Goal: Task Accomplishment & Management: Manage account settings

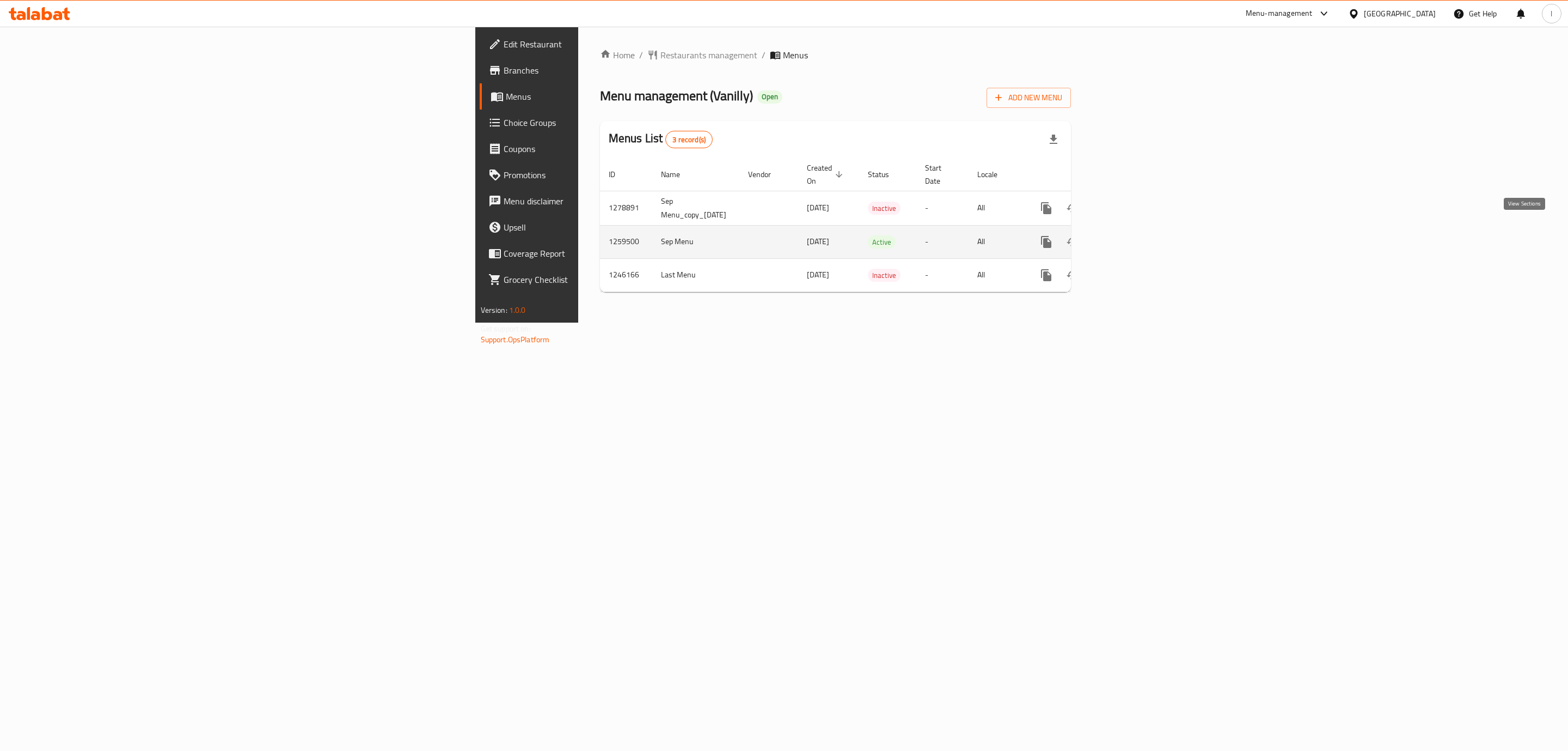
click at [1138, 229] on link "enhanced table" at bounding box center [1125, 242] width 26 height 26
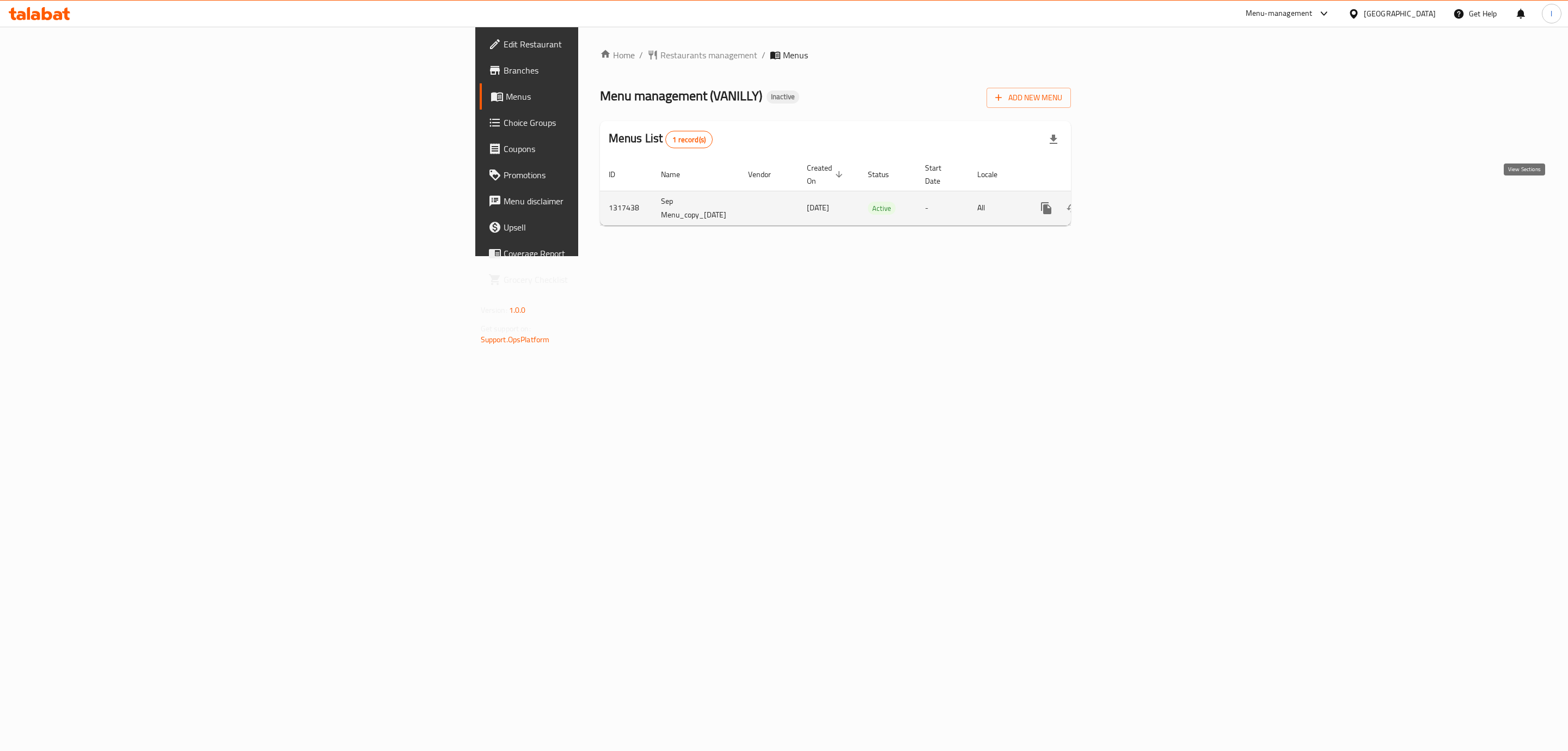
click at [1138, 195] on link "enhanced table" at bounding box center [1125, 208] width 26 height 26
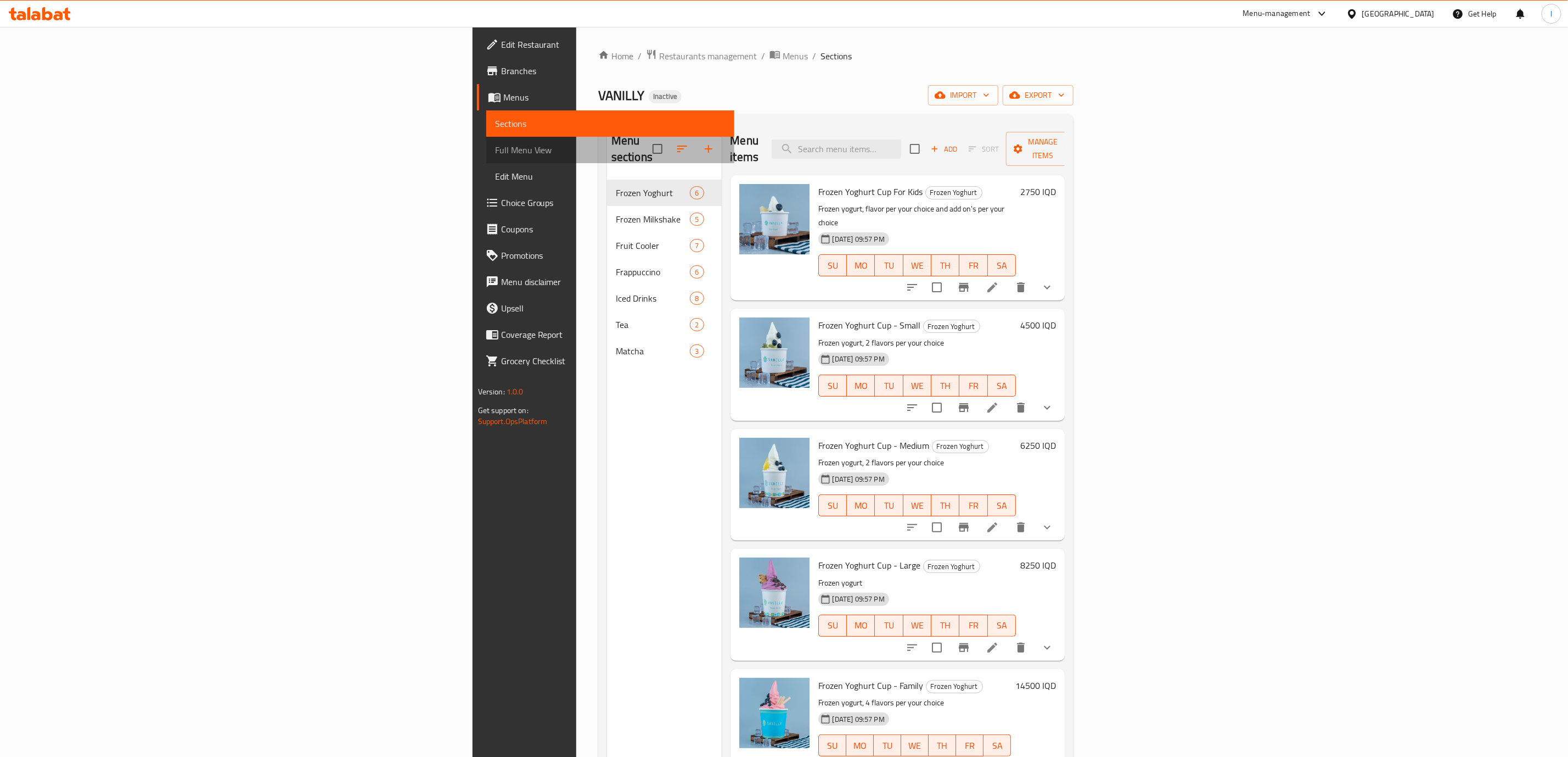
click at [495, 144] on span "Full Menu View" at bounding box center [609, 150] width 230 height 13
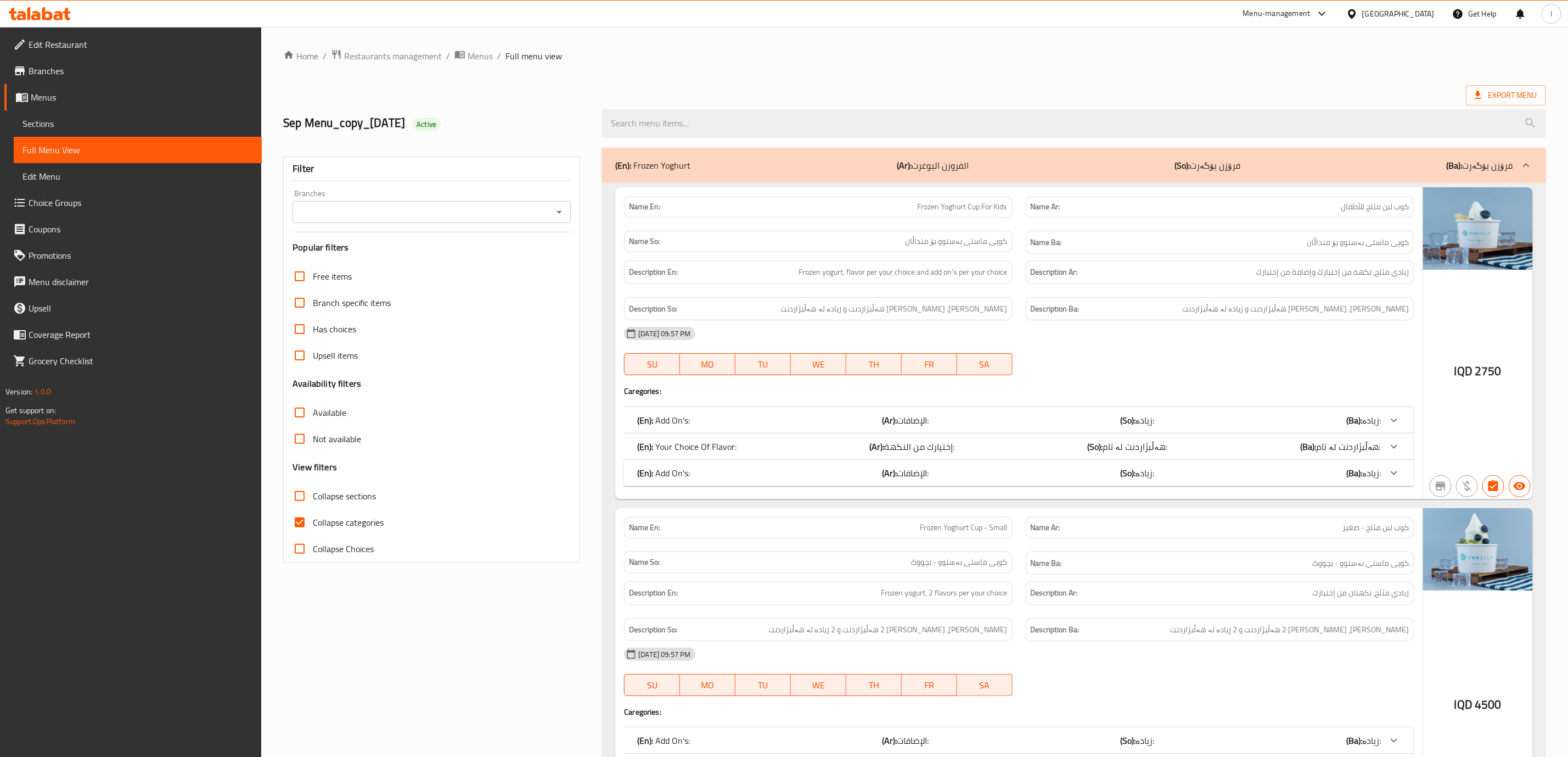
click at [402, 220] on div "Branches" at bounding box center [431, 212] width 279 height 22
click at [402, 210] on input "Branches" at bounding box center [422, 212] width 254 height 15
click at [372, 257] on span "VANILLY, Al- Ameer" at bounding box center [357, 260] width 110 height 13
type input "VANILLY, Al- Ameer"
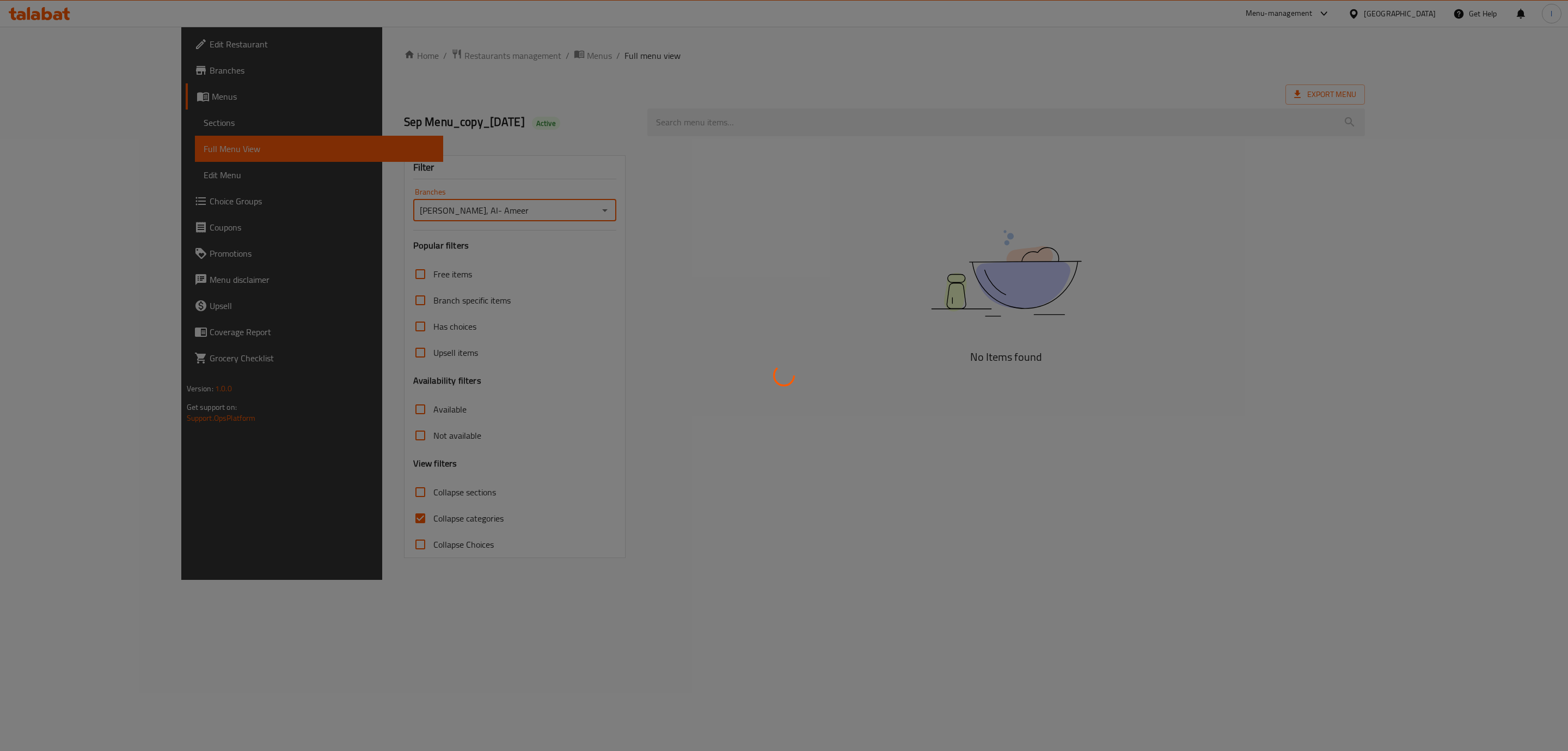
click at [360, 523] on div at bounding box center [784, 376] width 1568 height 751
click at [330, 508] on div at bounding box center [784, 376] width 1568 height 751
click at [309, 512] on div at bounding box center [784, 376] width 1568 height 751
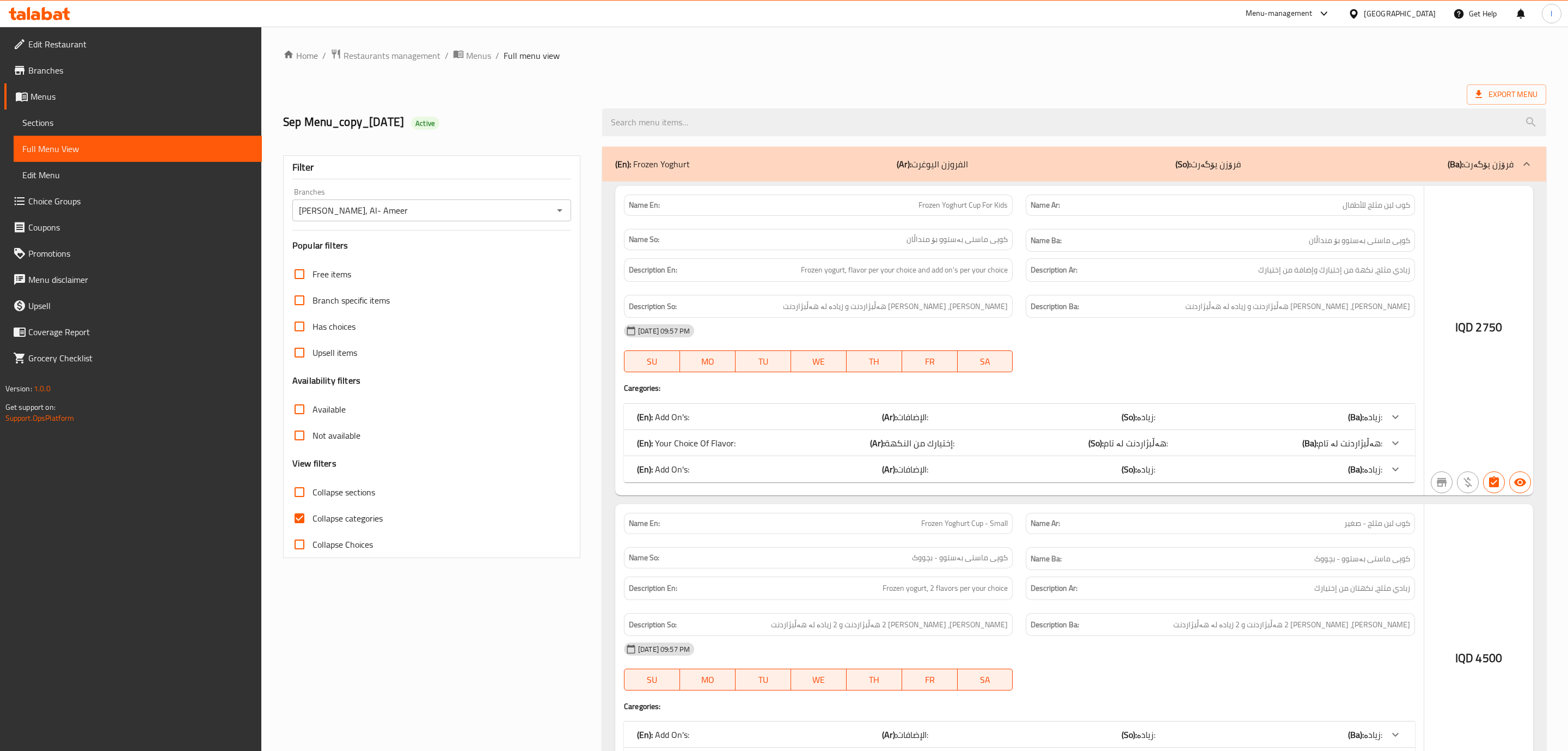
click at [309, 512] on div at bounding box center [784, 376] width 1568 height 751
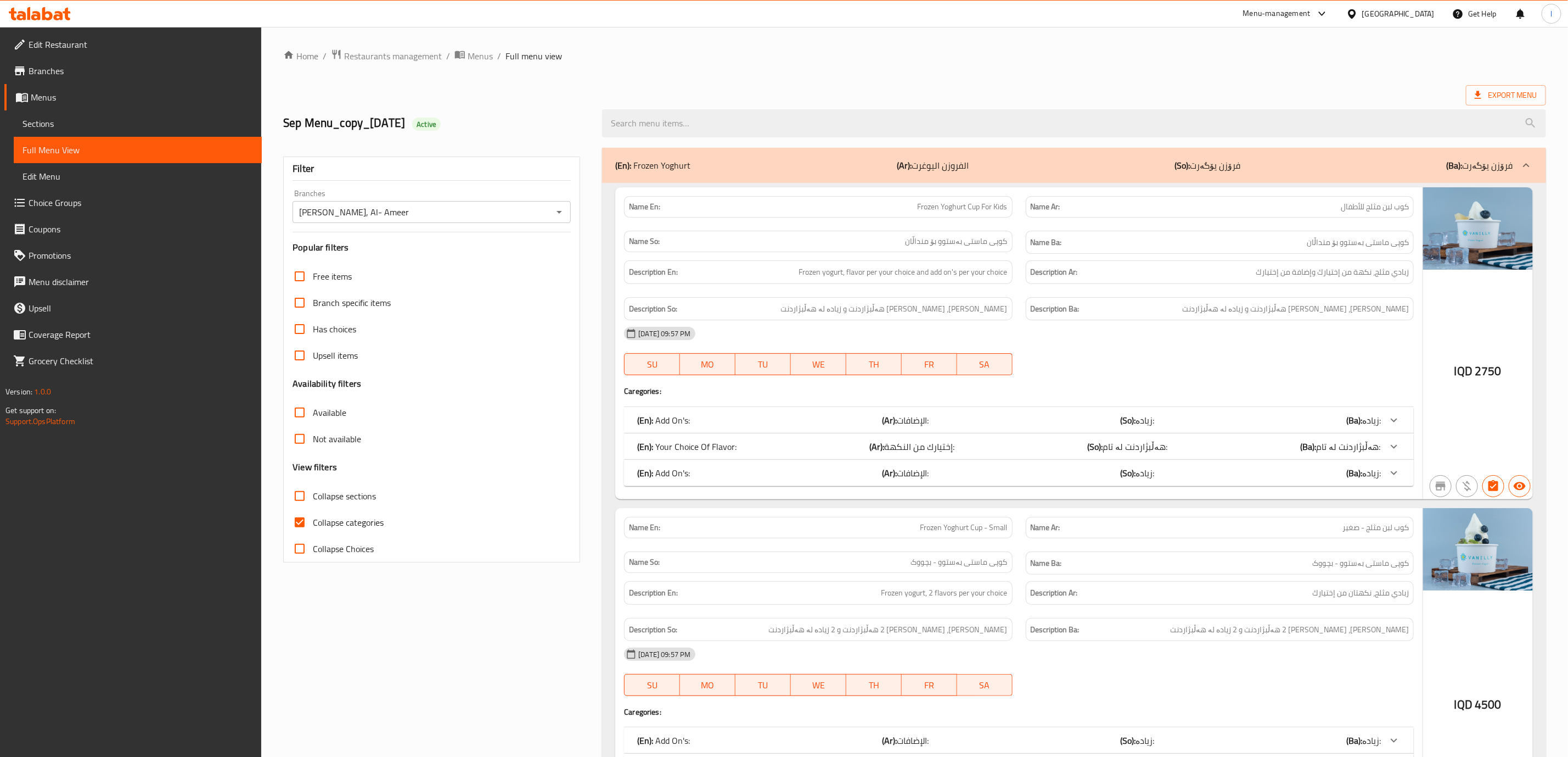
click at [310, 519] on input "Collapse categories" at bounding box center [300, 522] width 27 height 27
checkbox input "false"
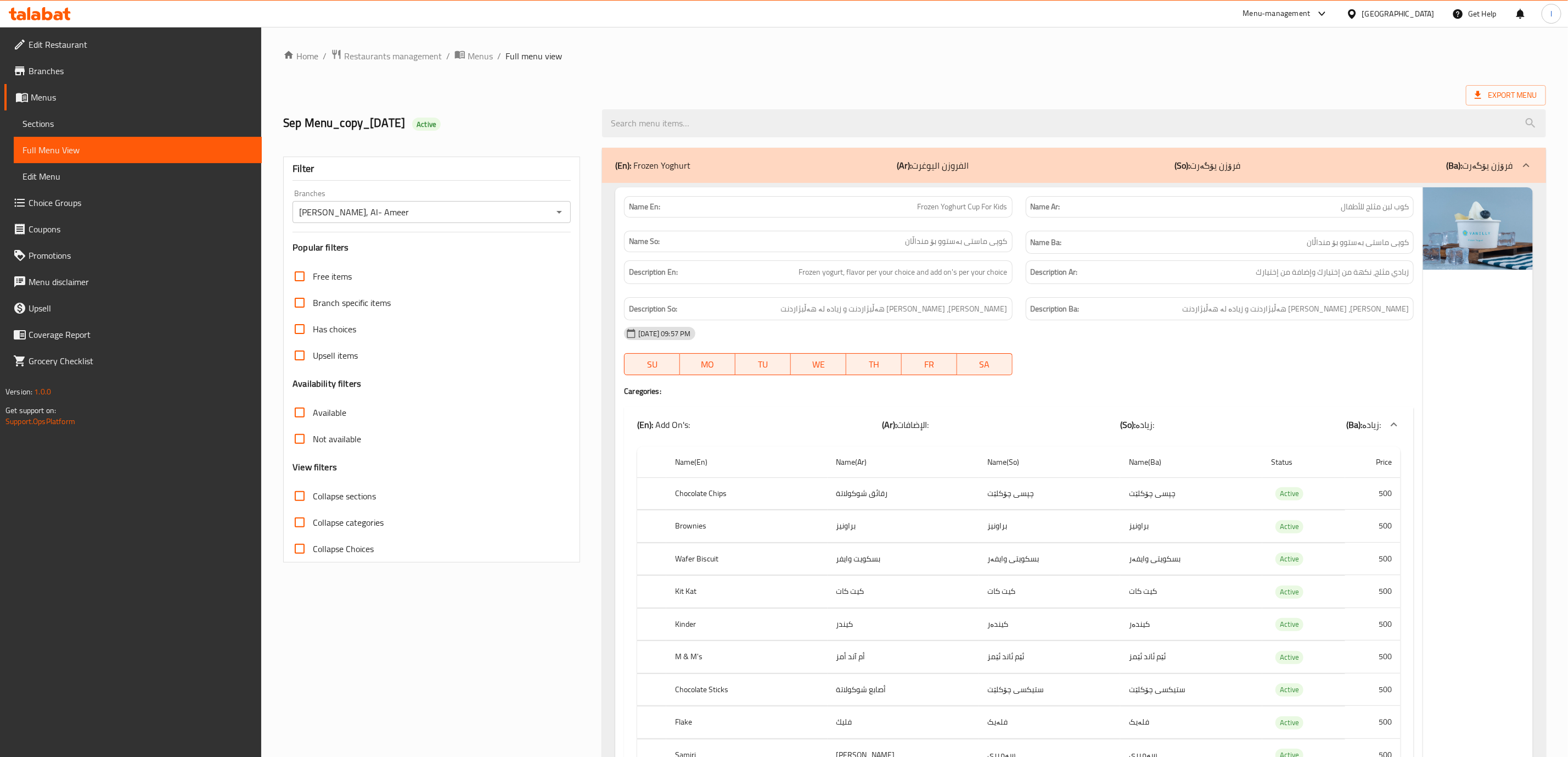
click at [927, 409] on div "(En): Add On's: (Ar): الإضافات: (So): زیادە: (Ba): زیادە:" at bounding box center [1019, 424] width 790 height 35
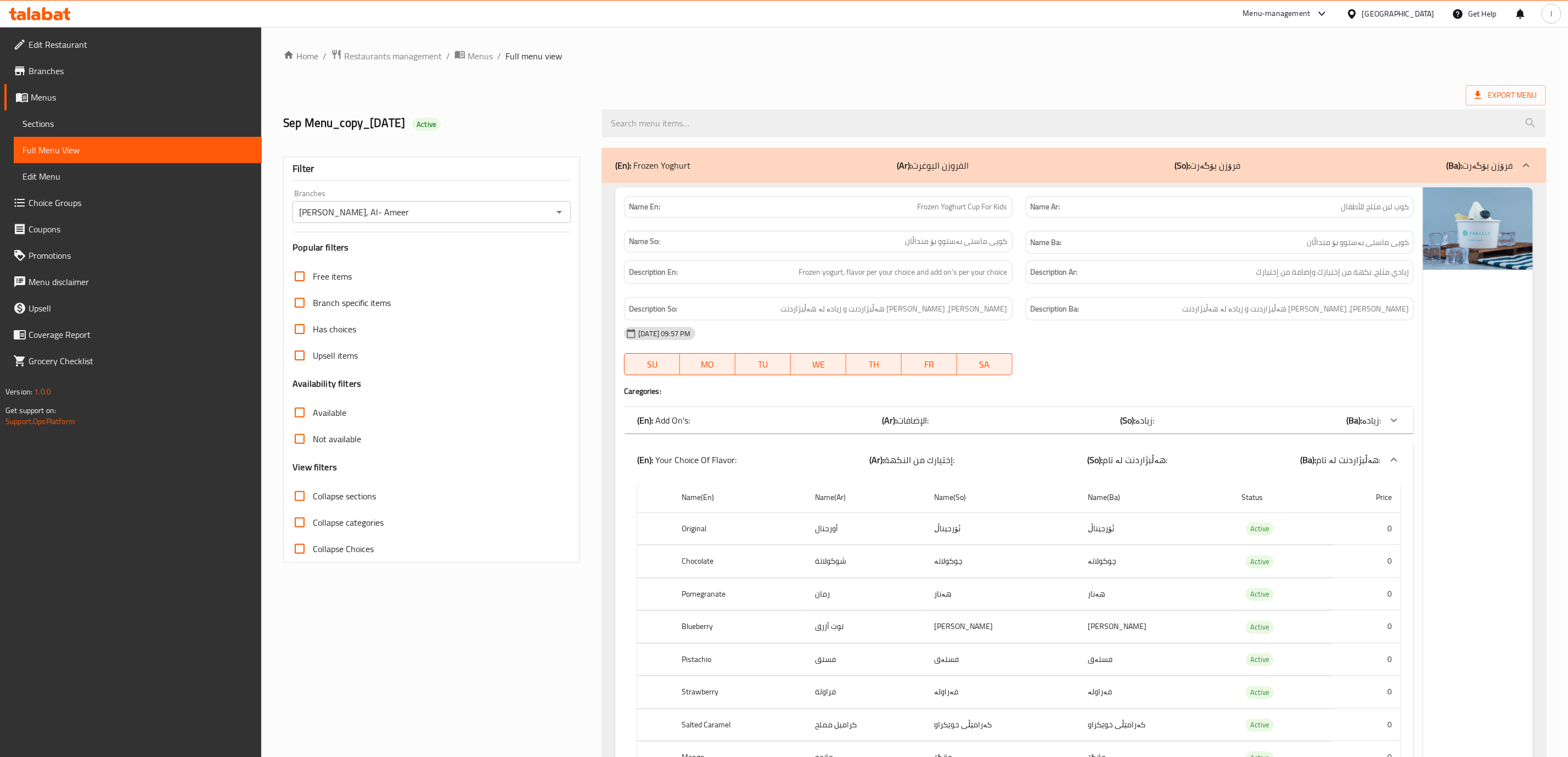
click at [927, 409] on div "(En): Add On's: (Ar): الإضافات: (So): زیادە: (Ba): زیادە:" at bounding box center [1019, 420] width 790 height 27
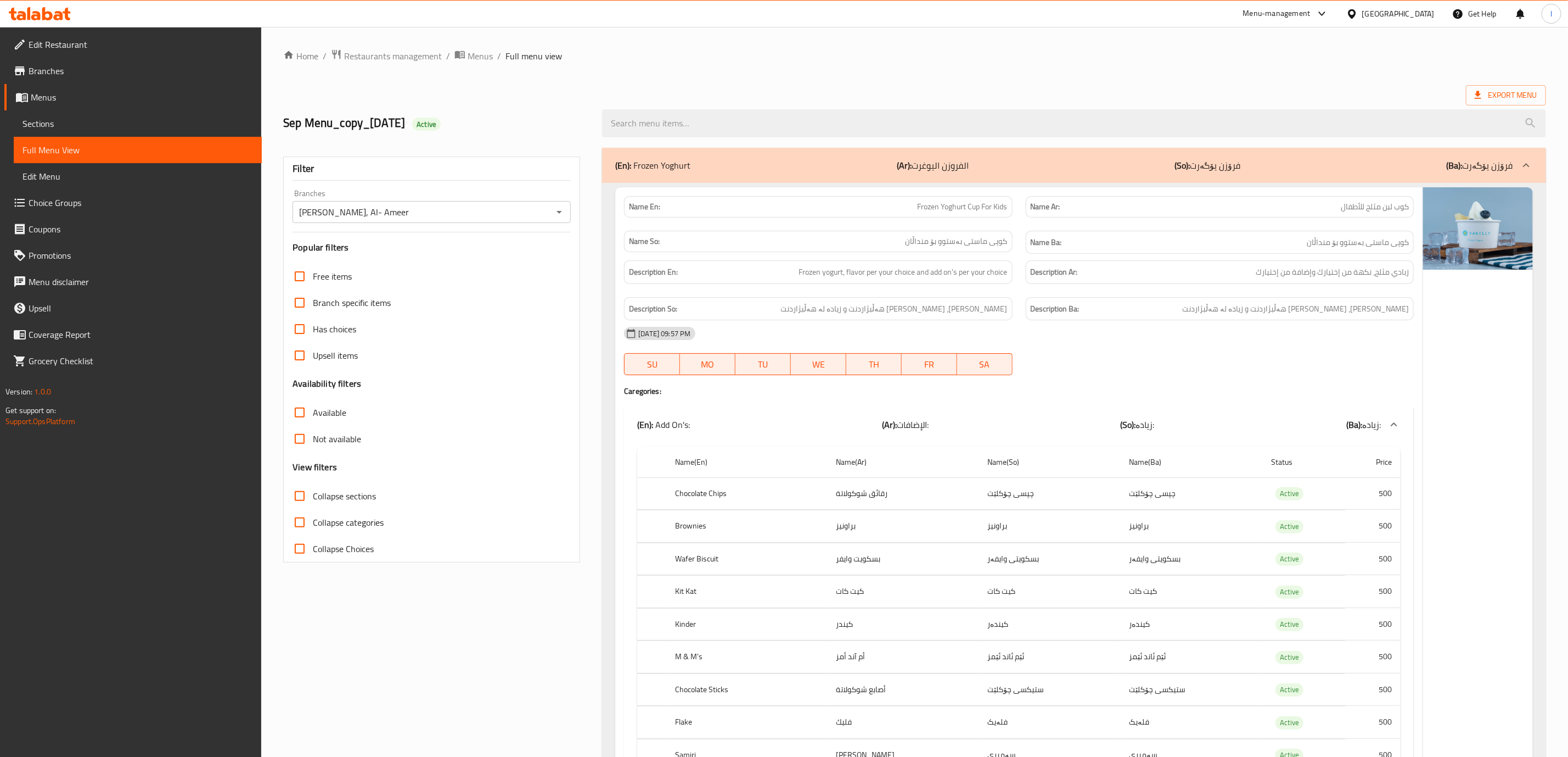
click at [1260, 361] on div "14-10-2025 09:57 PM SU MO TU WE TH FR SA" at bounding box center [1019, 351] width 803 height 62
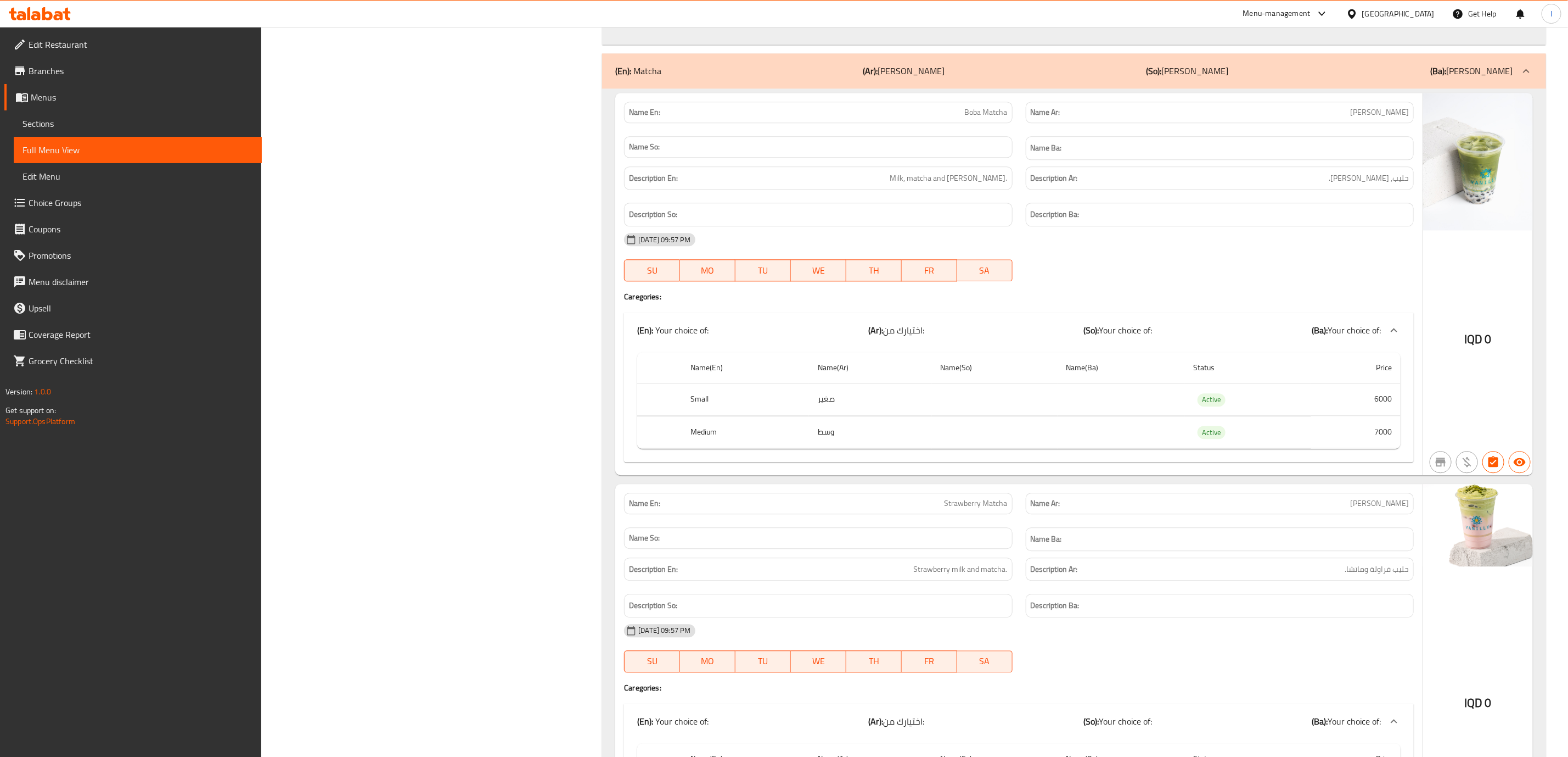
scroll to position [30045, 0]
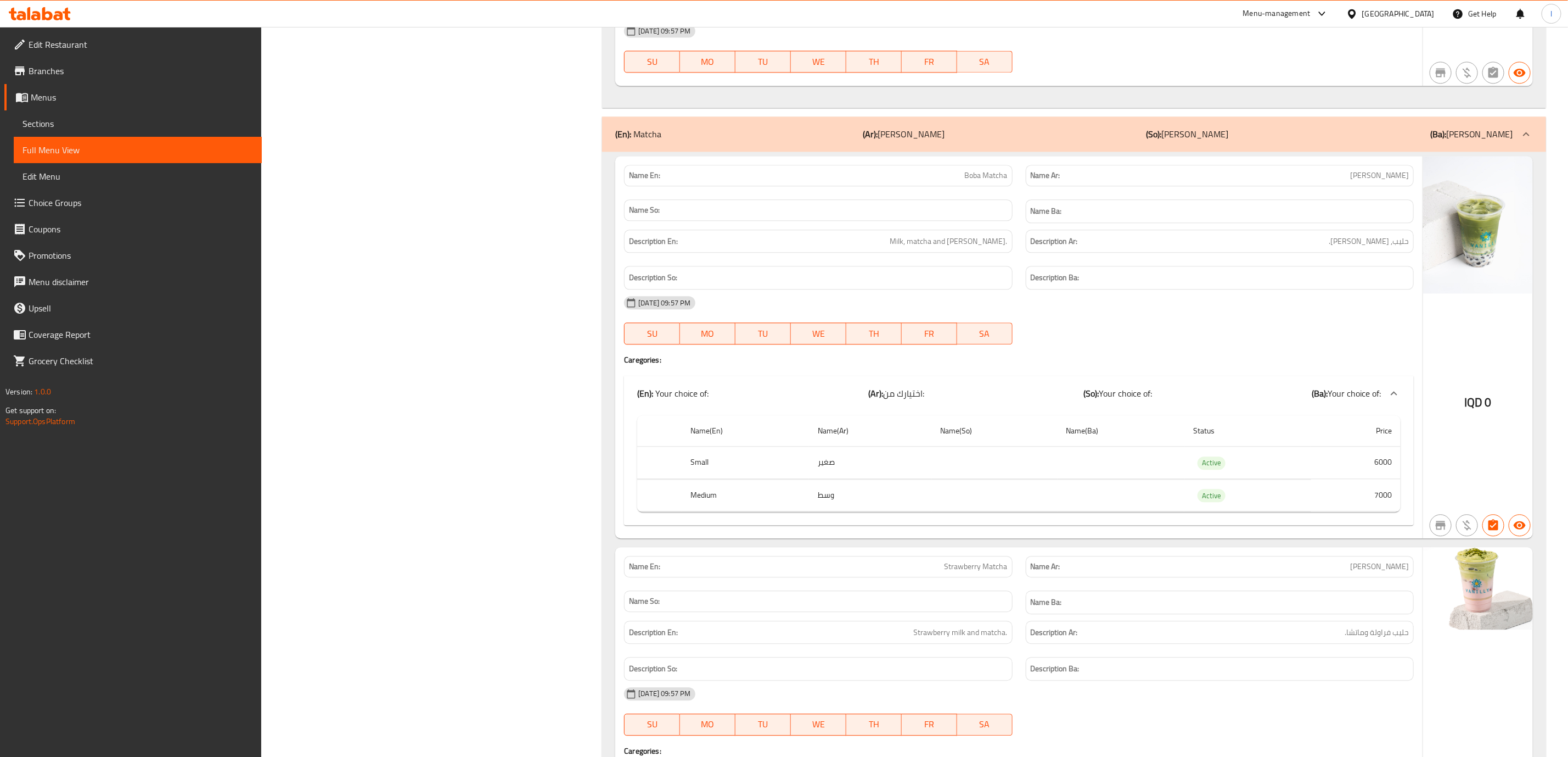
click at [1329, 151] on div "(En): Matcha (Ar): ماتشا (So): ماتشا (Ba): ماتشا" at bounding box center [1073, 134] width 944 height 35
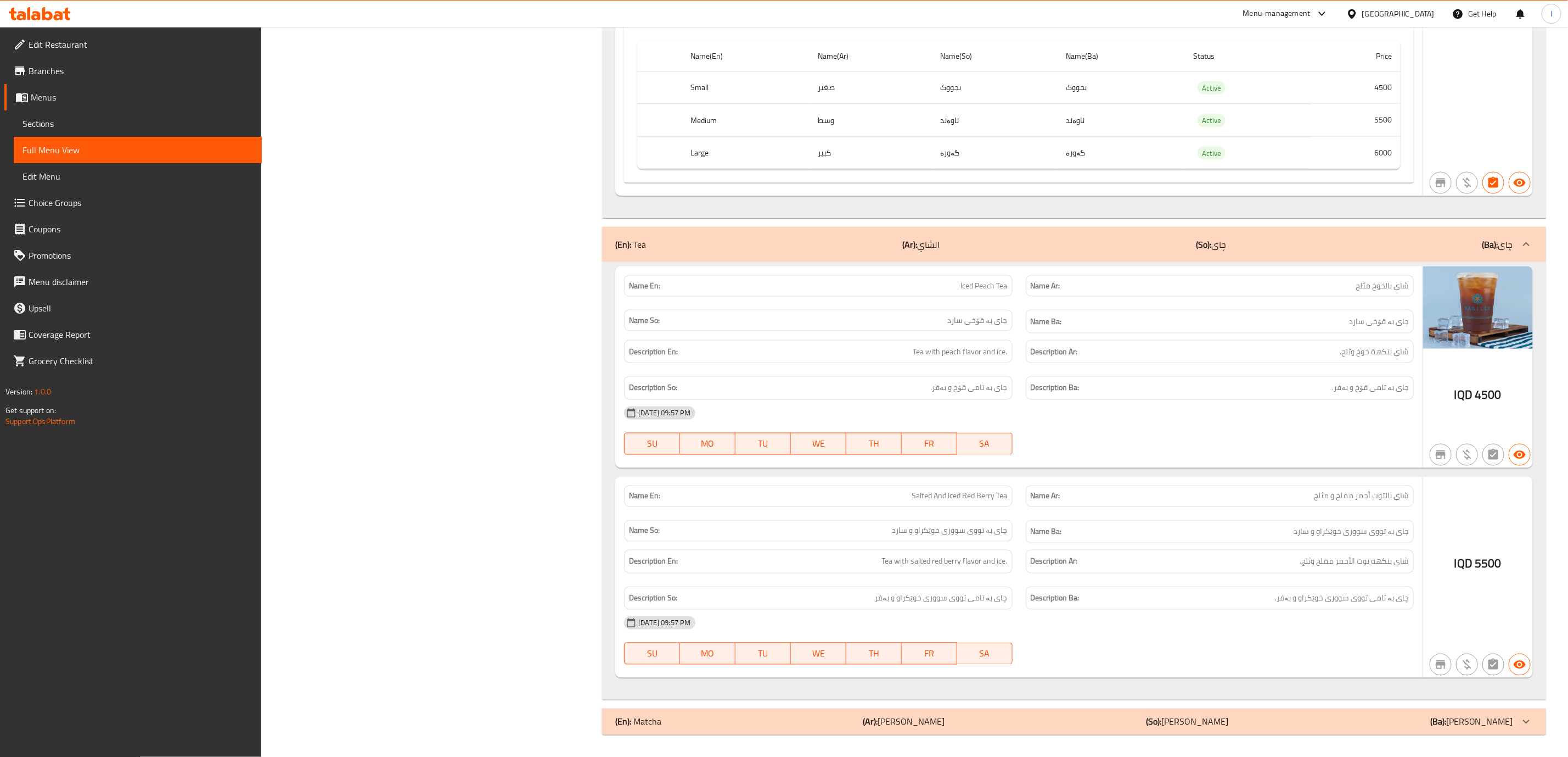
click at [1334, 344] on div "Name En: Iced Peach Tea Name Ar: شاي بالخوخ مثلج Name So: چای بە قۆخی سارد Name…" at bounding box center [1073, 481] width 944 height 438
click at [1176, 710] on div "(En): Matcha (Ar): ماتشا (So): ماتشا (Ba): ماتشا" at bounding box center [1073, 722] width 944 height 27
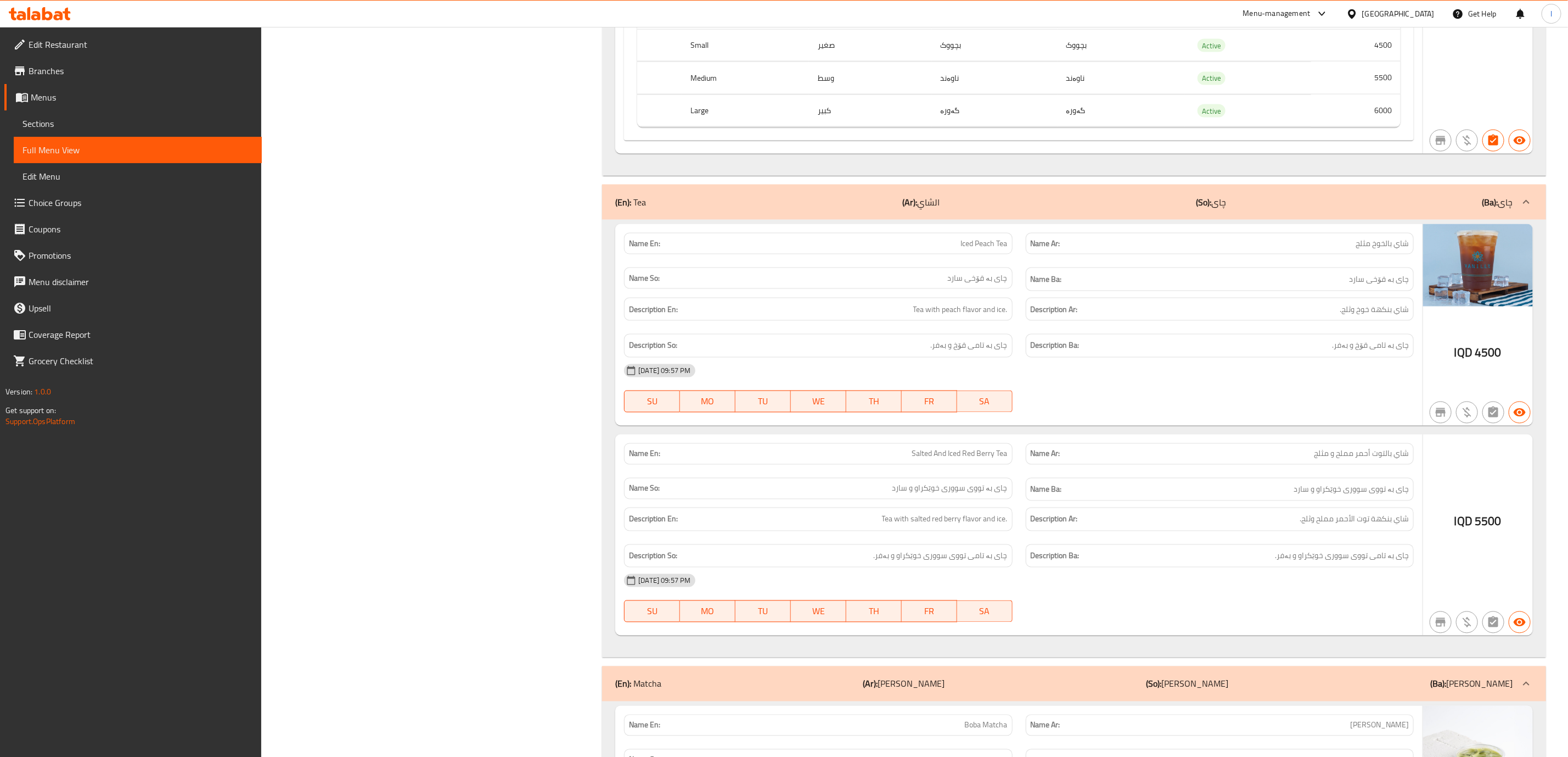
scroll to position [29770, 0]
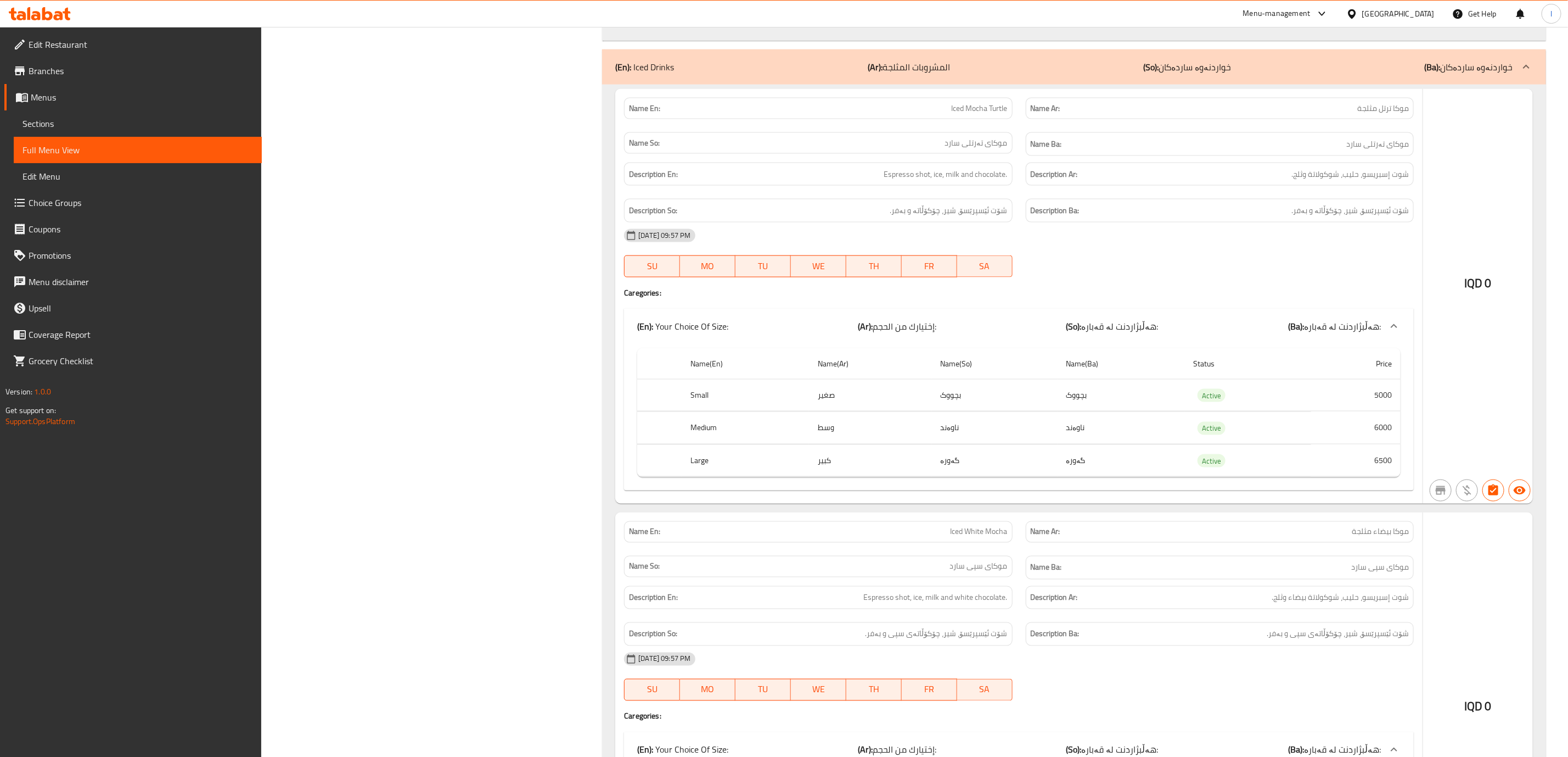
scroll to position [26201, 0]
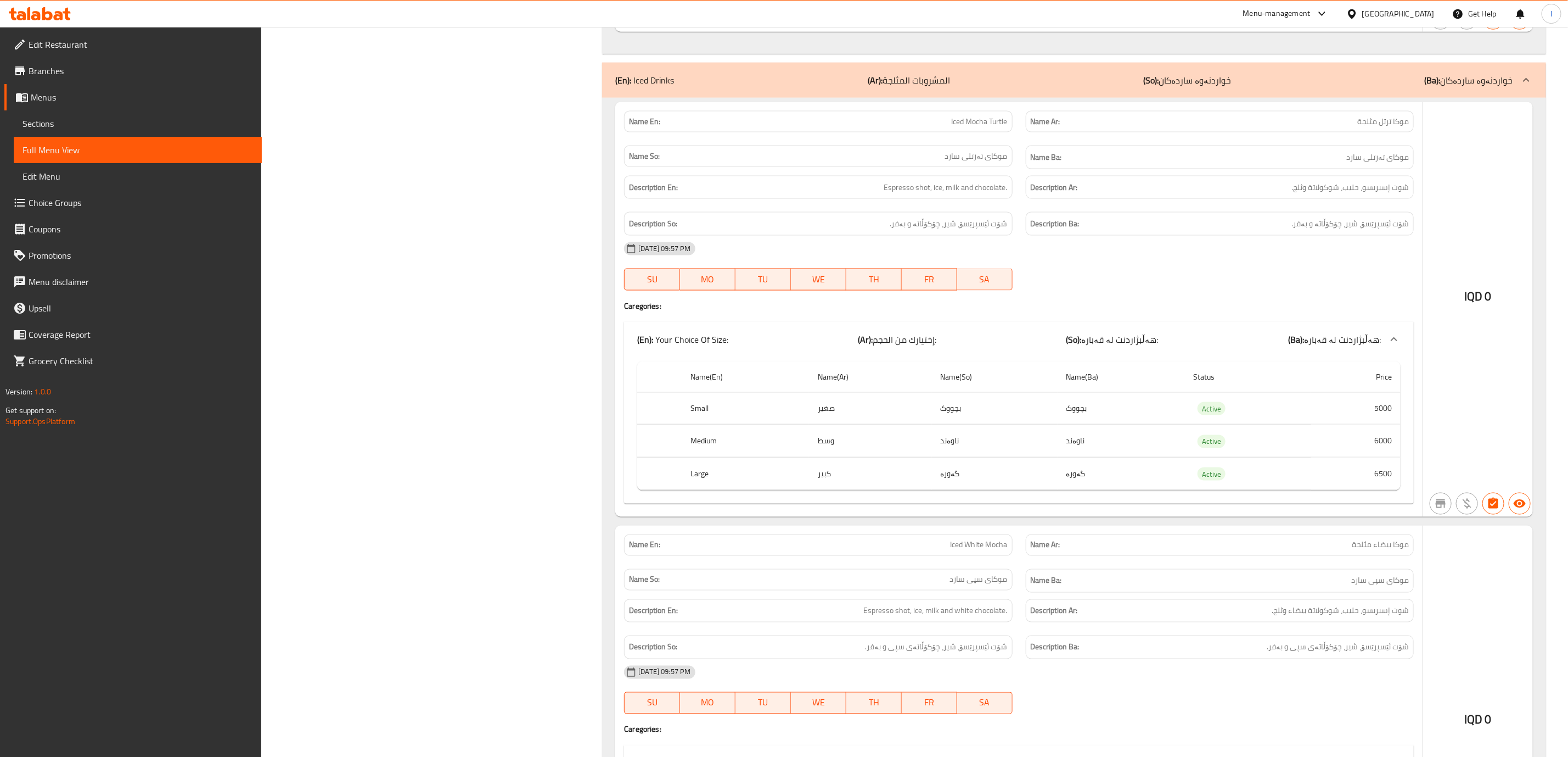
click at [1296, 98] on div "(En): Iced Drinks (Ar): المشروبات المثلجة (So): خواردنەوە ساردەکان (Ba): خواردن…" at bounding box center [1073, 80] width 944 height 35
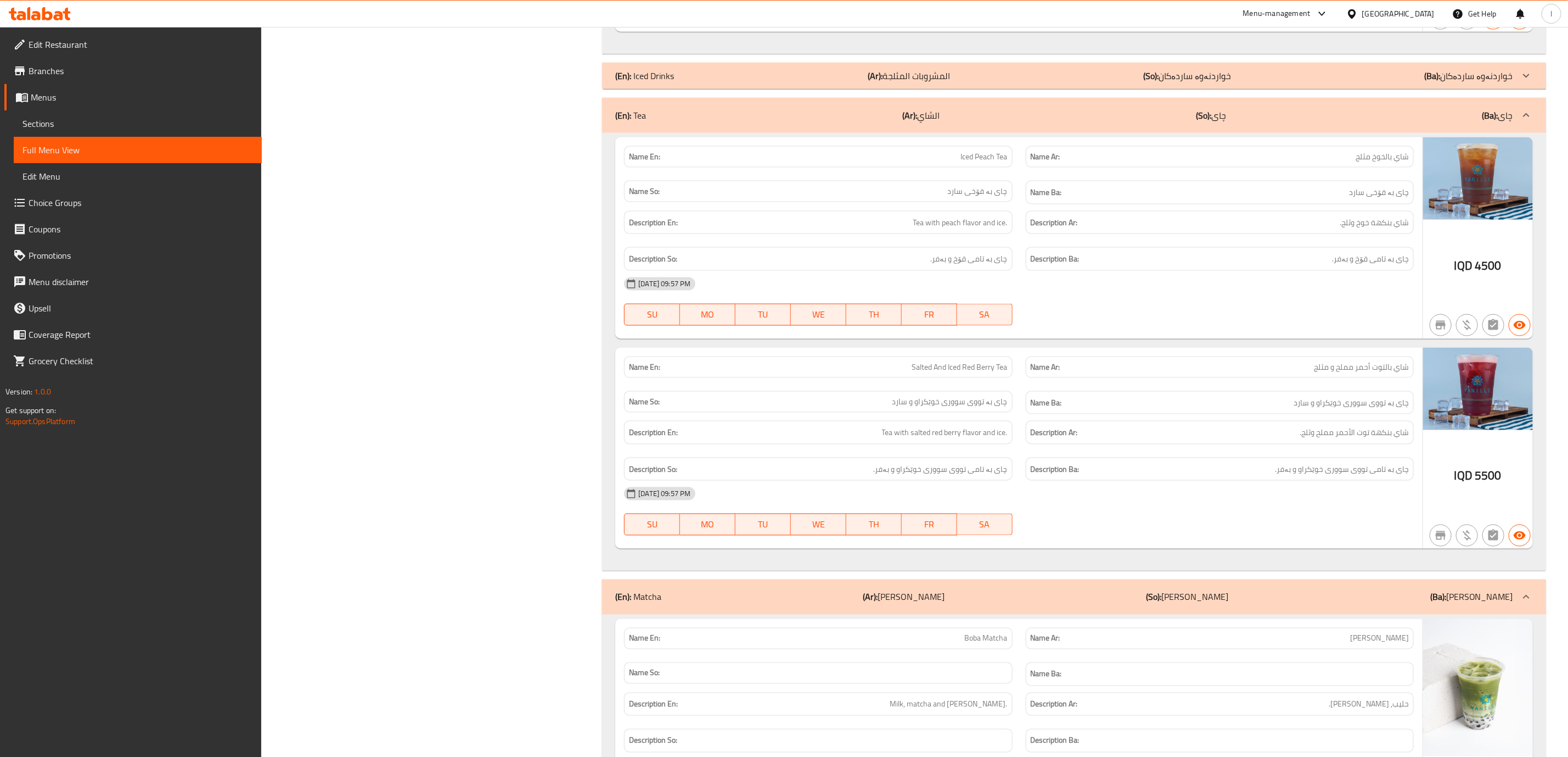
click at [1296, 82] on div "(En): Iced Drinks (Ar): المشروبات المثلجة (So): خواردنەوە ساردەکان (Ba): خواردن…" at bounding box center [1064, 76] width 898 height 13
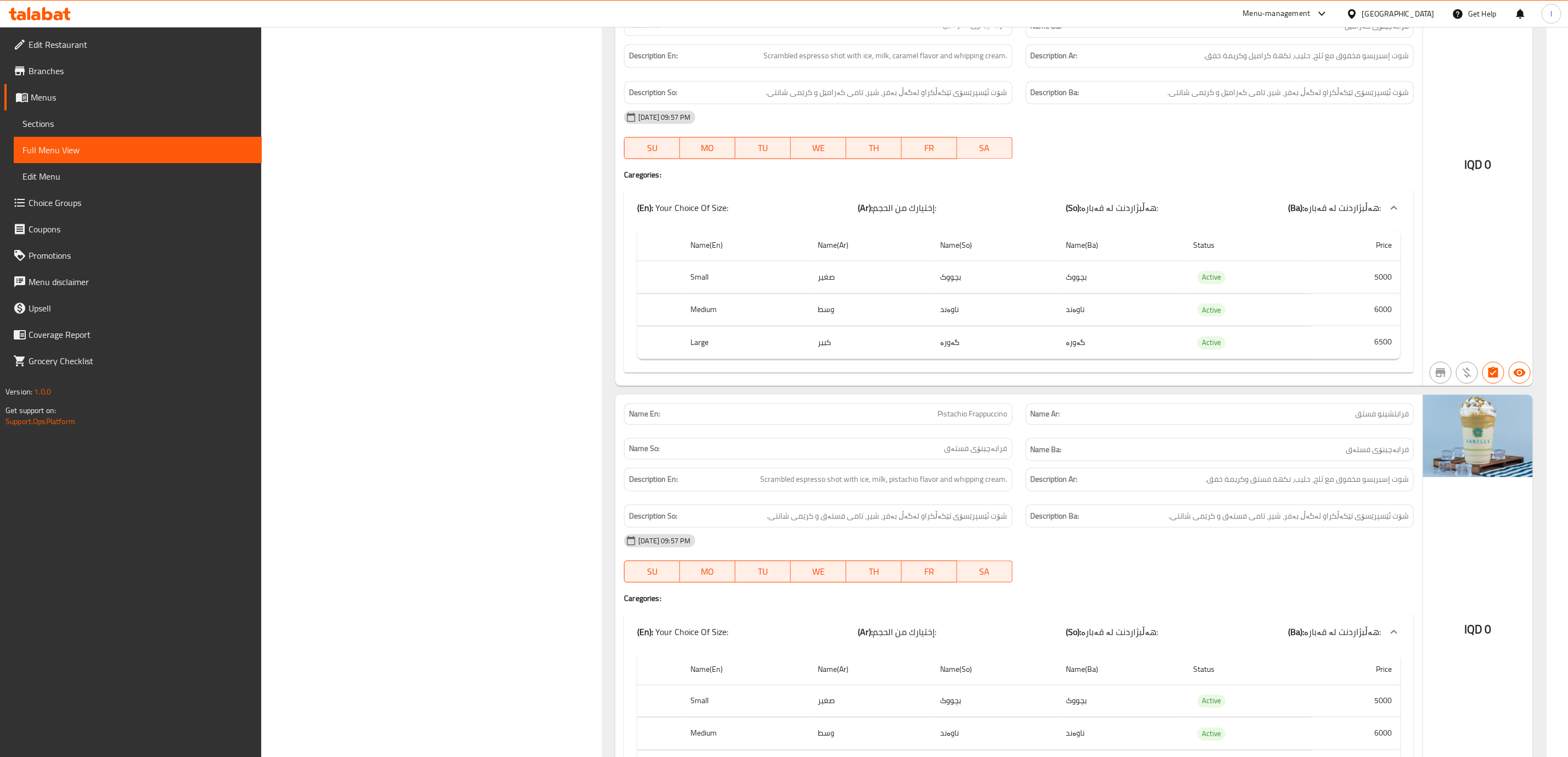
scroll to position [23455, 0]
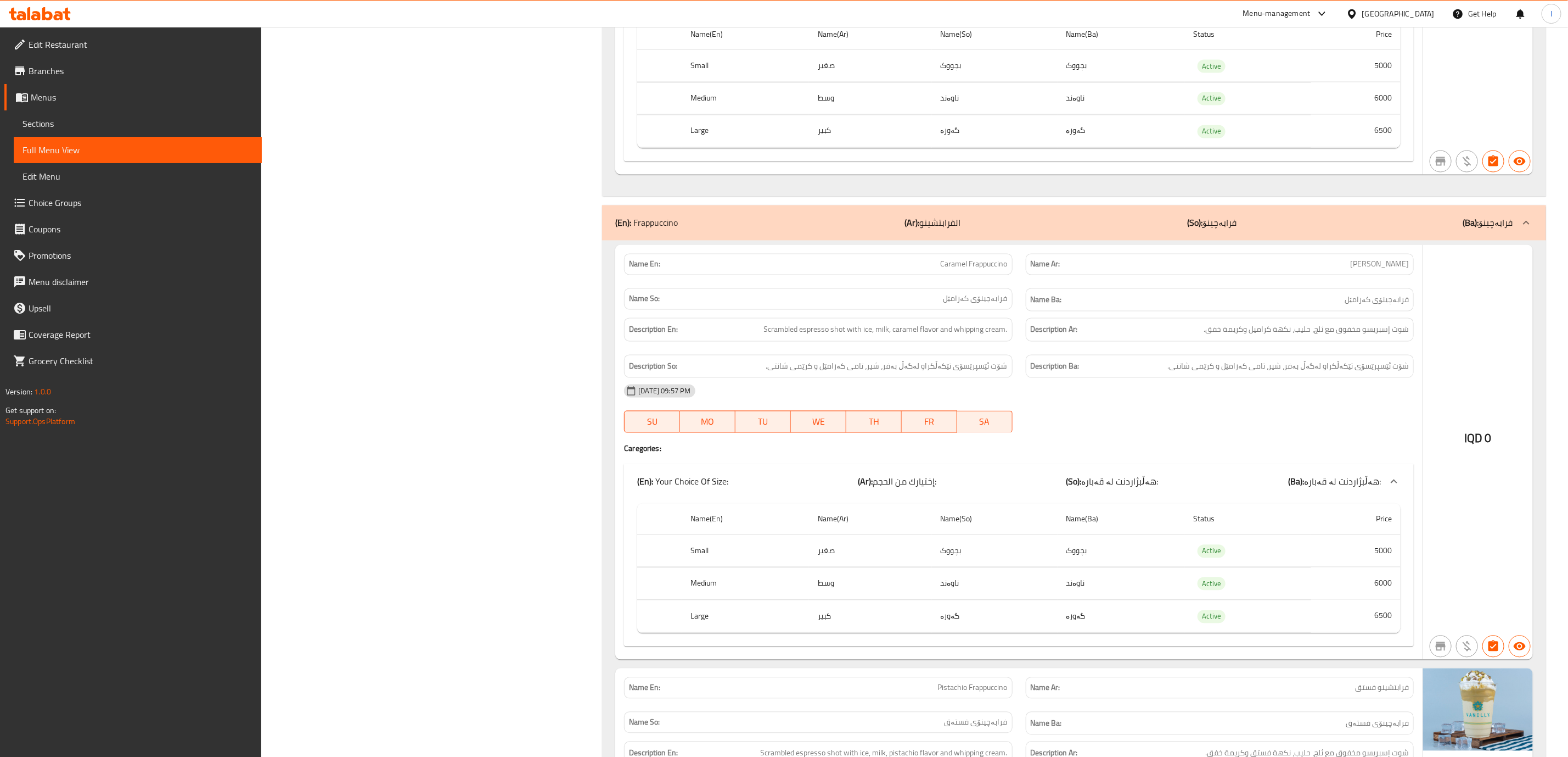
click at [1275, 240] on div "(En): Frappuccino (Ar): الفرابتشينو (So): فرابەچينۆ (Ba): فرابەچينۆ" at bounding box center [1073, 223] width 944 height 35
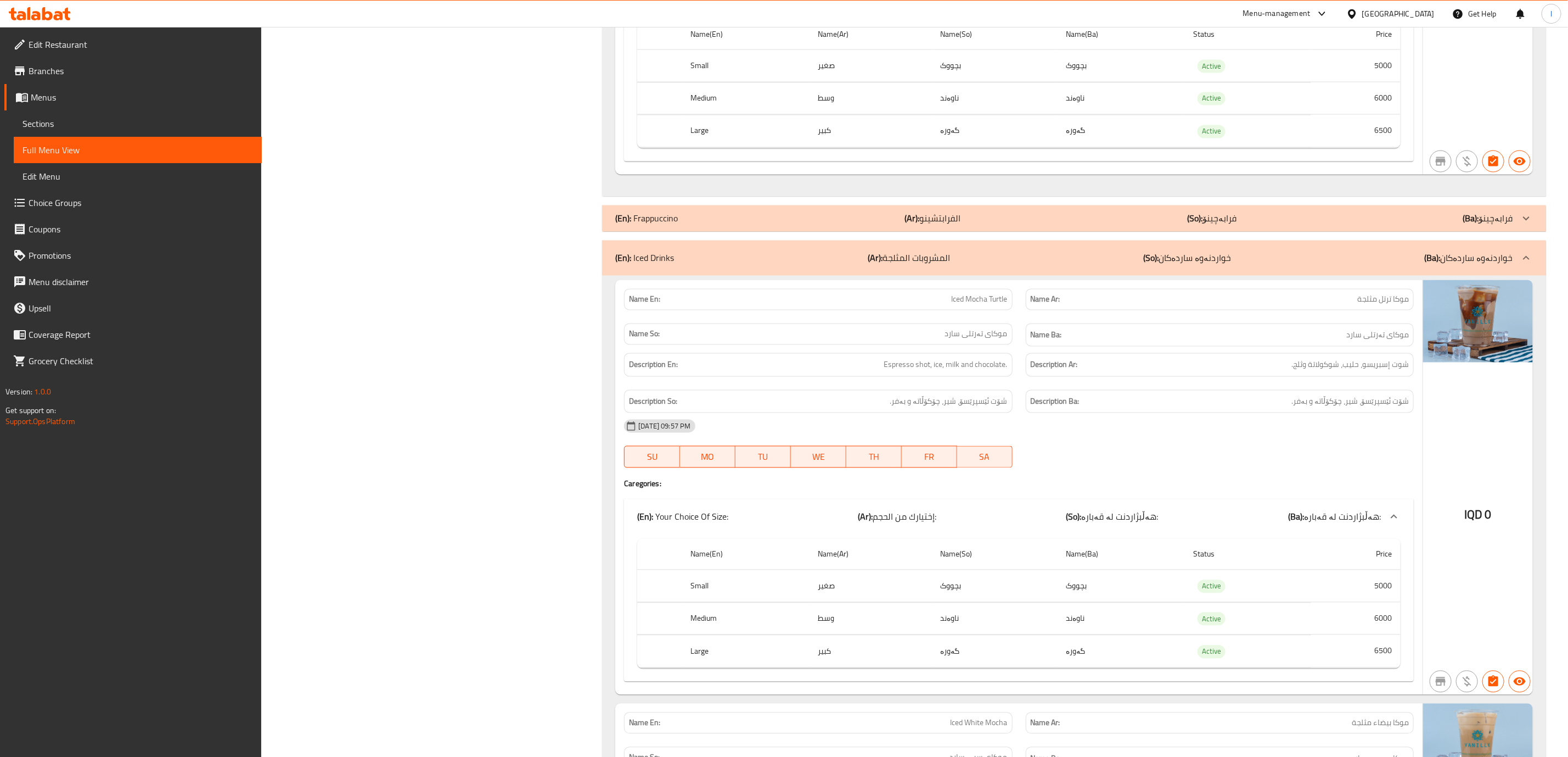
click at [1275, 225] on div "(En): Frappuccino (Ar): الفرابتشينو (So): فرابەچينۆ (Ba): فرابەچينۆ" at bounding box center [1064, 219] width 898 height 13
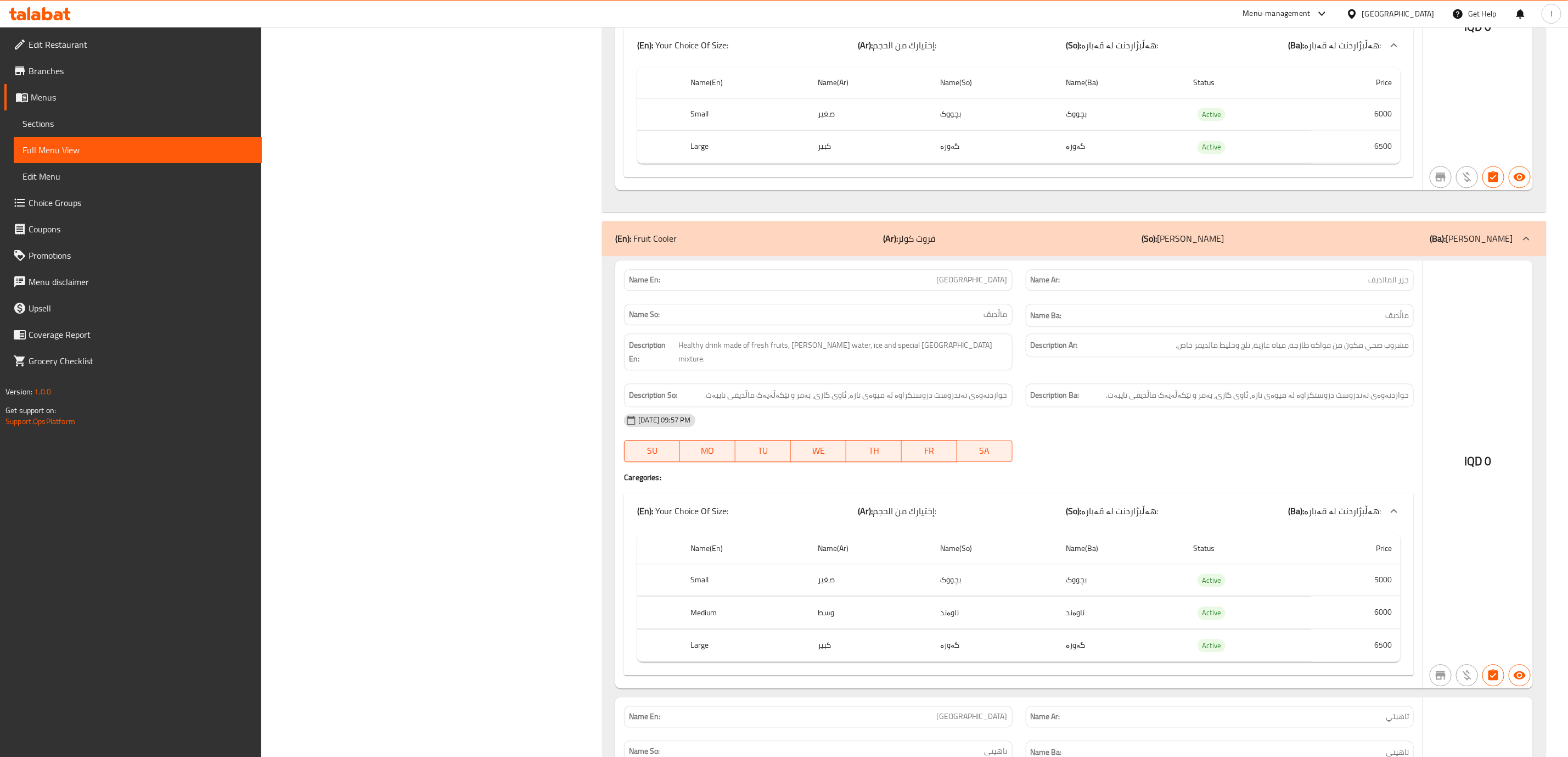
scroll to position [20709, 0]
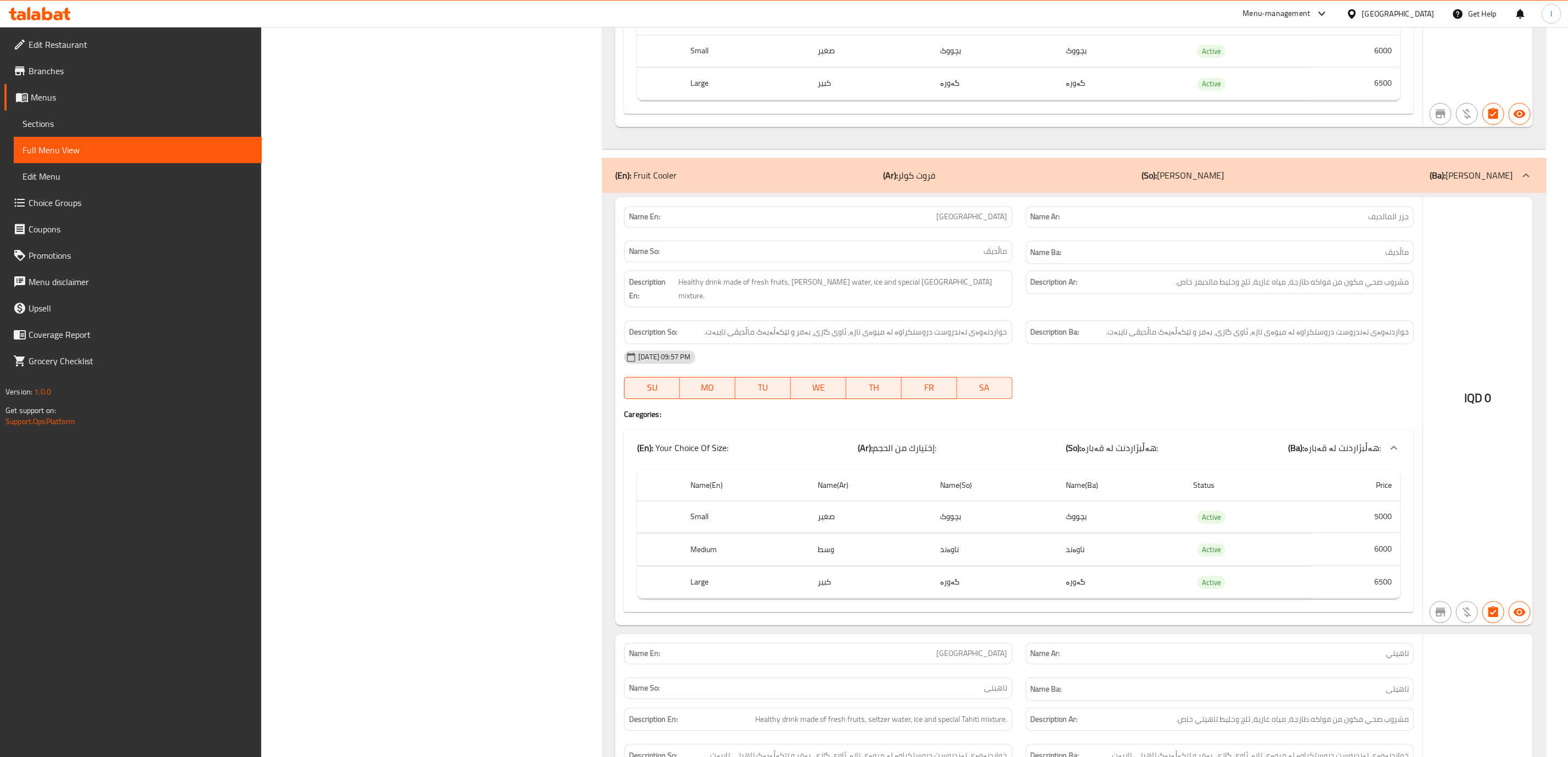
click at [1284, 182] on div "(En): Fruit Cooler (Ar): فروت كولر (So): فرویت کولەر (Ba): فرویت کولەر" at bounding box center [1064, 176] width 898 height 13
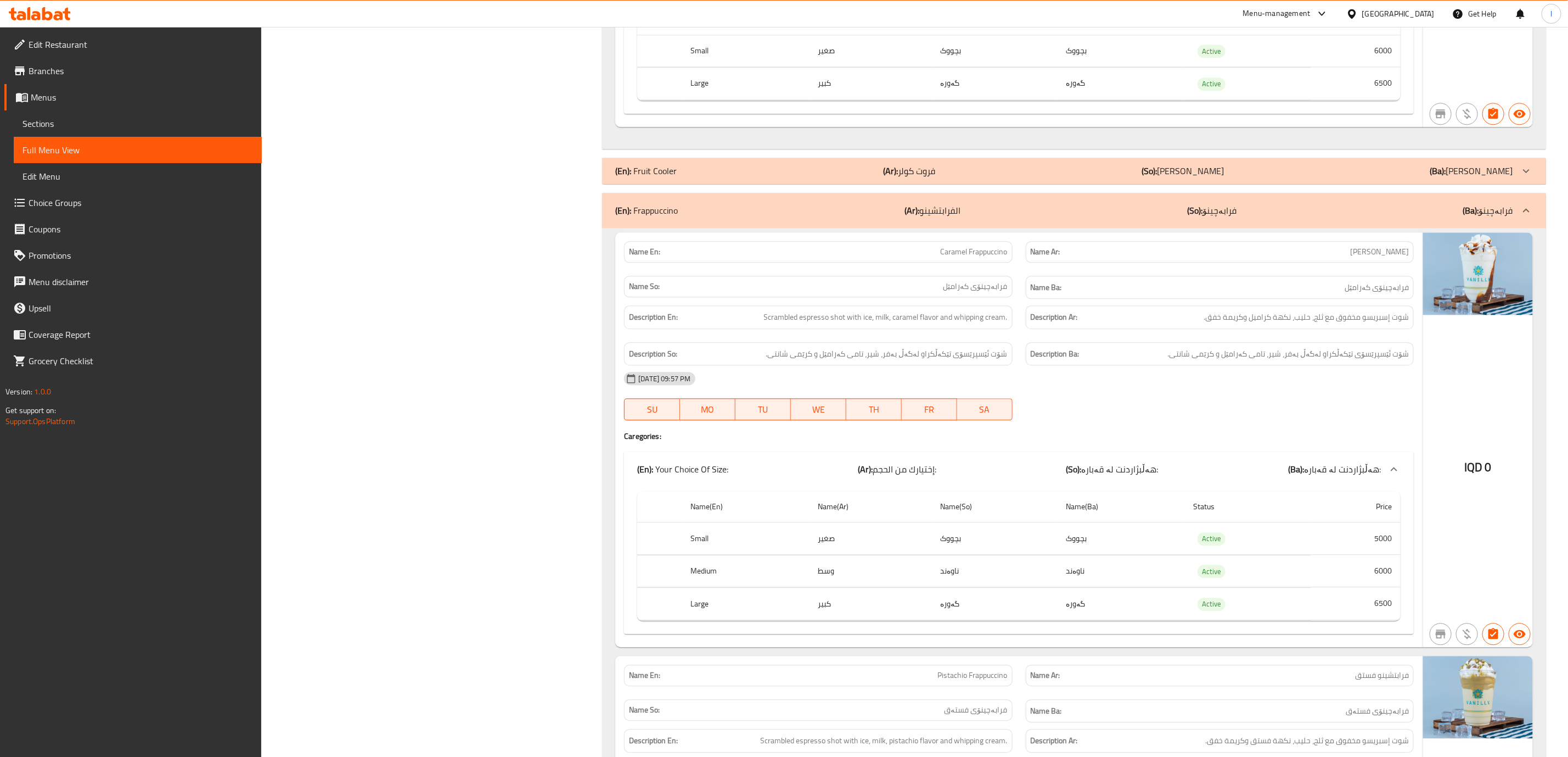
click at [1283, 177] on div "(En): Fruit Cooler (Ar): فروت كولر (So): فرویت کولەر (Ba): فرویت کولەر" at bounding box center [1064, 171] width 898 height 13
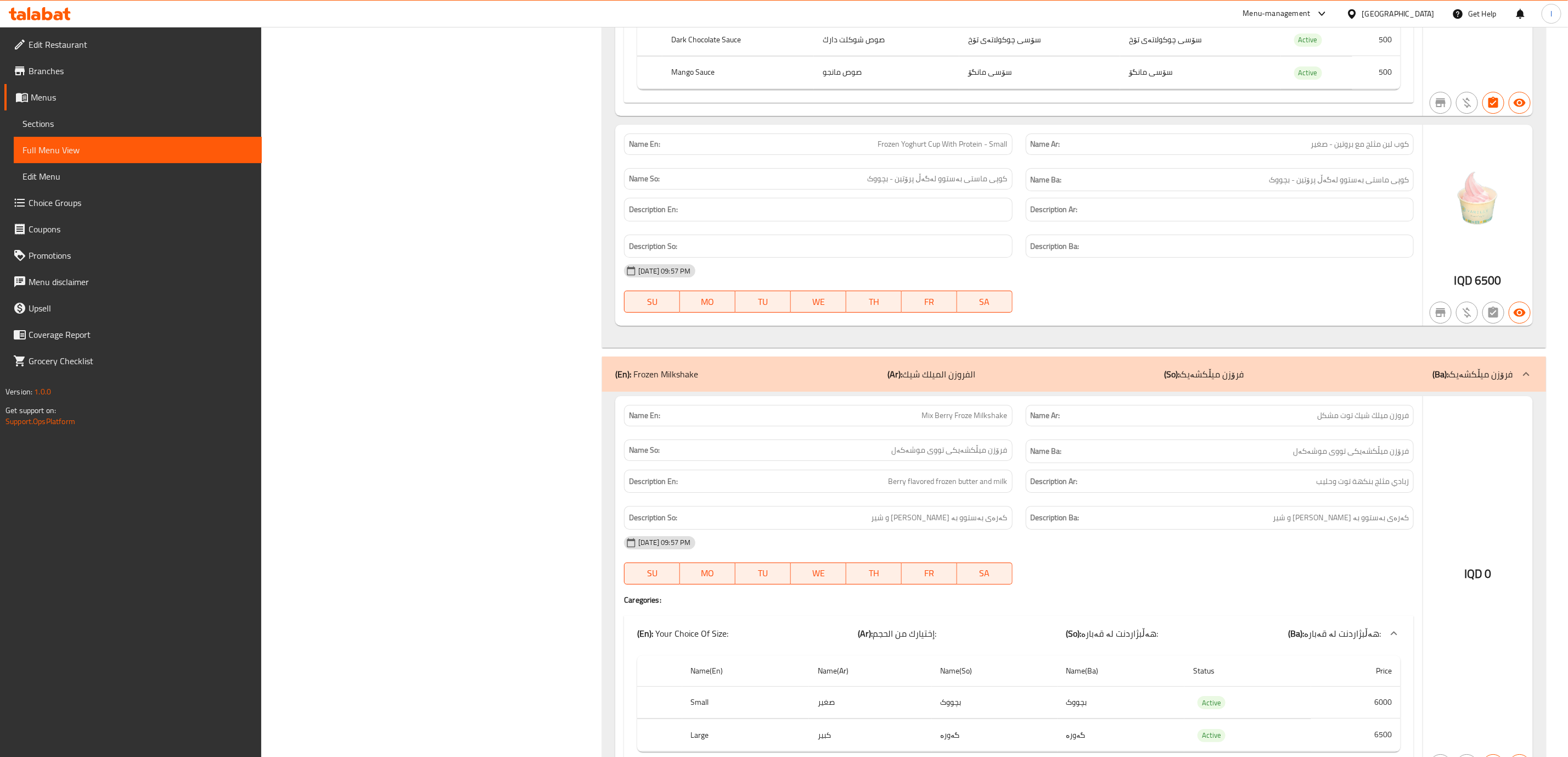
scroll to position [18512, 0]
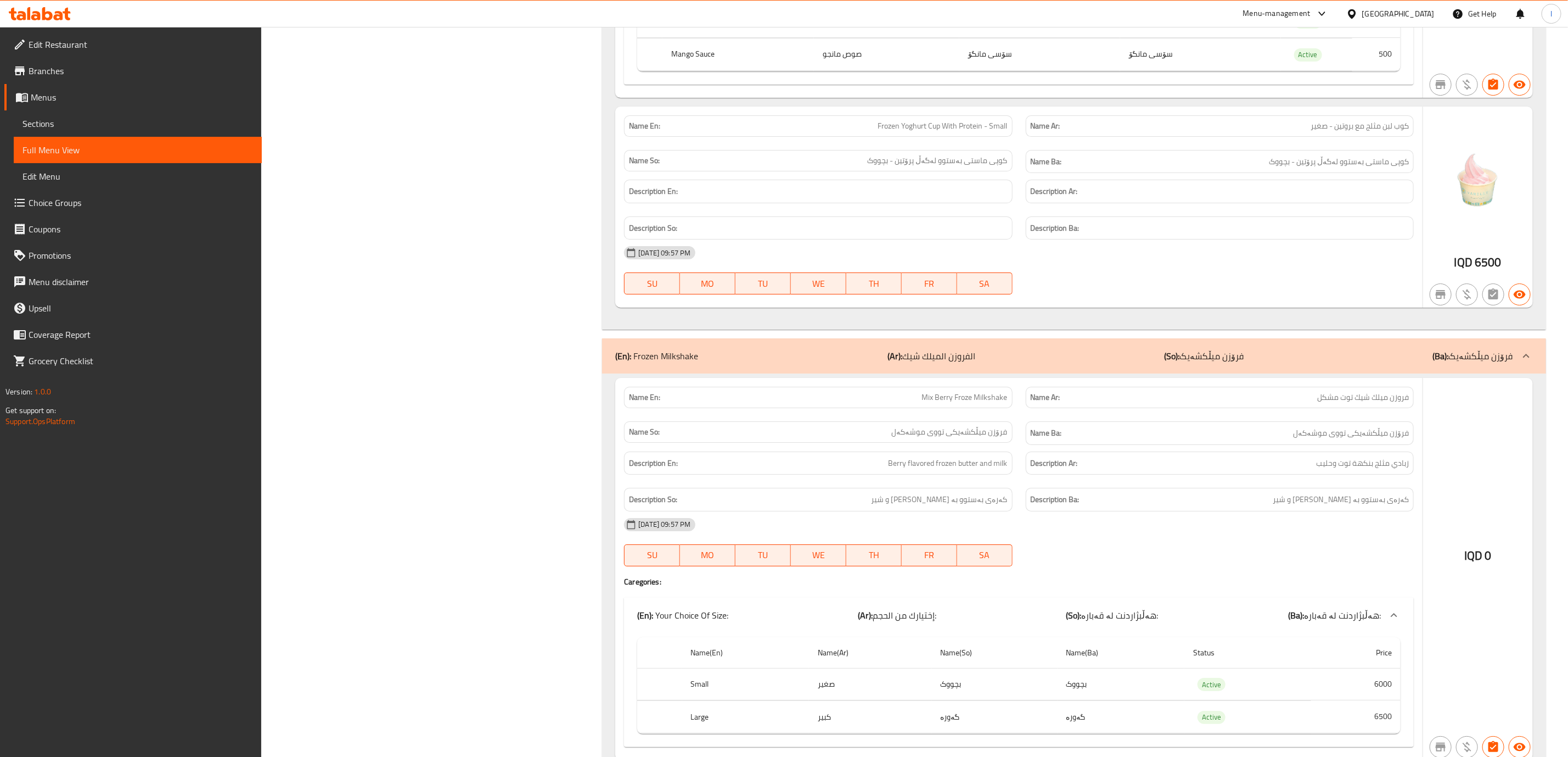
click at [1241, 363] on p "(So): فرۆزن میڵکشەیک" at bounding box center [1204, 356] width 80 height 13
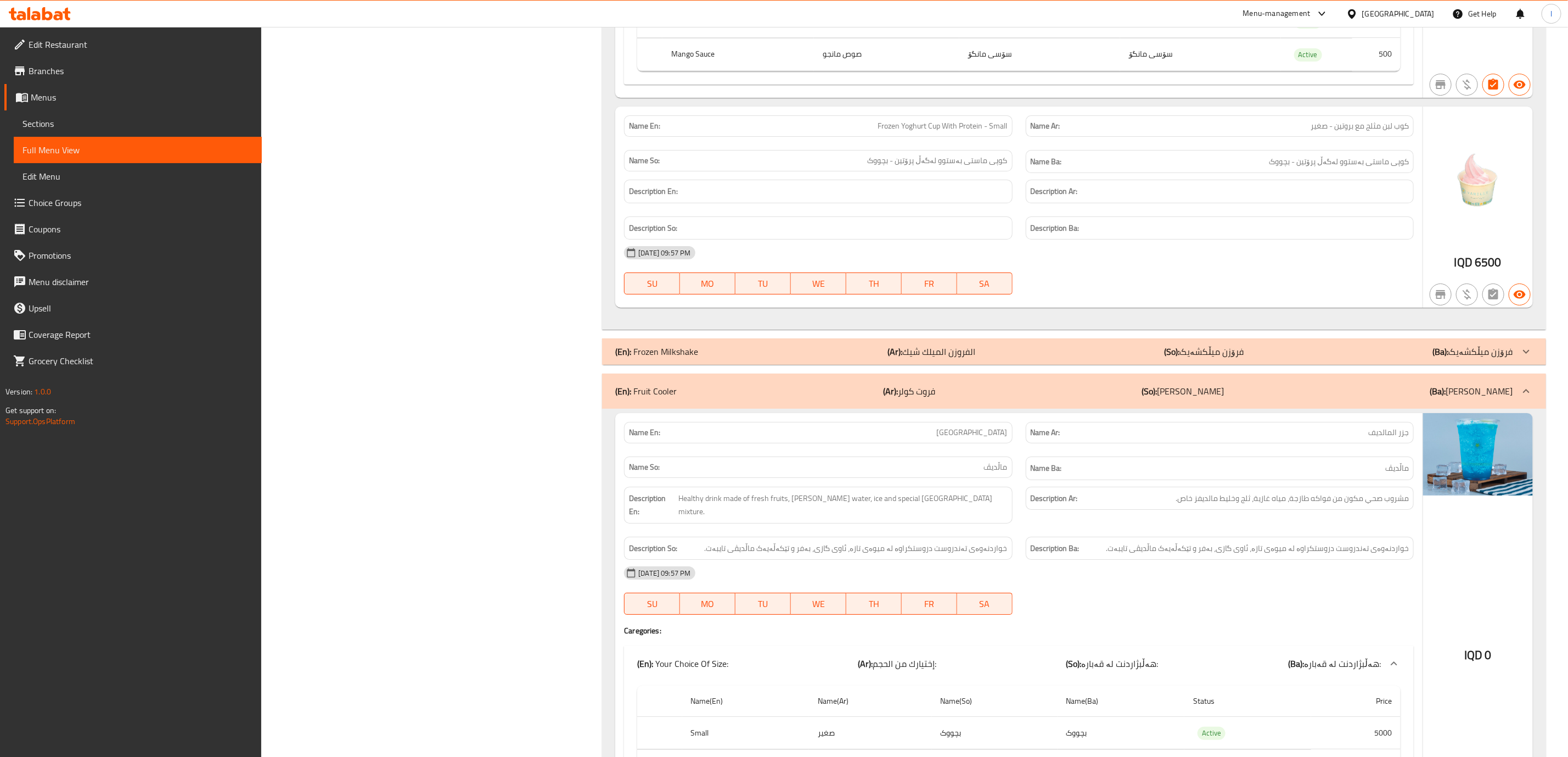
click at [1238, 358] on p "(So): فرۆزن میڵکشەیک" at bounding box center [1204, 352] width 80 height 13
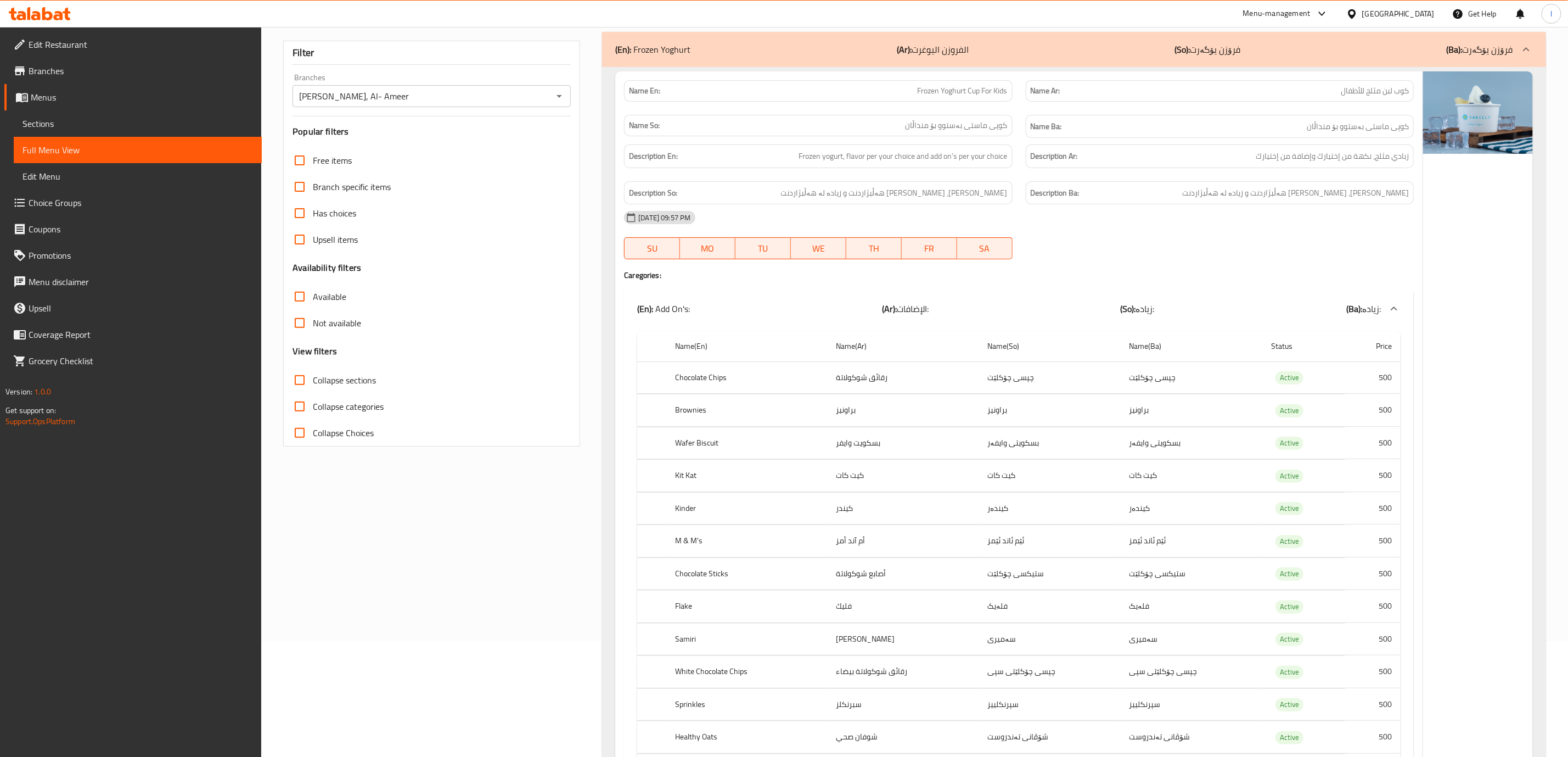
scroll to position [0, 0]
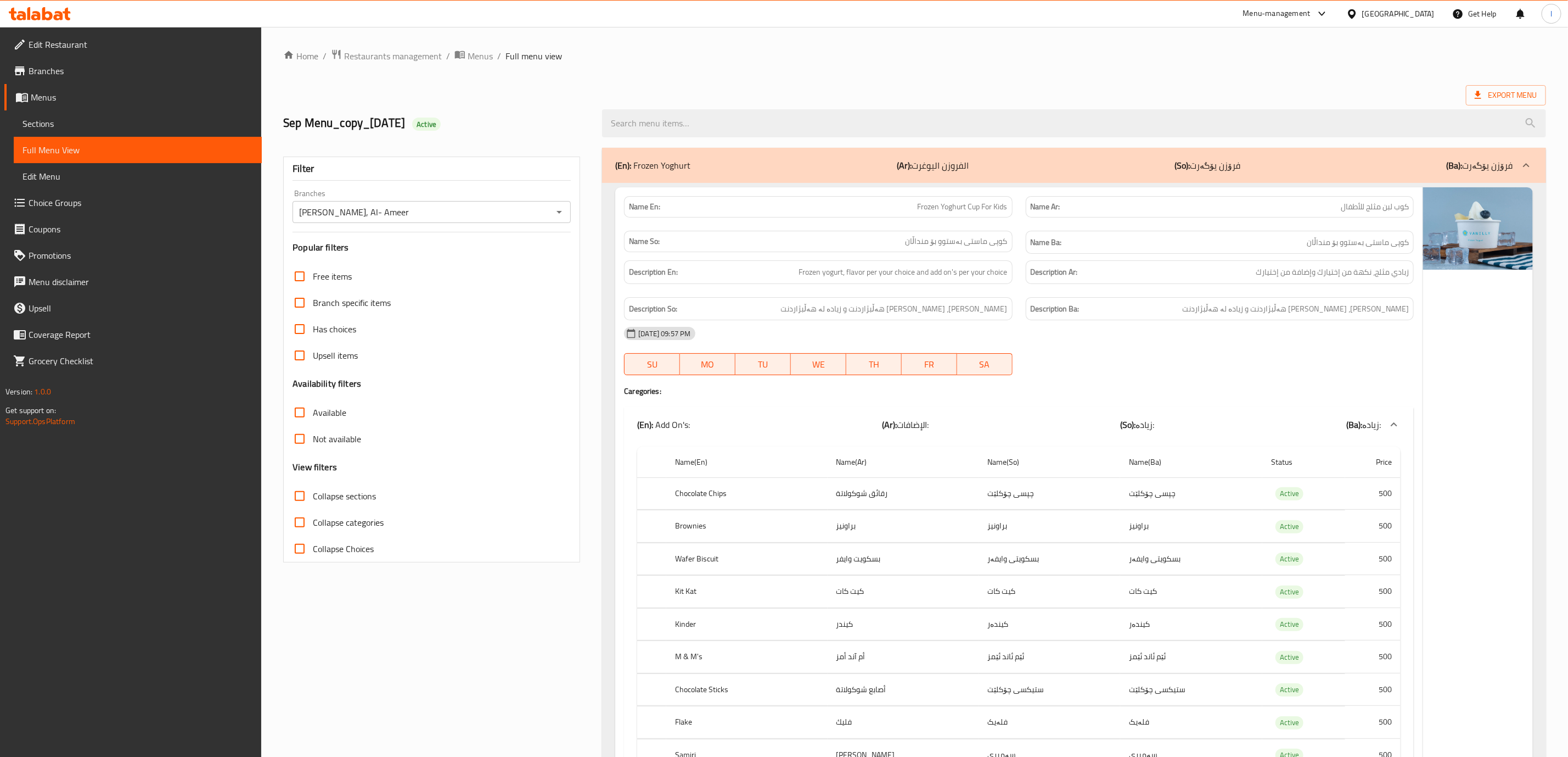
click at [1255, 153] on div "(En): Frozen Yoghurt (Ar): الفروزن اليوغرت (So): فرۆزن یۆگەرت (Ba): فرۆزن یۆگەرت" at bounding box center [1073, 166] width 944 height 35
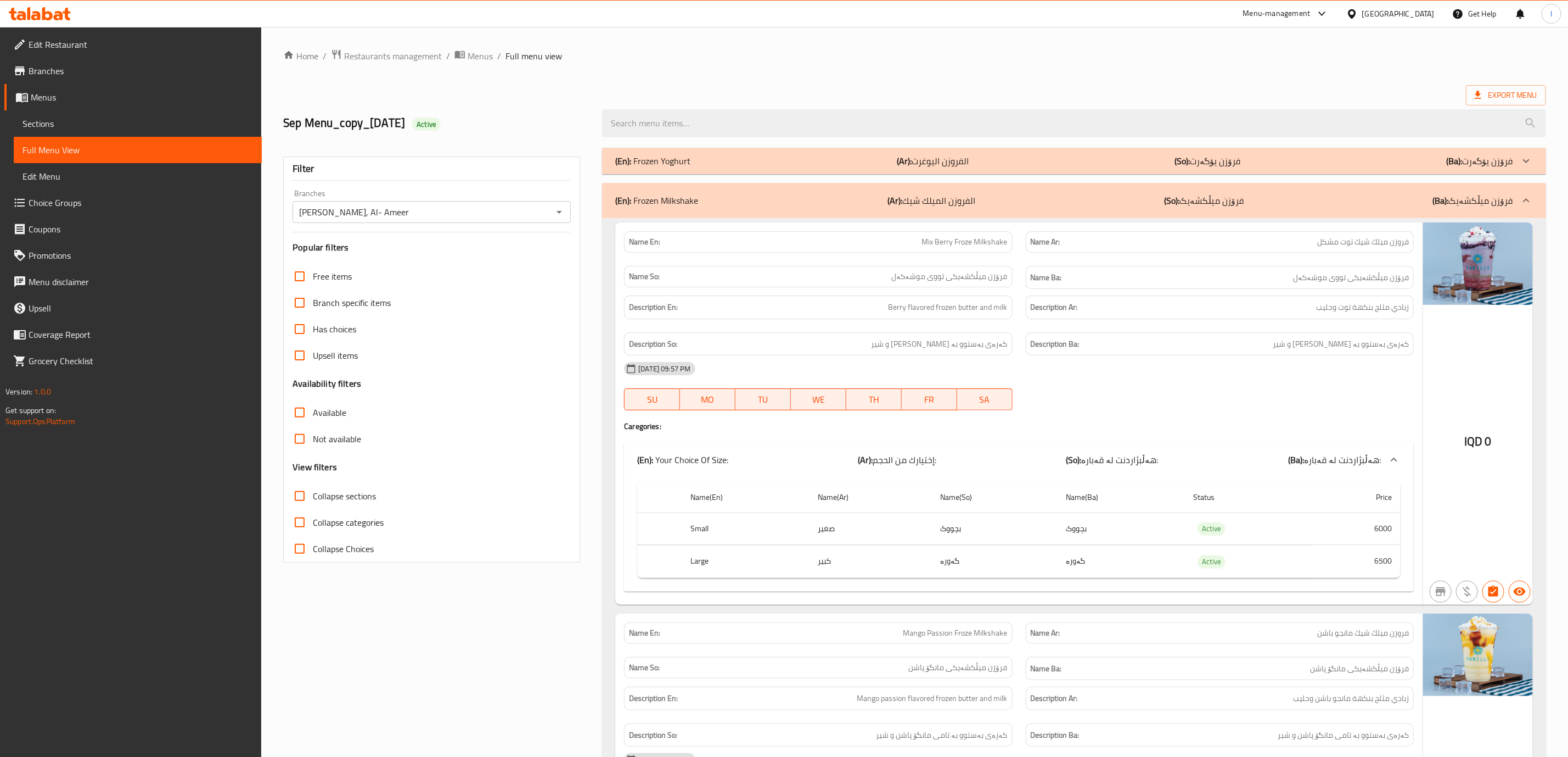
click at [1228, 160] on p "(So): فرۆزن یۆگەرت" at bounding box center [1207, 161] width 66 height 13
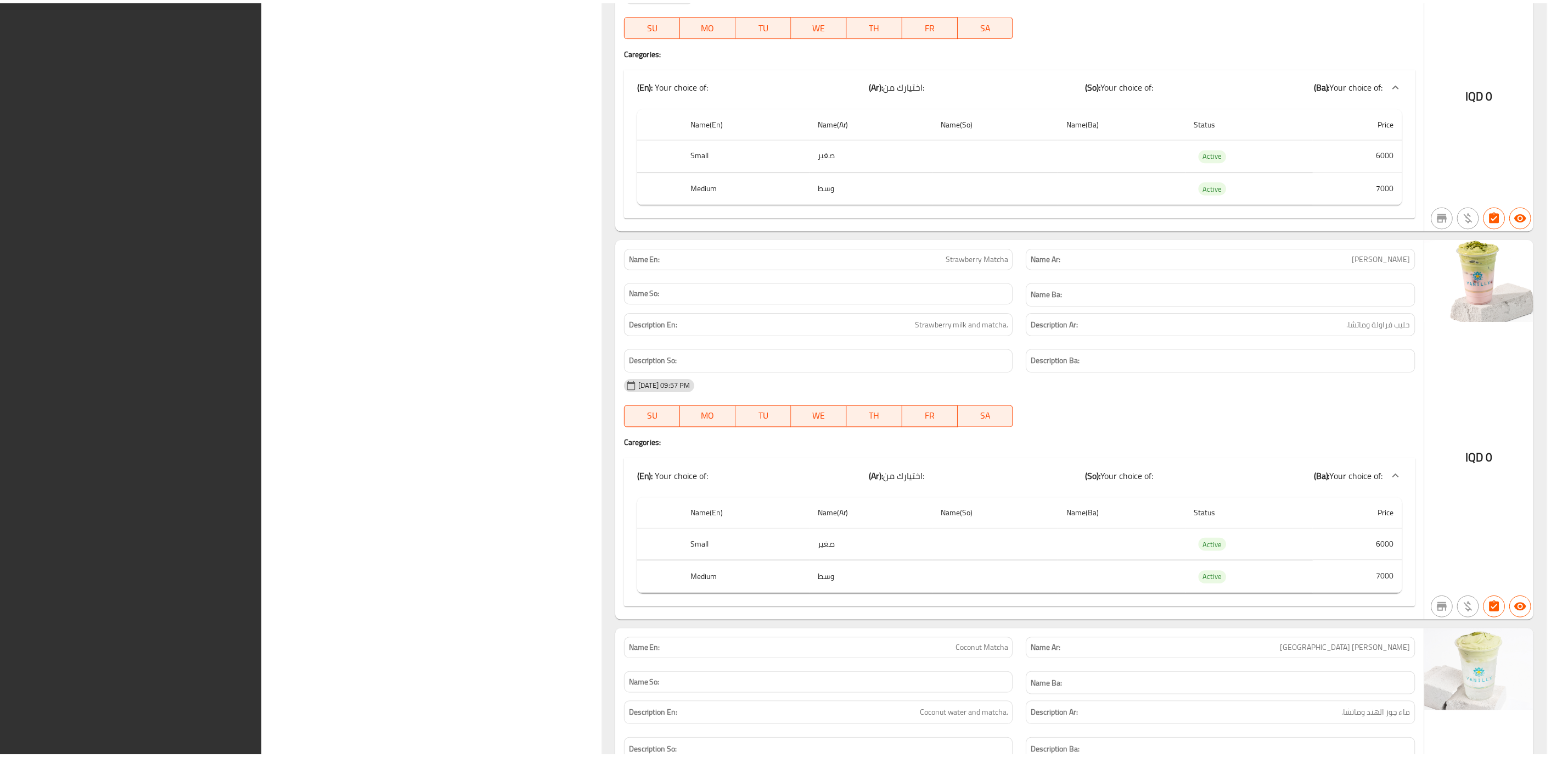
scroll to position [30869, 0]
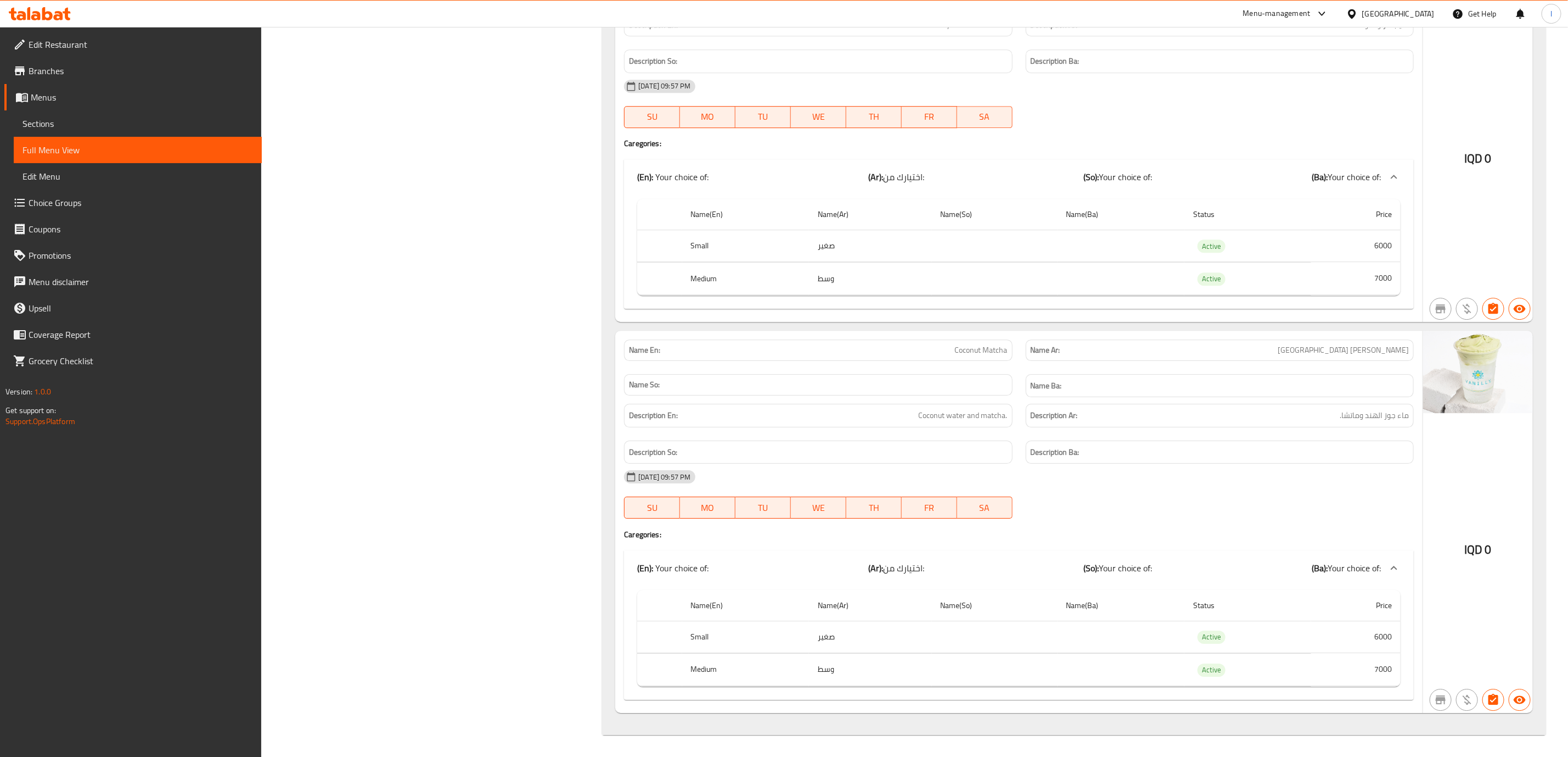
click at [52, 111] on link "Sections" at bounding box center [138, 124] width 248 height 27
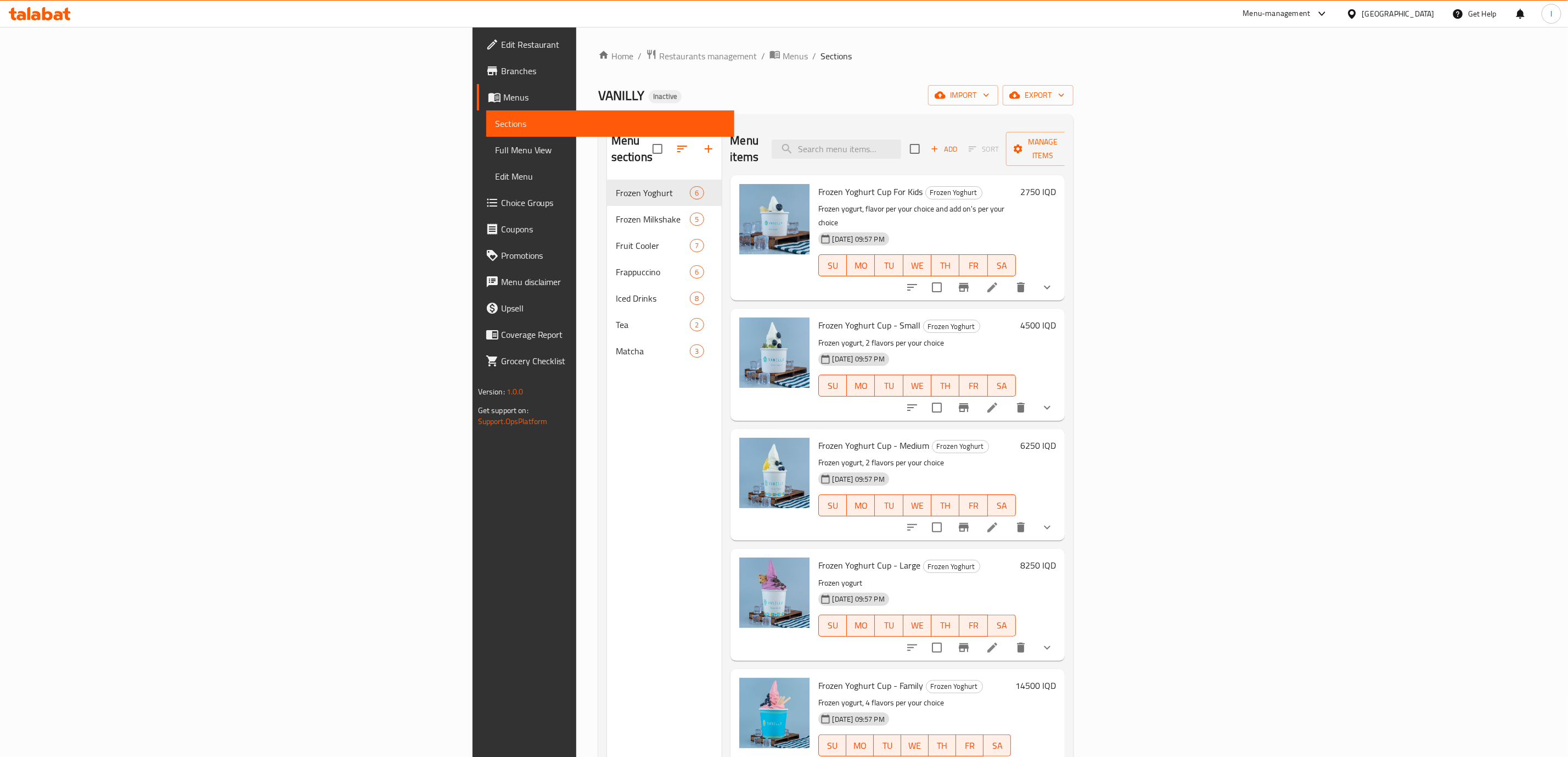
click at [501, 38] on span "Edit Restaurant" at bounding box center [614, 45] width 224 height 13
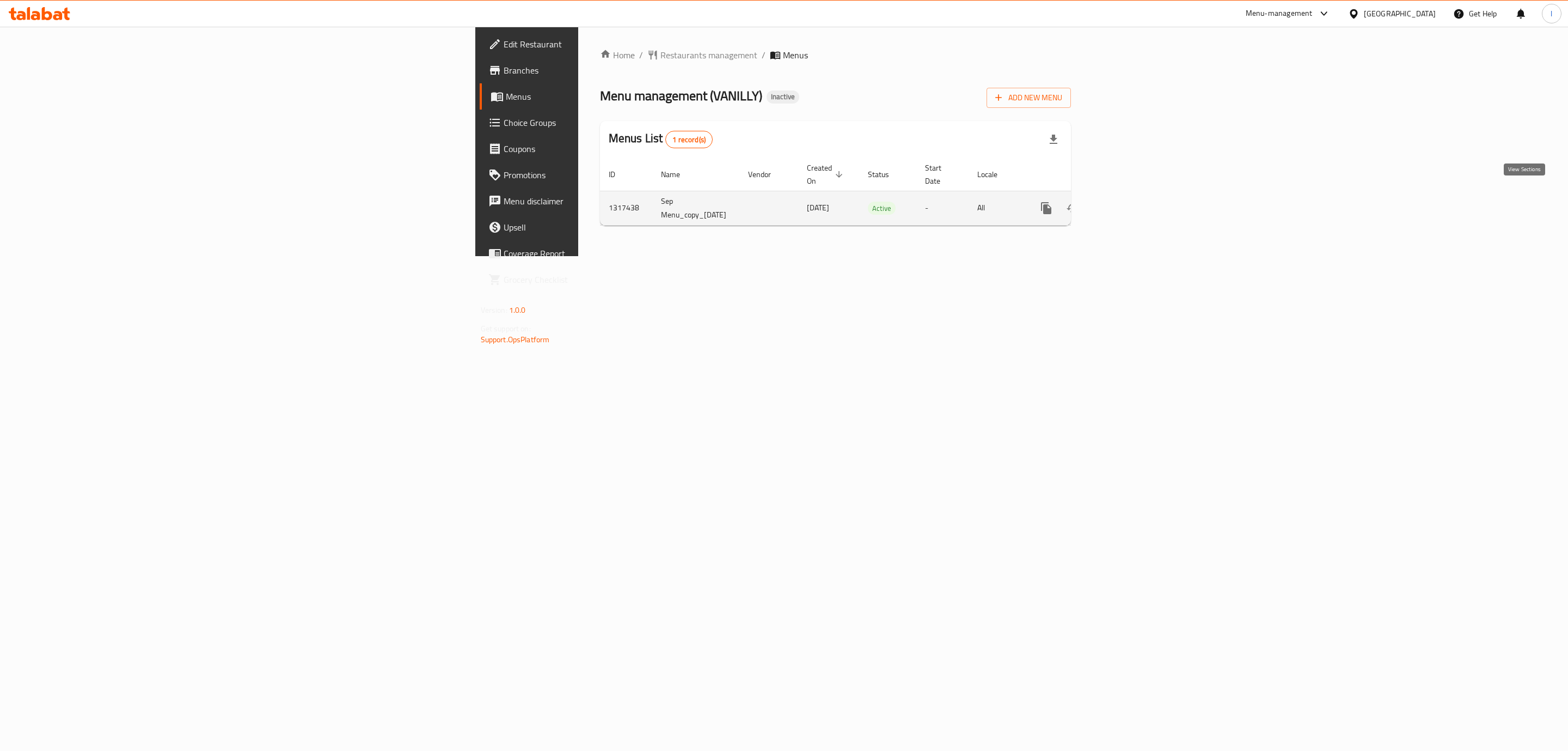
click at [1132, 201] on icon "enhanced table" at bounding box center [1125, 208] width 13 height 13
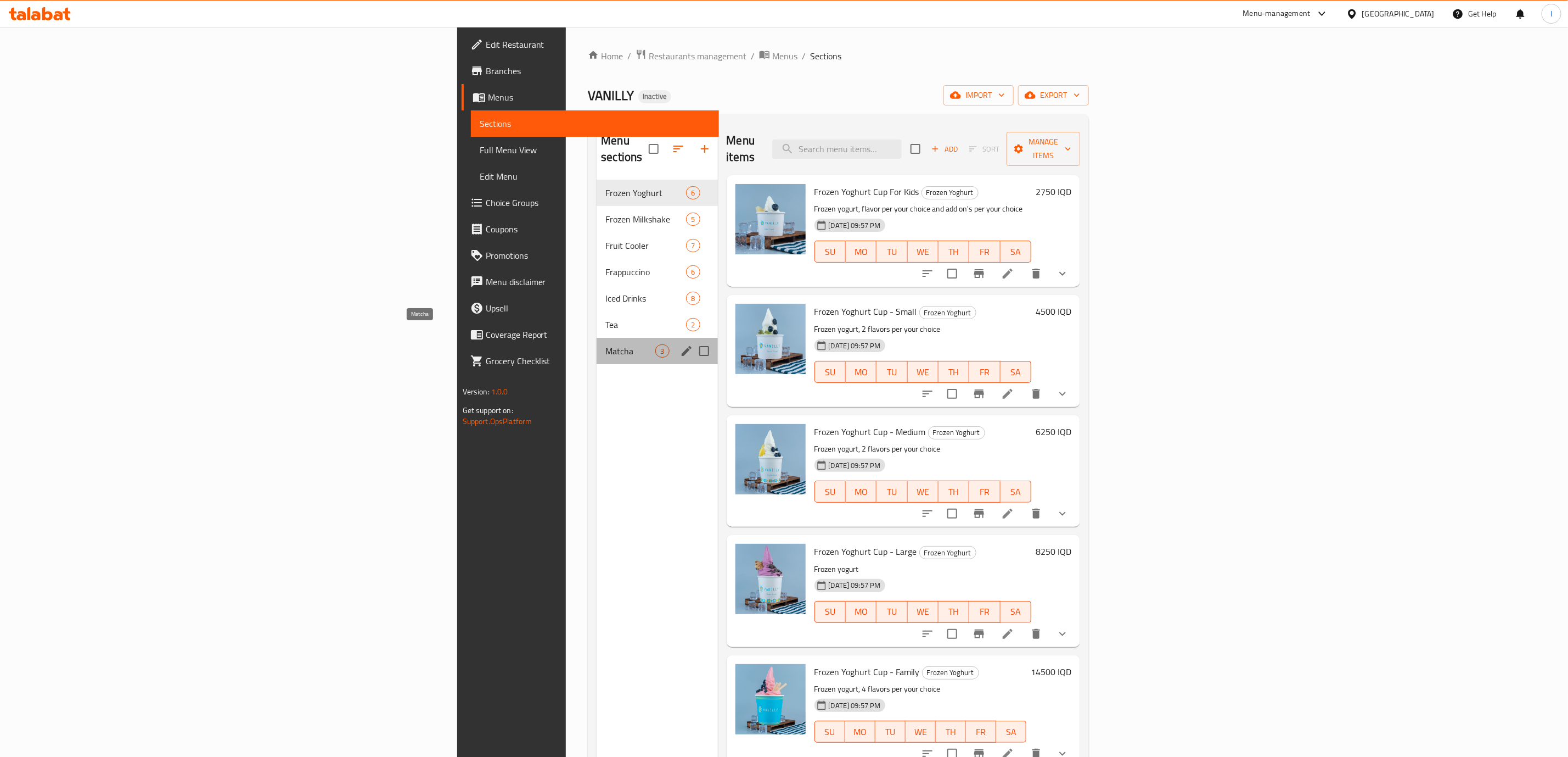
click at [605, 344] on span "Matcha" at bounding box center [630, 351] width 50 height 13
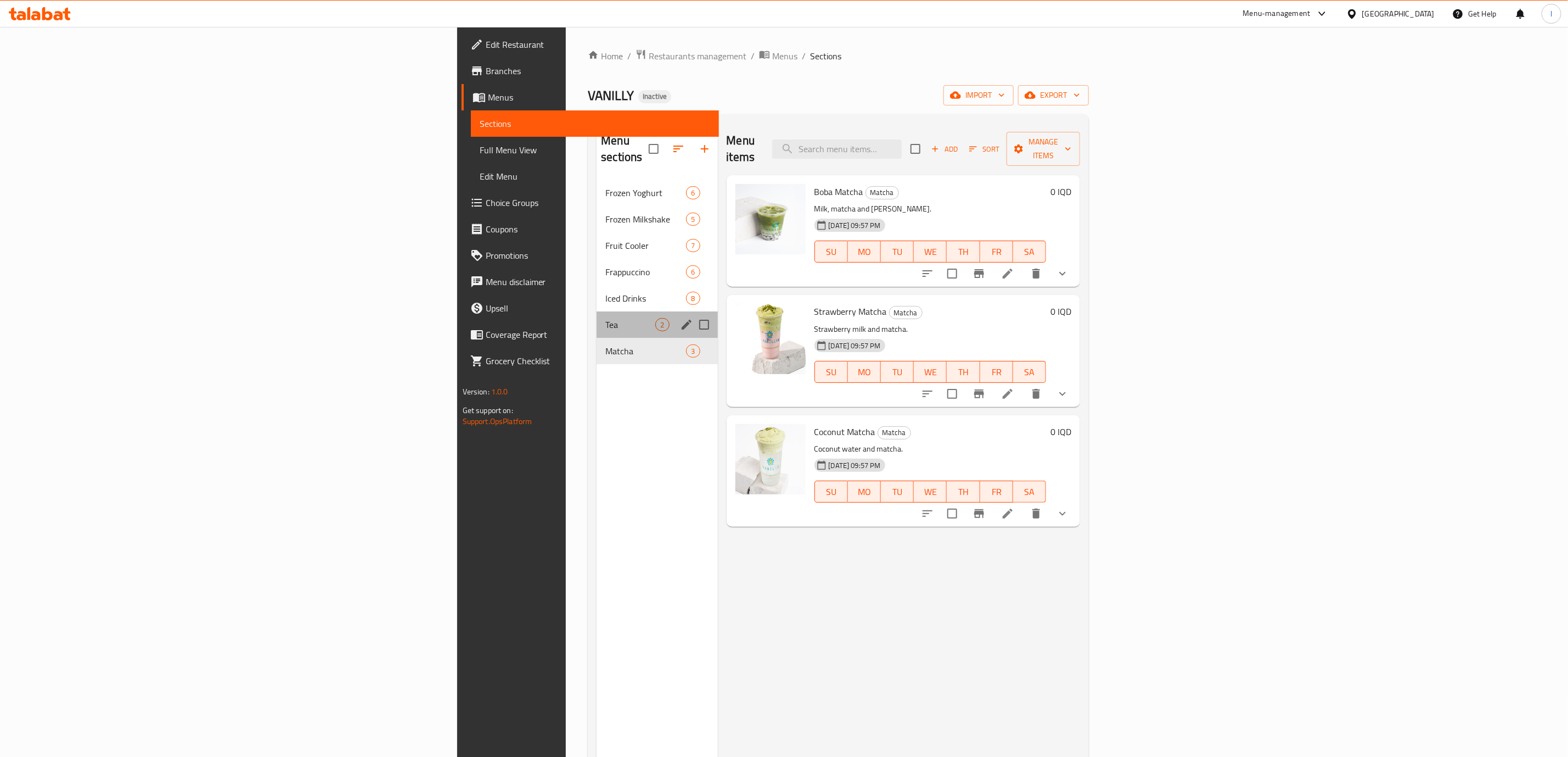
click at [597, 311] on div "Tea 2" at bounding box center [657, 324] width 121 height 27
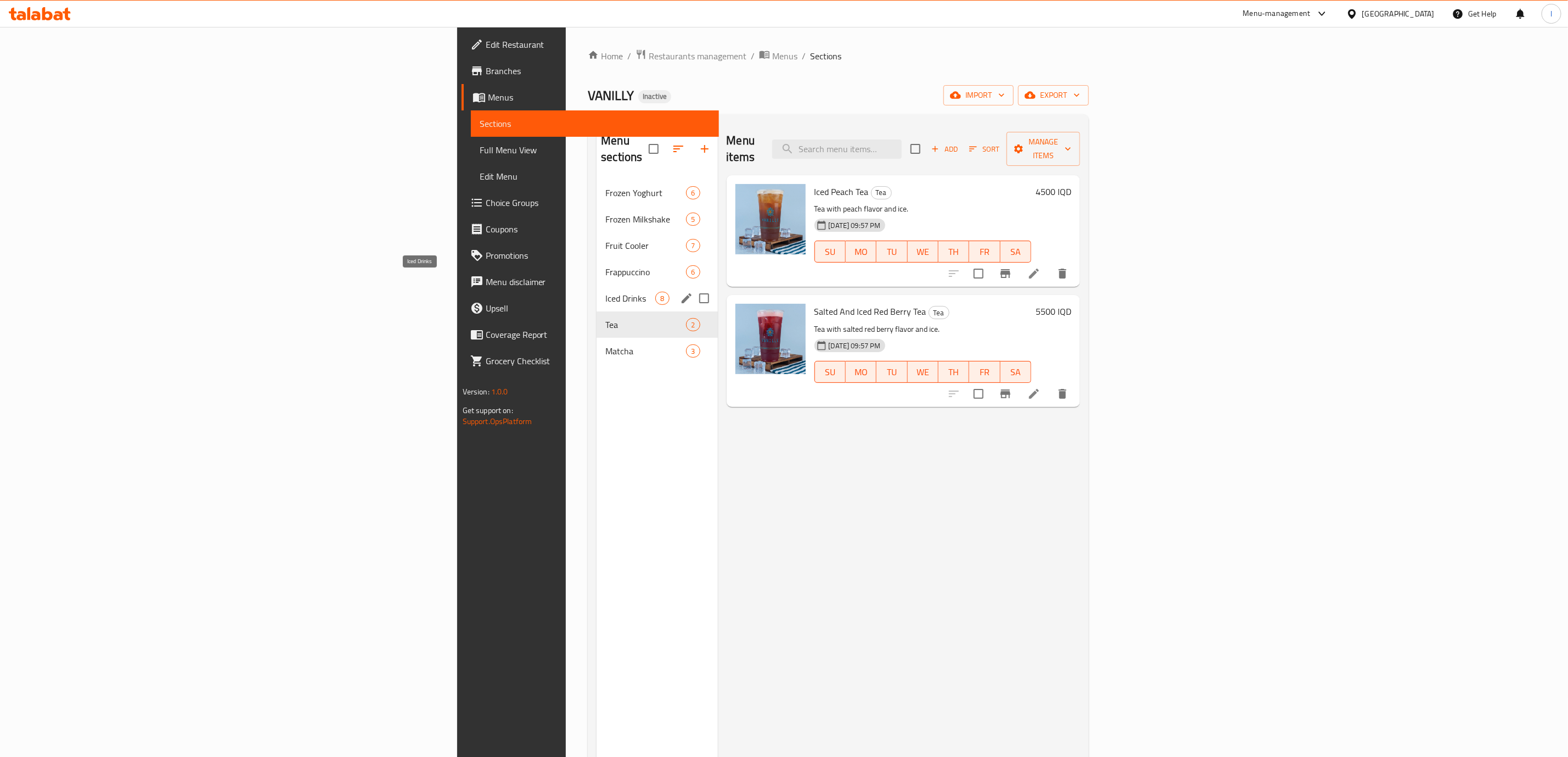
click at [605, 292] on span "Iced Drinks" at bounding box center [630, 299] width 50 height 13
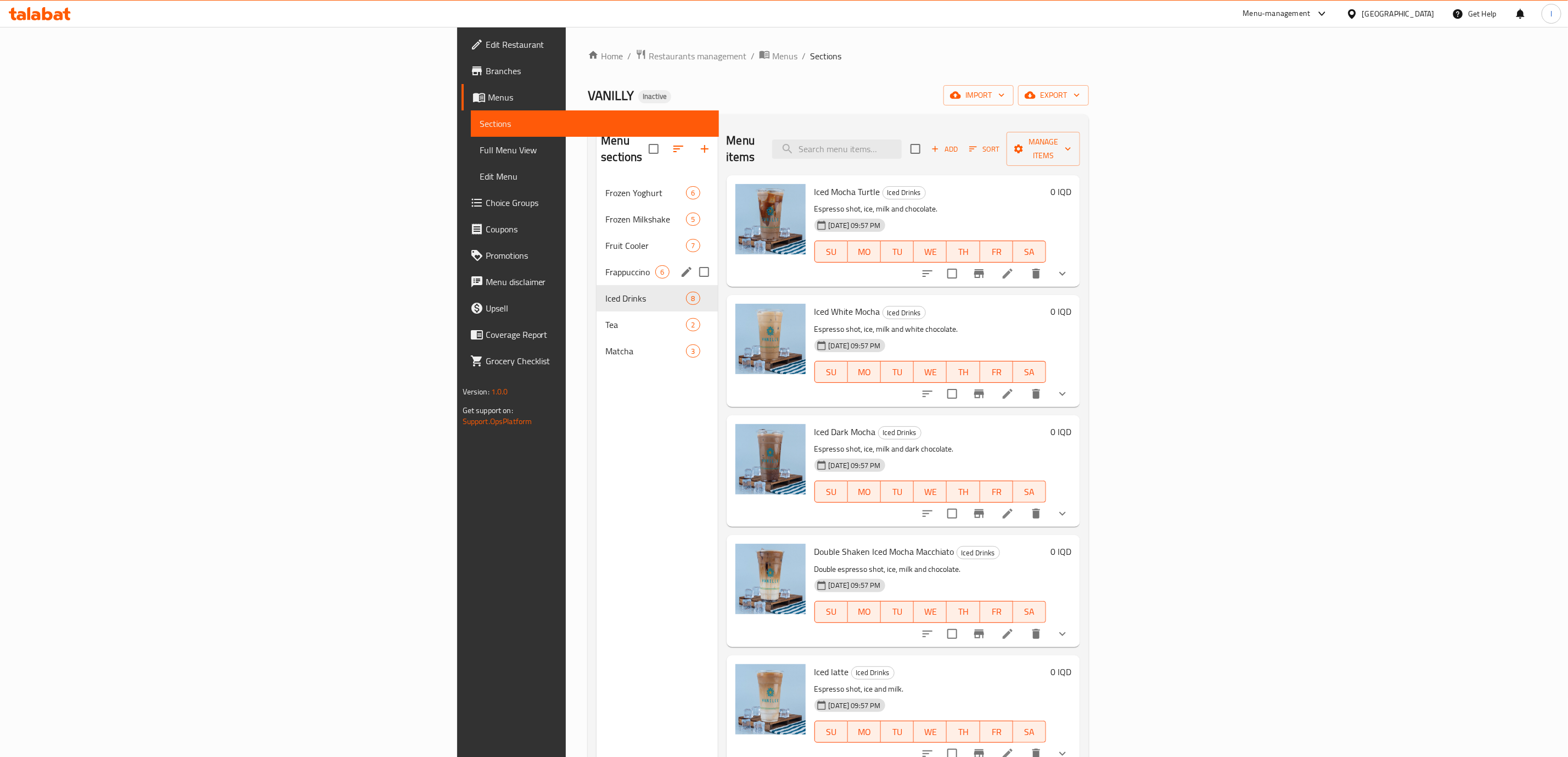
click at [597, 259] on div "Frappuccino 6" at bounding box center [657, 272] width 121 height 27
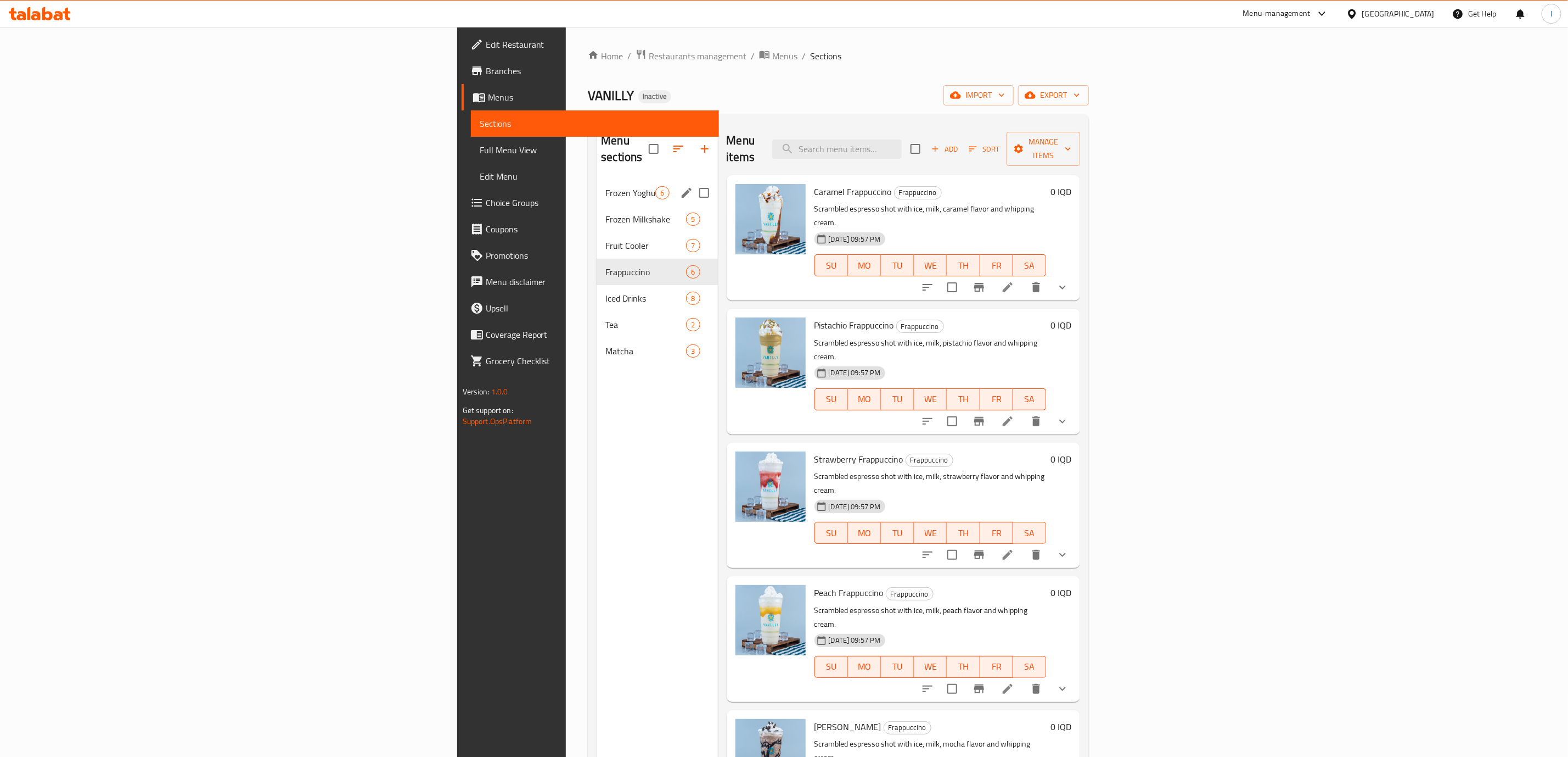
click at [682, 188] on icon "edit" at bounding box center [687, 193] width 10 height 10
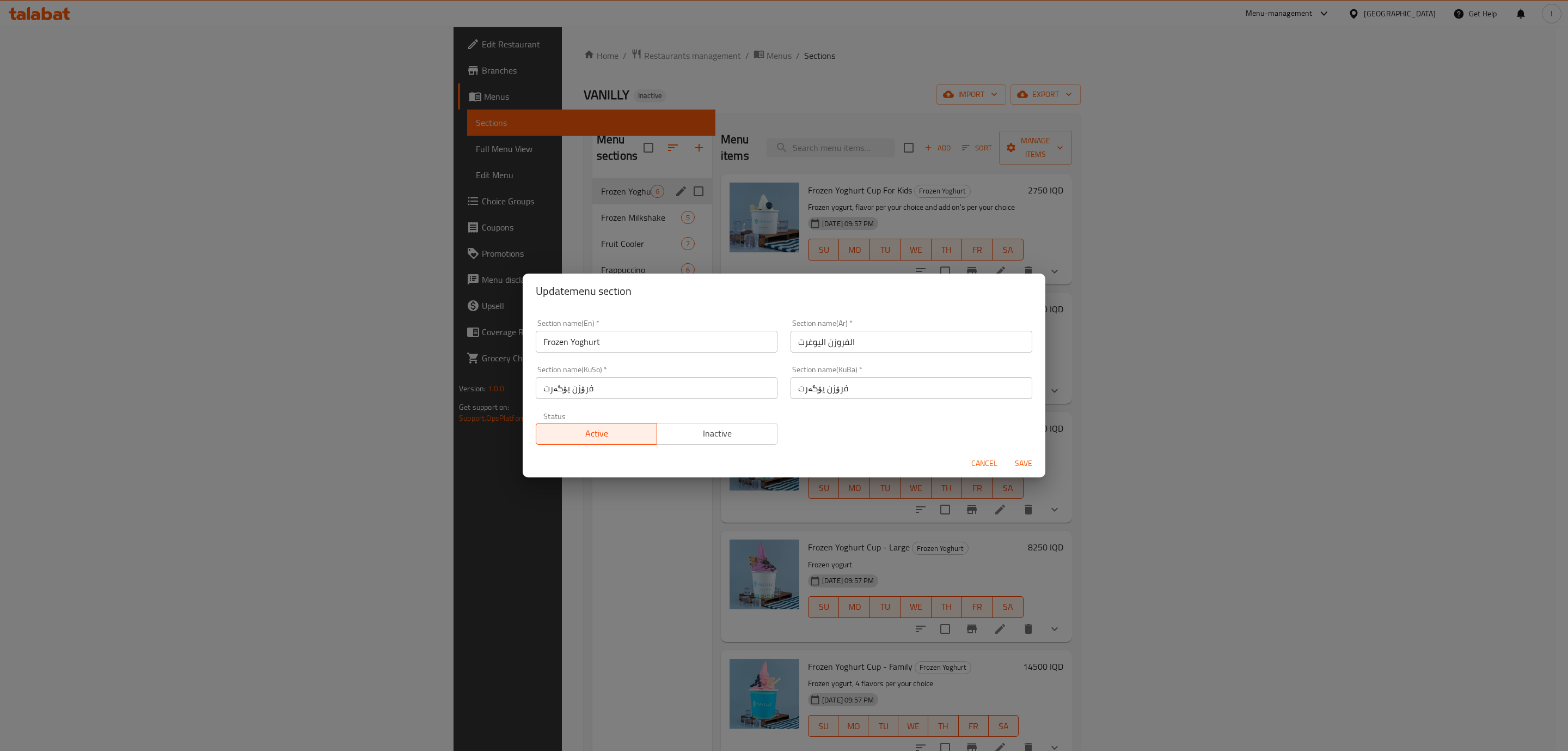
click at [977, 469] on span "Cancel" at bounding box center [985, 463] width 26 height 14
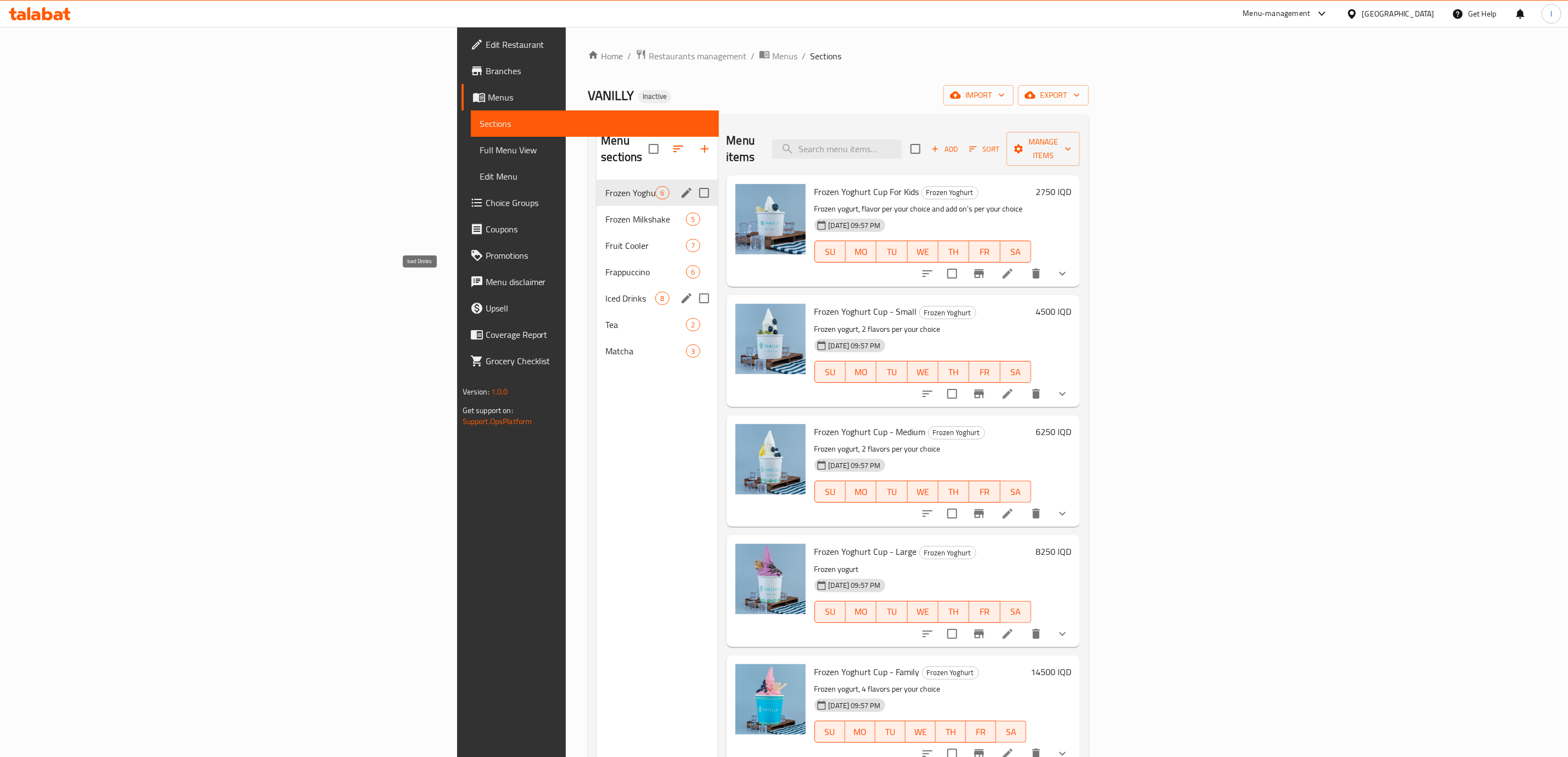
click at [605, 292] on span "Iced Drinks" at bounding box center [630, 299] width 50 height 13
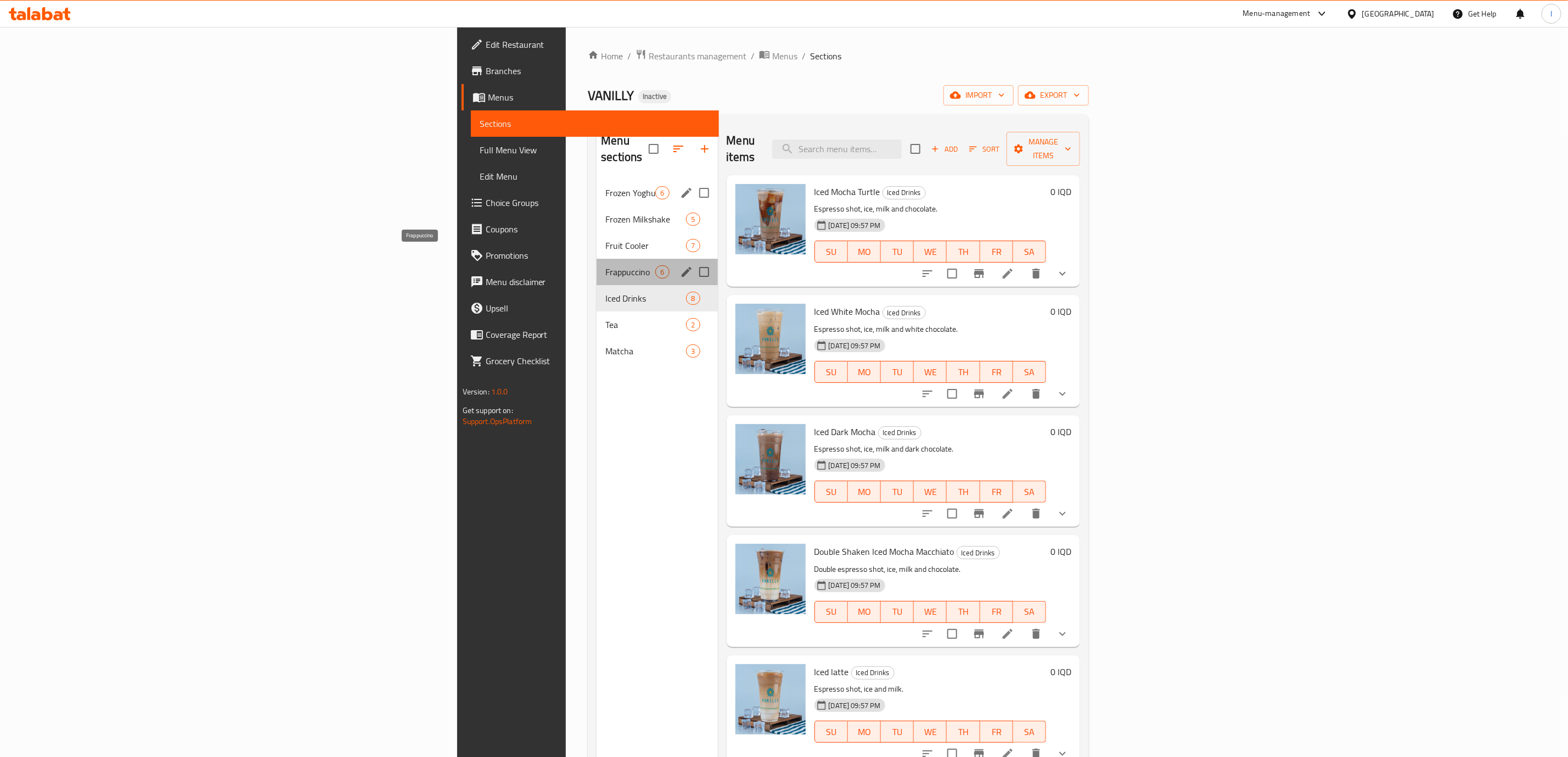
click at [605, 265] on span "Frappuccino" at bounding box center [630, 272] width 50 height 13
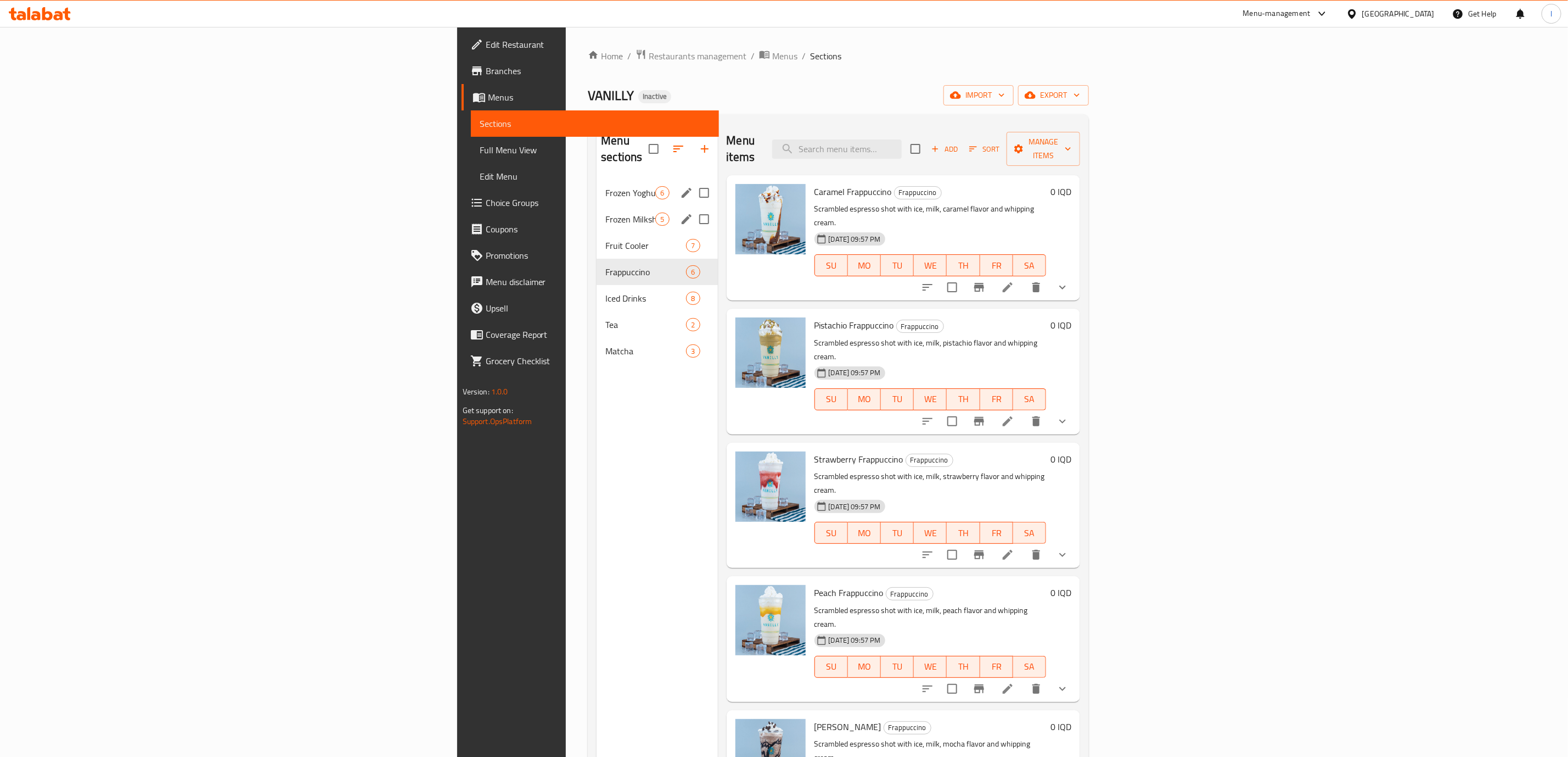
click at [597, 213] on div "Frozen Milkshake 5" at bounding box center [657, 220] width 121 height 27
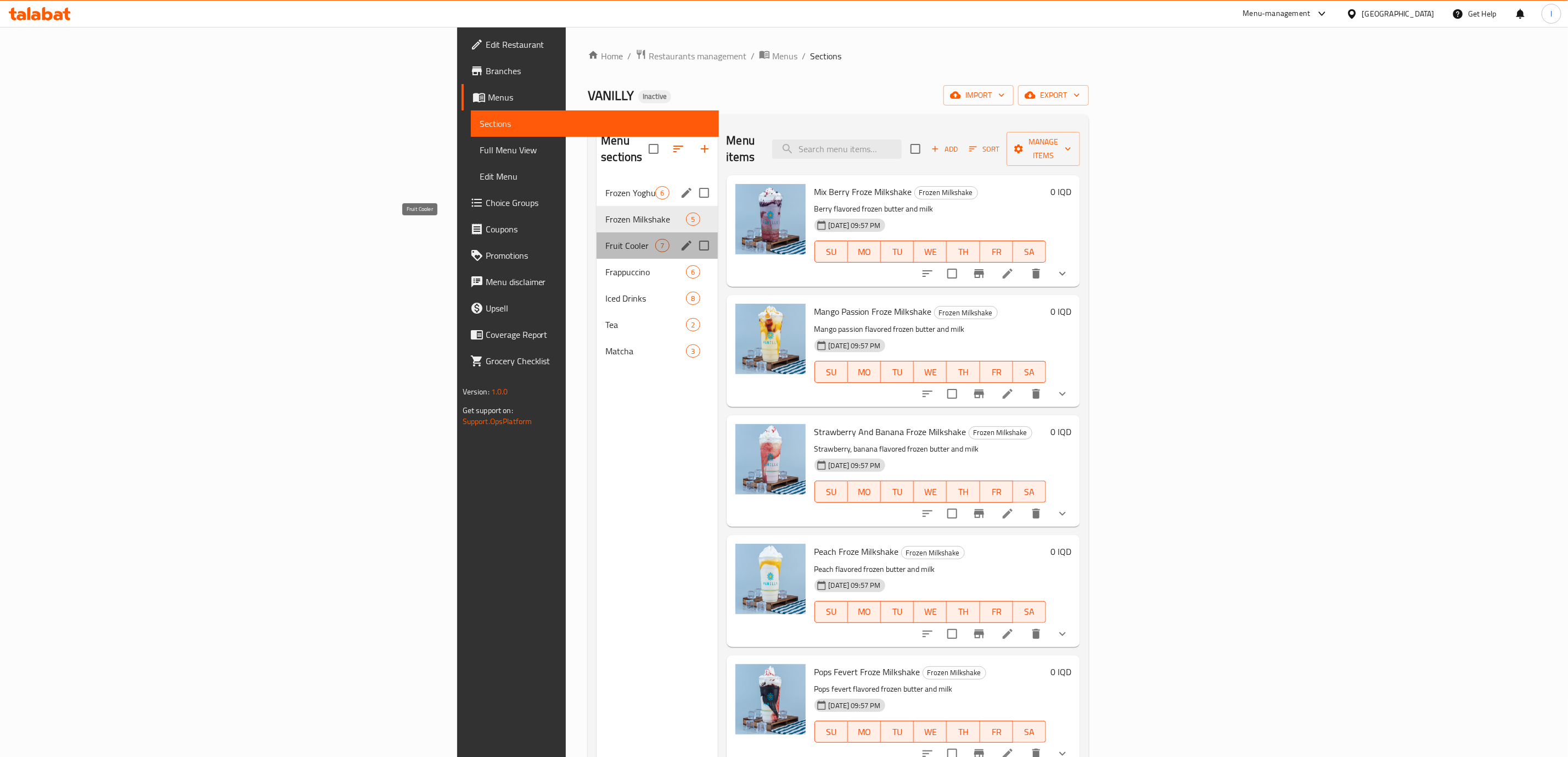
click at [605, 239] on span "Fruit Cooler" at bounding box center [630, 245] width 50 height 13
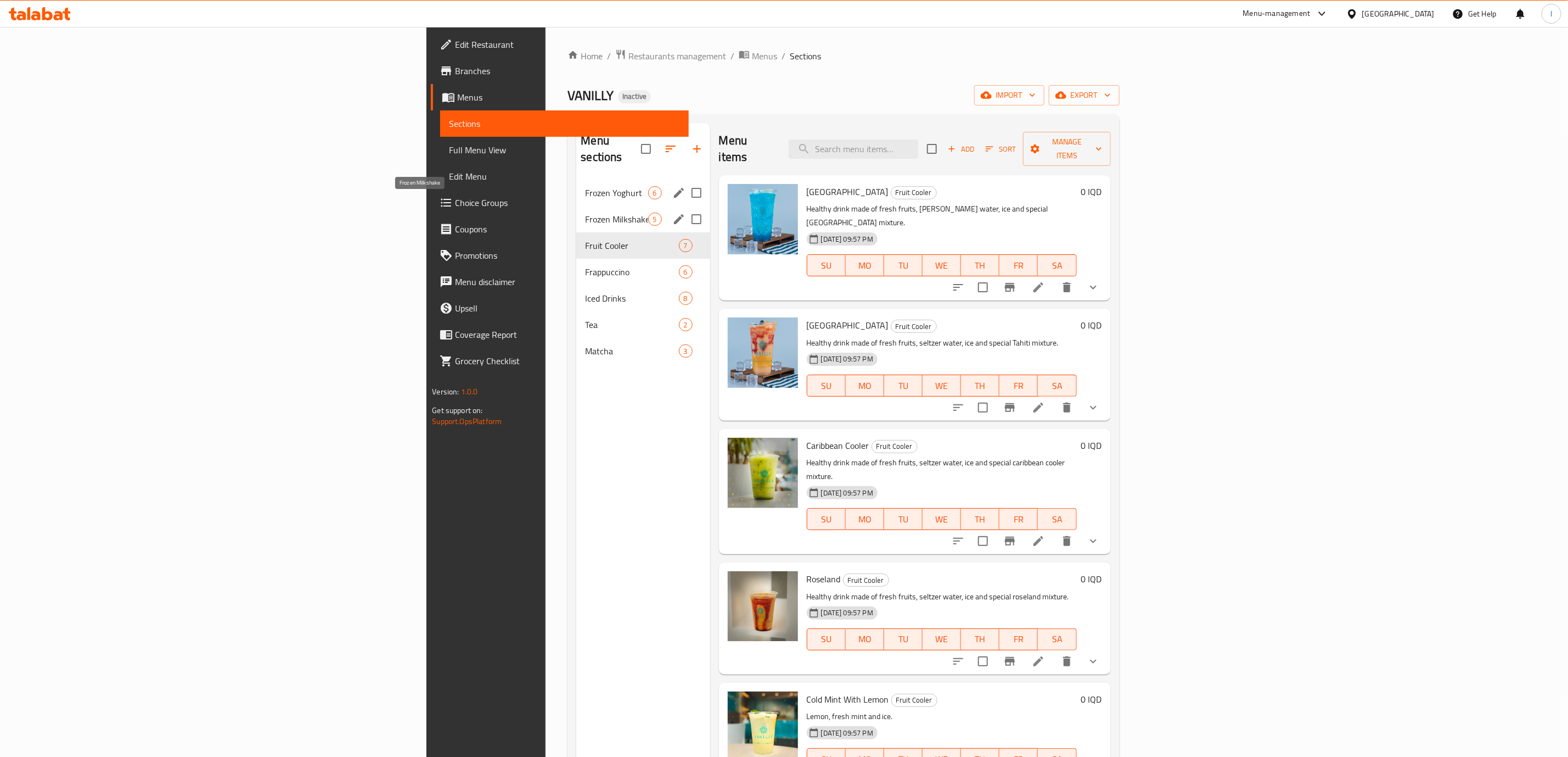
click at [585, 212] on span "Frozen Milkshake" at bounding box center [616, 219] width 62 height 13
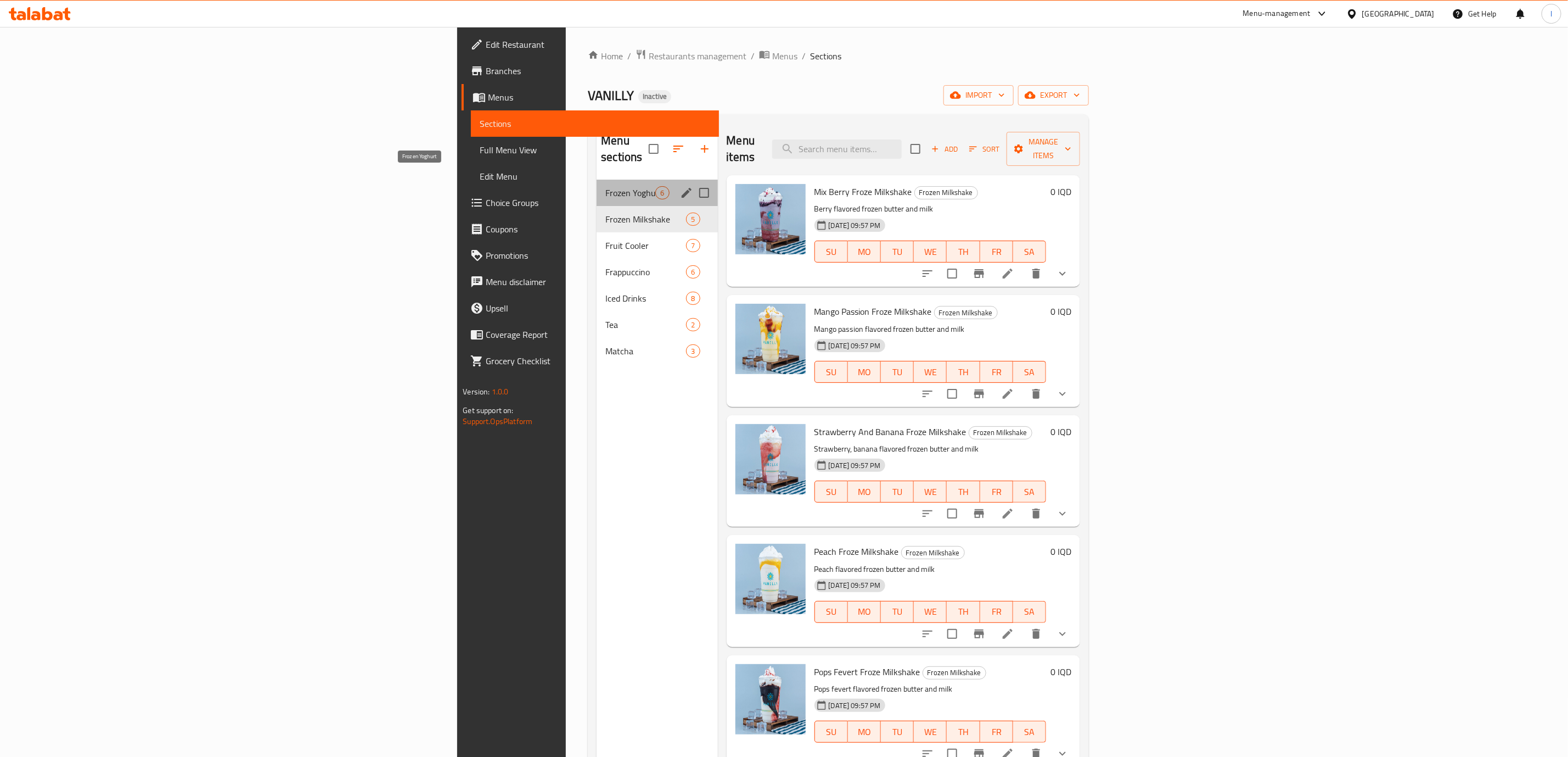
click at [605, 186] on span "Frozen Yoghurt" at bounding box center [630, 193] width 50 height 13
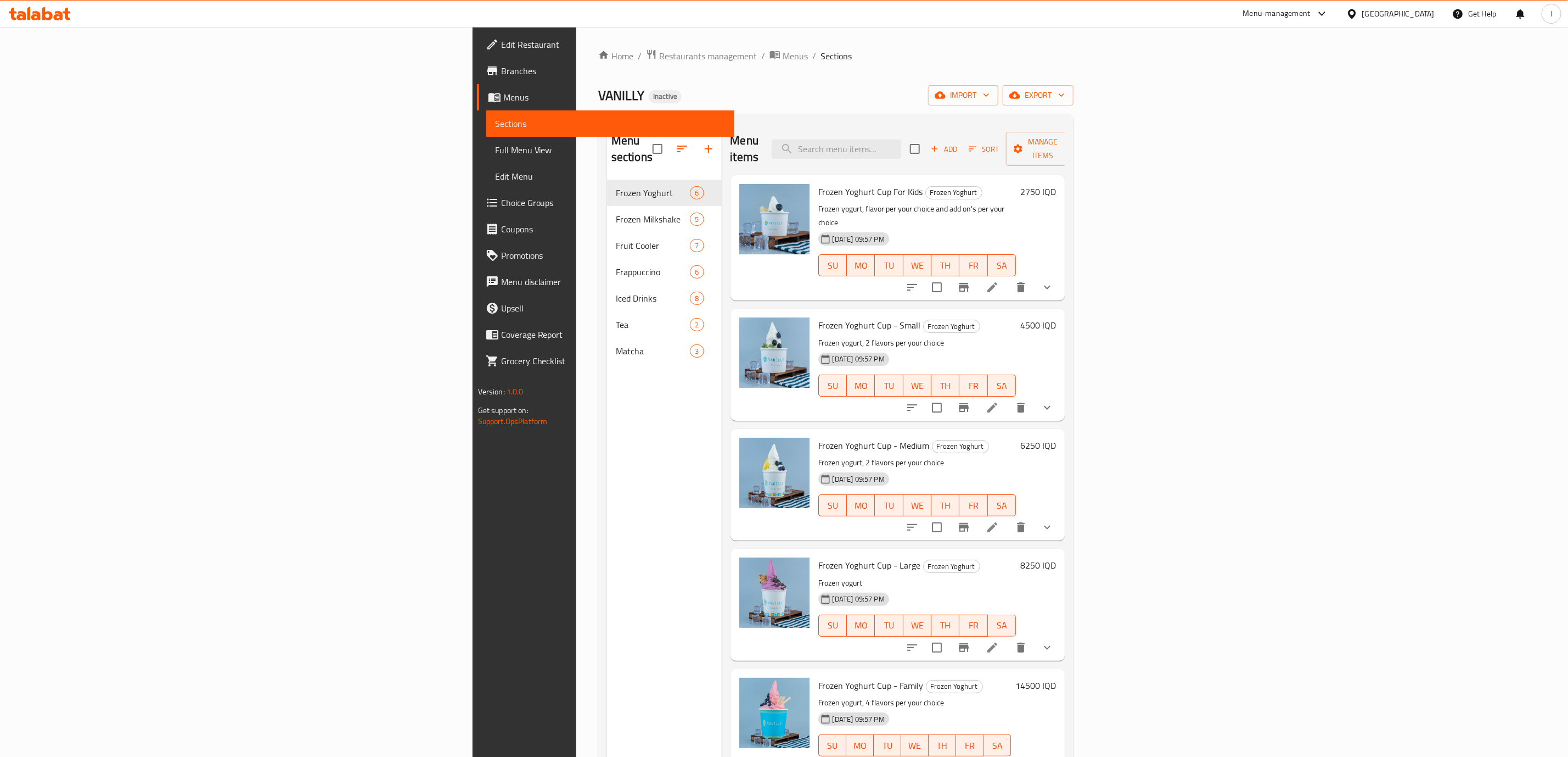
click at [30, 23] on div at bounding box center [40, 13] width 80 height 22
click at [30, 22] on div at bounding box center [40, 13] width 80 height 22
click at [28, 20] on icon at bounding box center [29, 13] width 3 height 12
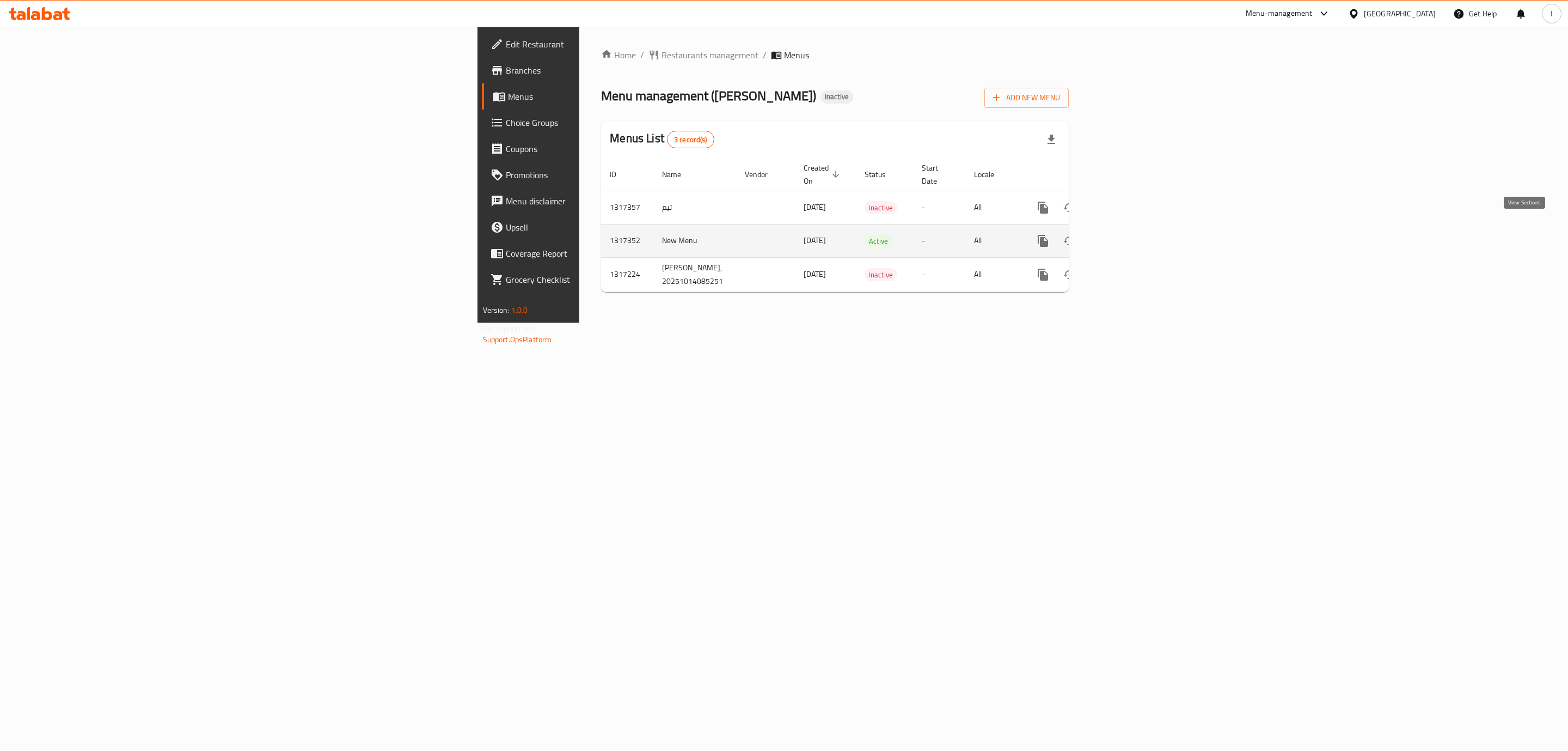
click at [1128, 234] on icon "enhanced table" at bounding box center [1122, 241] width 13 height 13
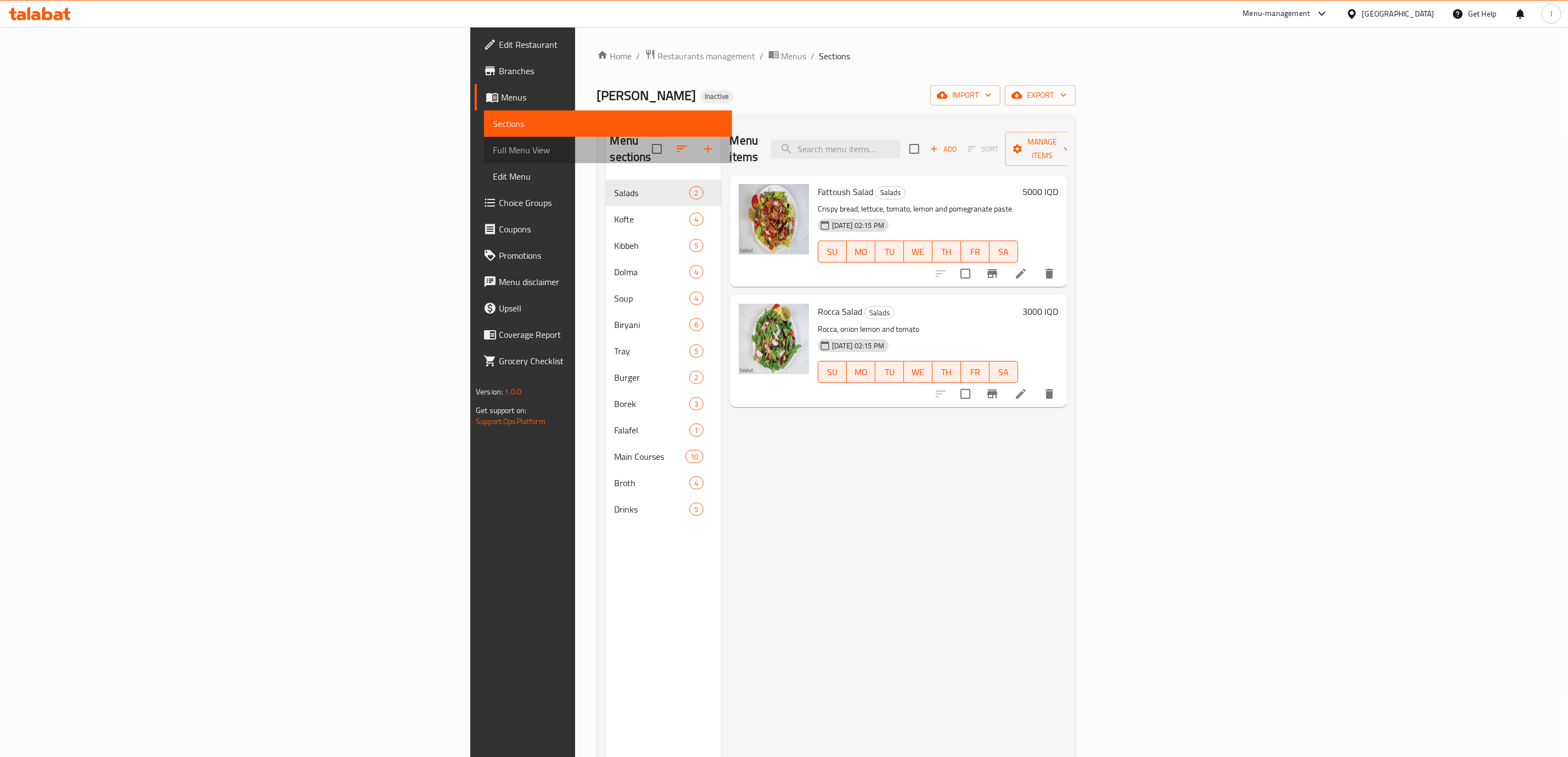
click at [484, 141] on link "Full Menu View" at bounding box center [608, 150] width 248 height 27
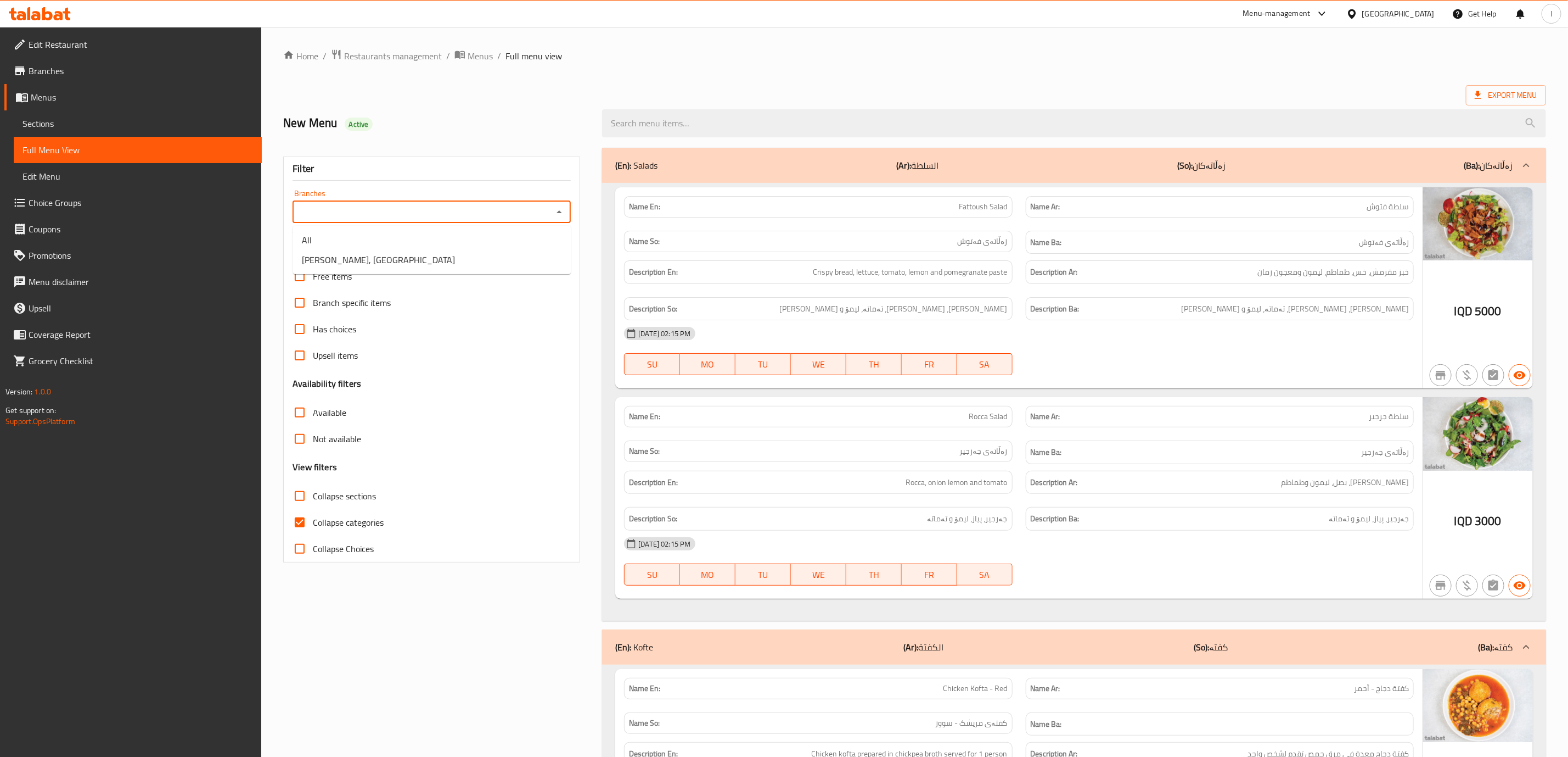
click at [519, 214] on input "Branches" at bounding box center [422, 212] width 254 height 15
click at [456, 255] on li "Almasi Kurdawari, Darwaza City" at bounding box center [432, 260] width 278 height 20
type input "Almasi Kurdawari, Darwaza City"
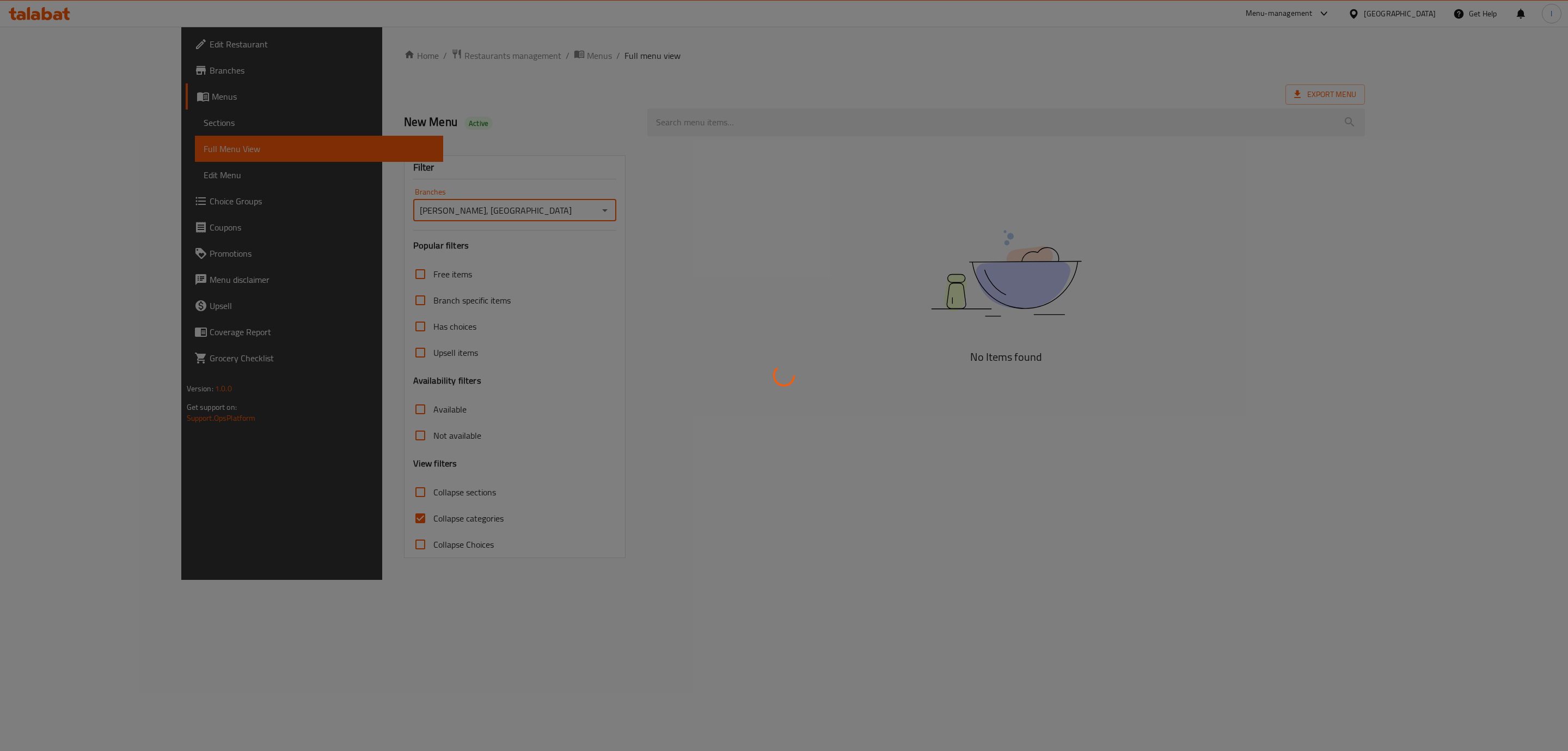
click at [355, 465] on div at bounding box center [784, 376] width 1568 height 751
click at [348, 535] on div at bounding box center [784, 376] width 1568 height 751
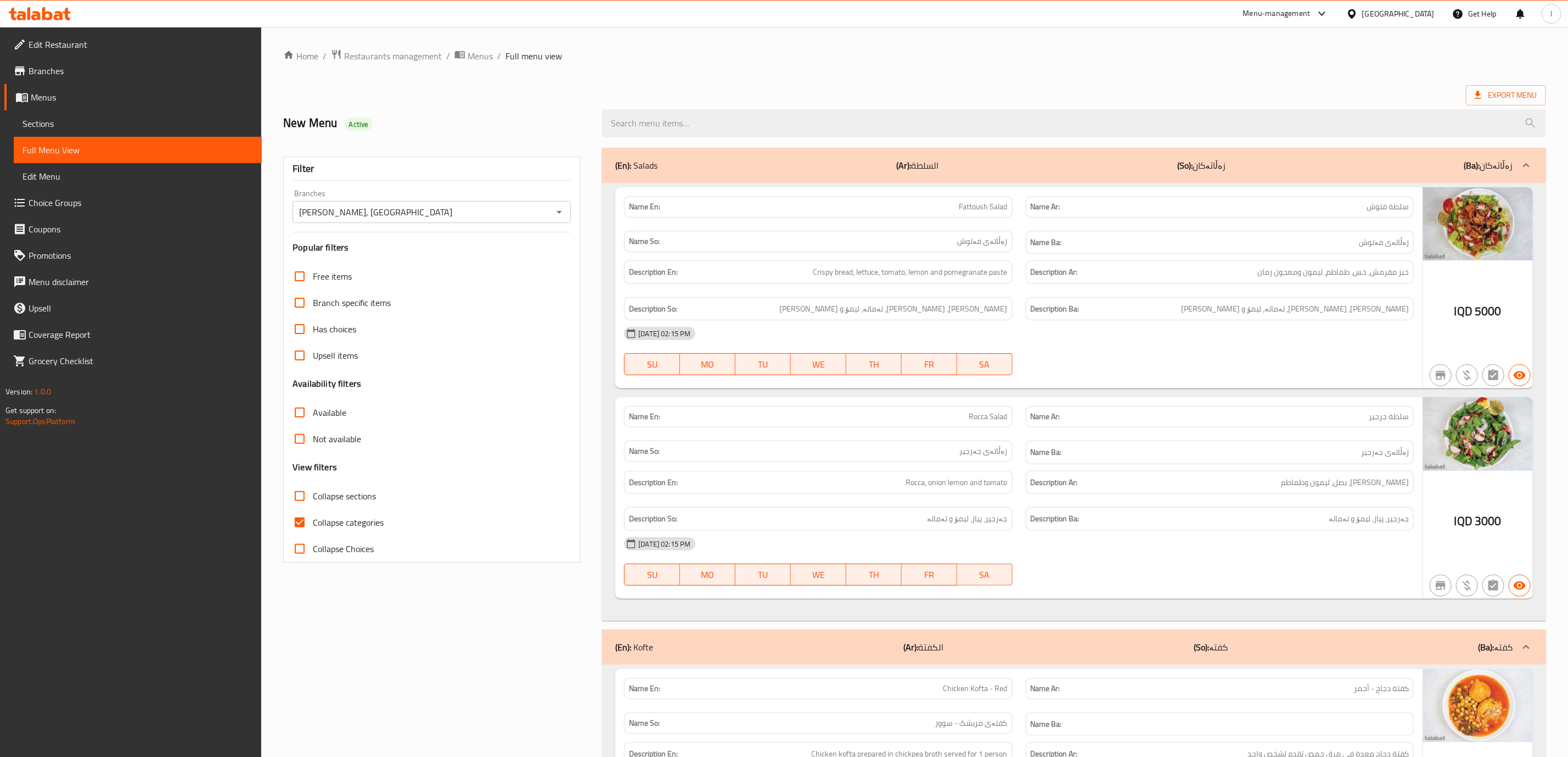
click at [343, 524] on span "Collapse categories" at bounding box center [348, 522] width 71 height 13
click at [313, 524] on input "Collapse categories" at bounding box center [300, 522] width 27 height 27
checkbox input "false"
click at [342, 502] on span "Collapse sections" at bounding box center [344, 496] width 63 height 13
click at [313, 502] on input "Collapse sections" at bounding box center [300, 496] width 27 height 27
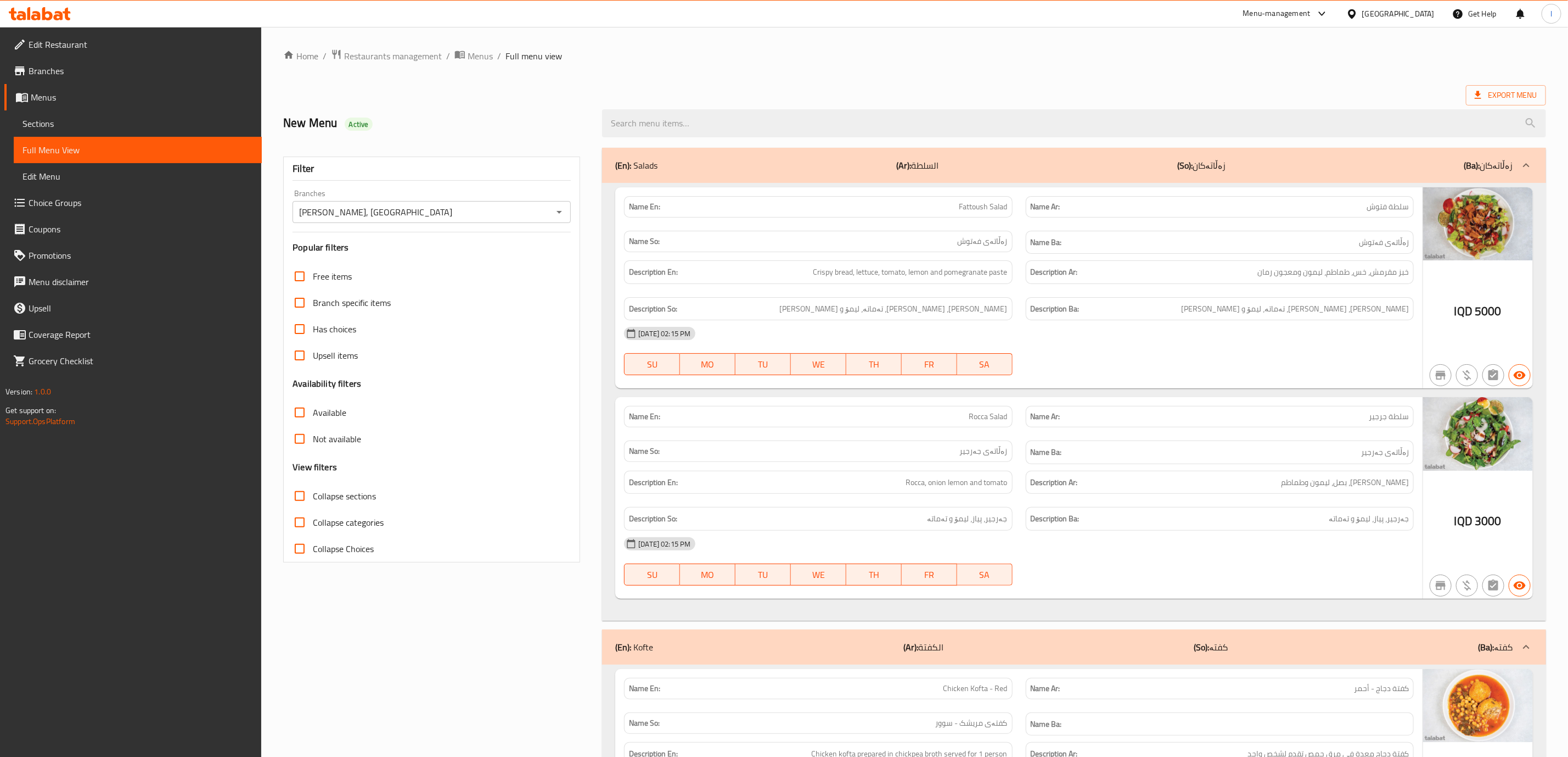
checkbox input "true"
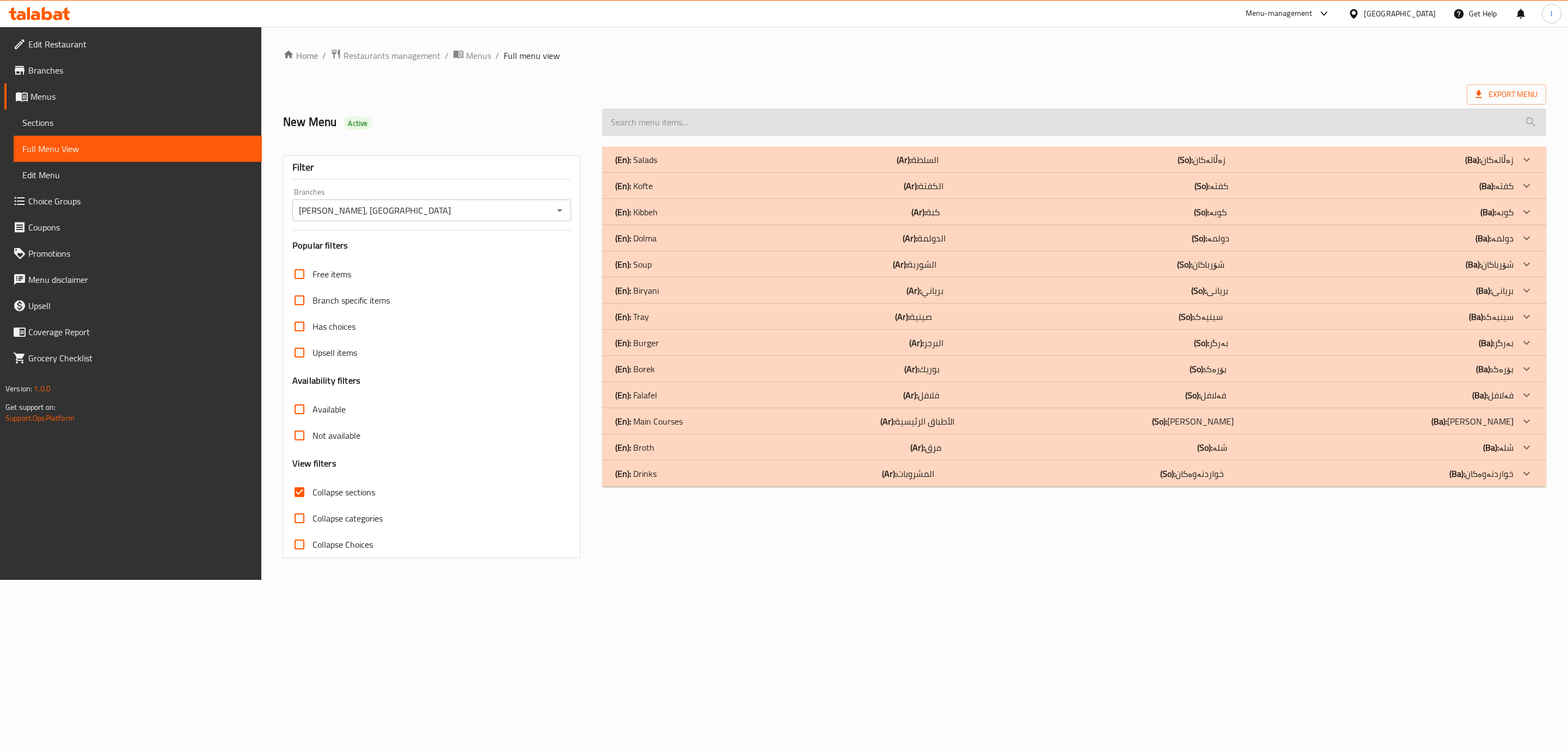
click at [868, 123] on input "search" at bounding box center [1074, 122] width 944 height 28
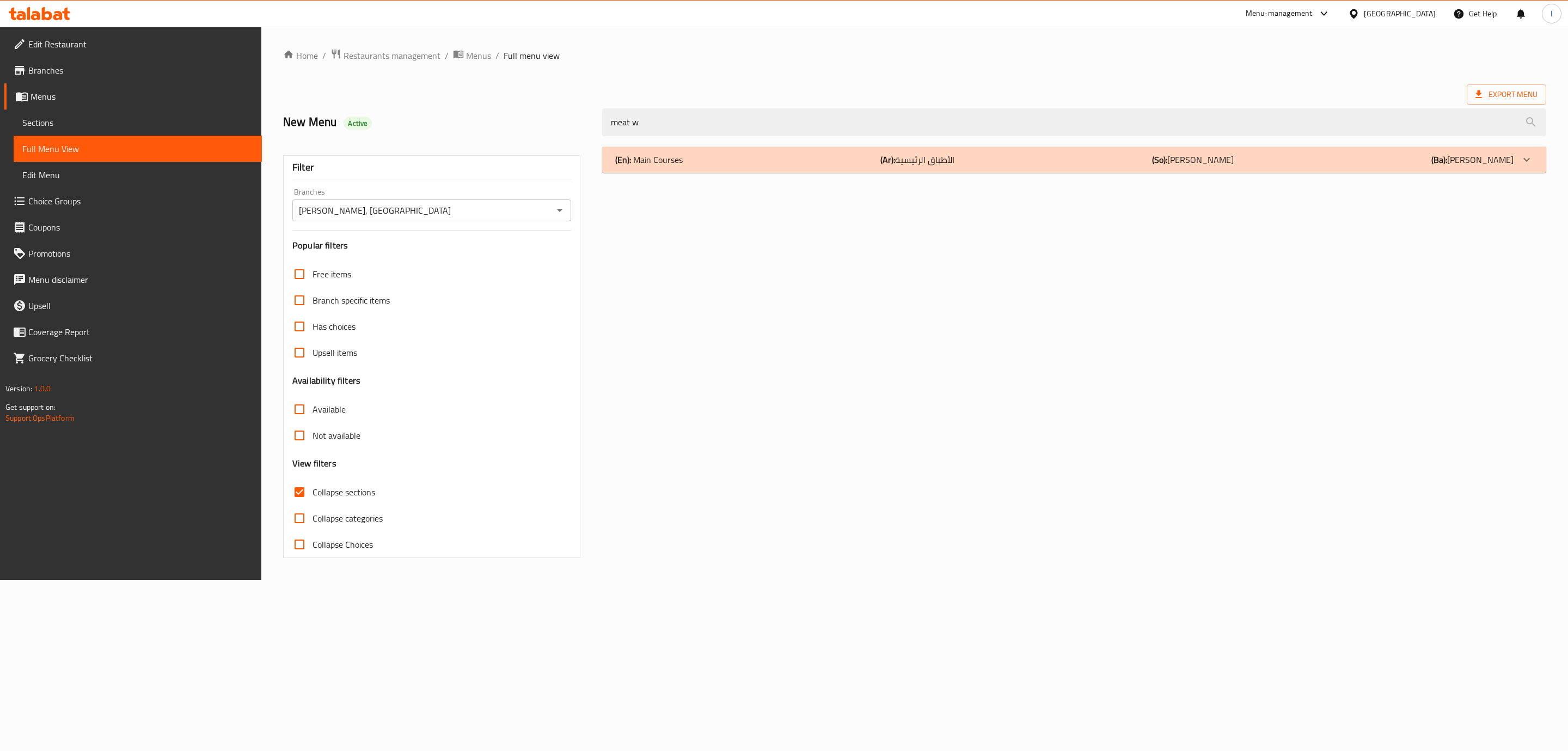
click at [859, 159] on div "(En): Main Courses (Ar): الأطباق الرئيسية (So): ژەمە سەرەکییەکان (Ba): ژەمە سەر…" at bounding box center [1064, 160] width 898 height 13
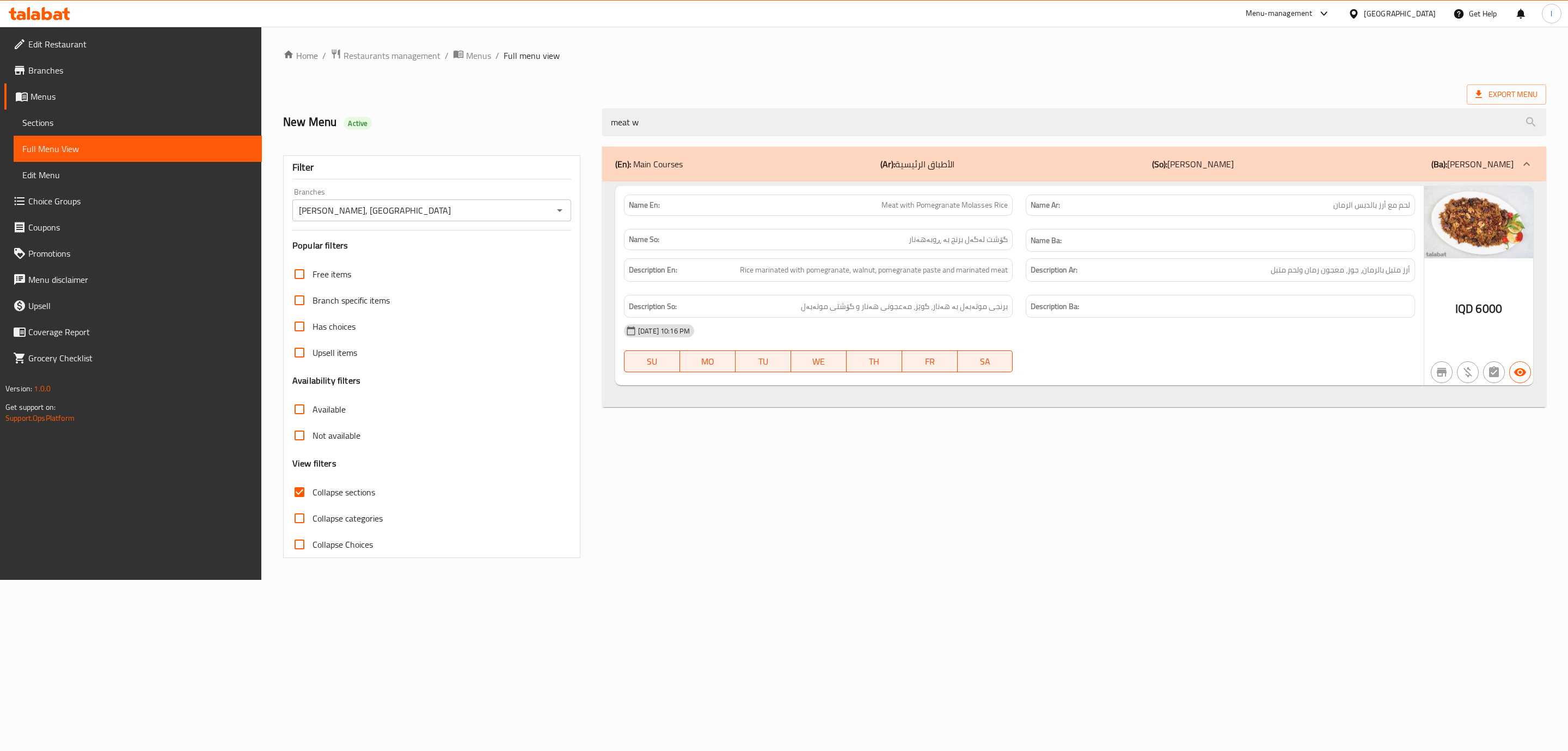
click at [925, 210] on span "Meat with Pomegranate Molasses Rice" at bounding box center [944, 205] width 126 height 12
copy span "Meat with Pomegranate Molasses Rice"
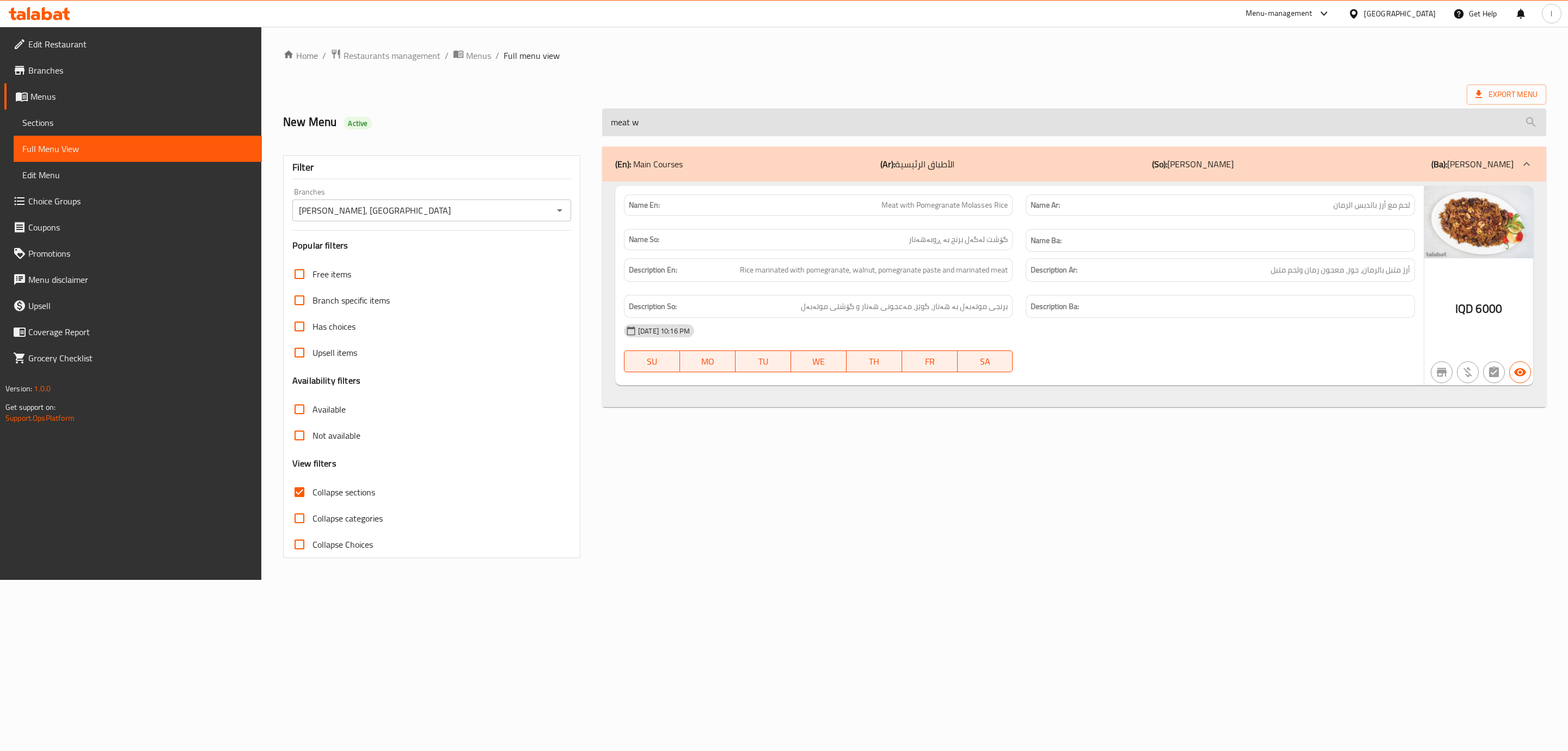
click at [909, 127] on input "meat w" at bounding box center [1074, 122] width 944 height 28
paste input "Meat with Pomegranate Molasses Rice"
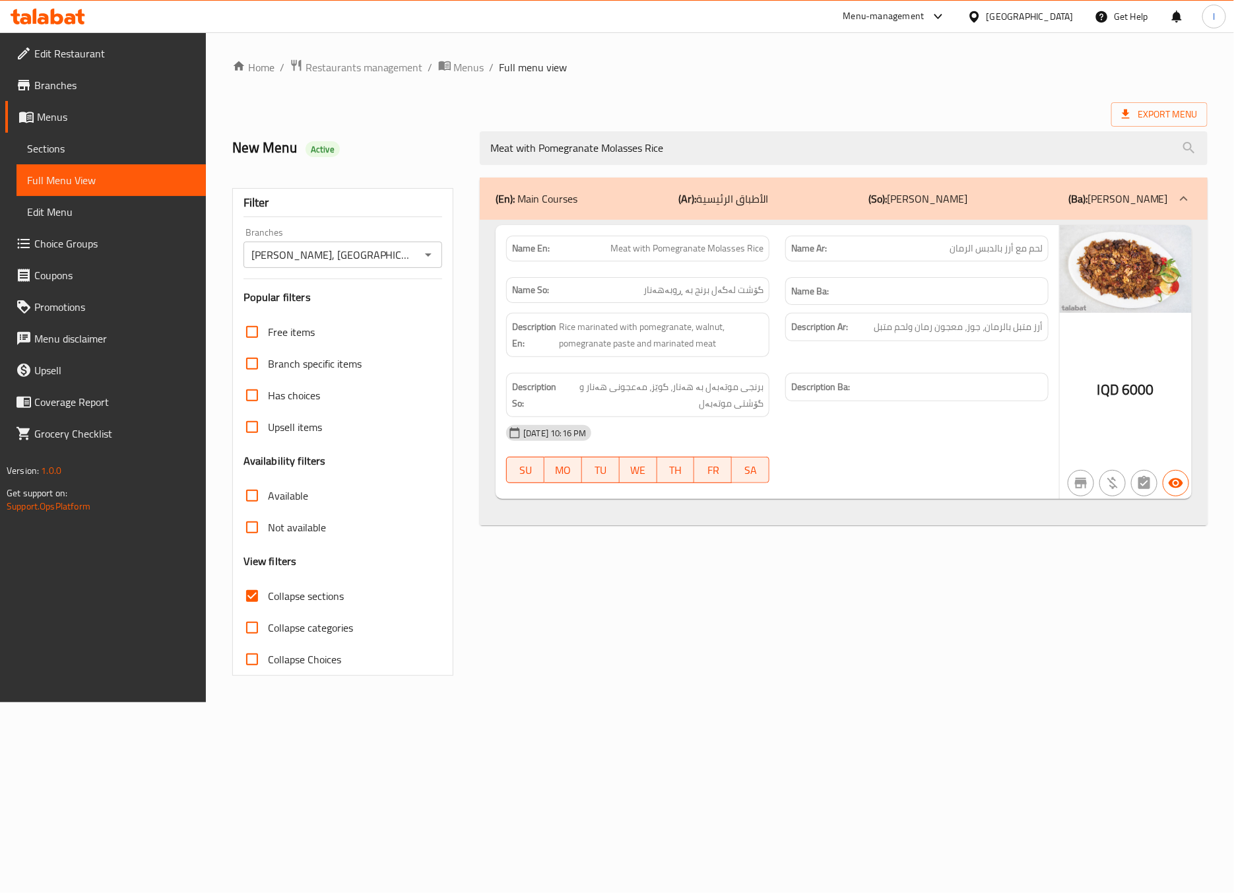
type input "Meat with Pomegranate Molasses Rice"
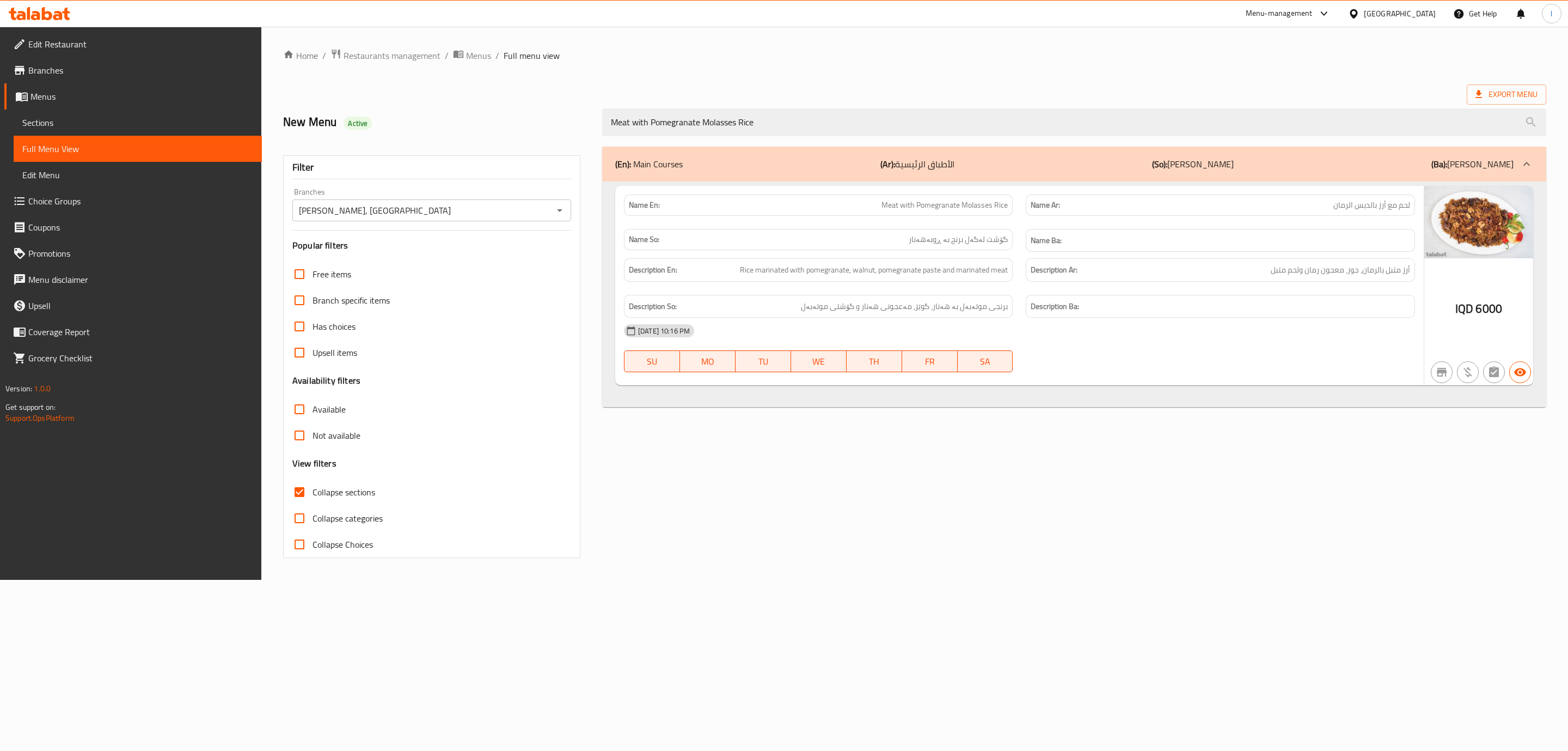
click at [54, 9] on icon at bounding box center [40, 14] width 62 height 13
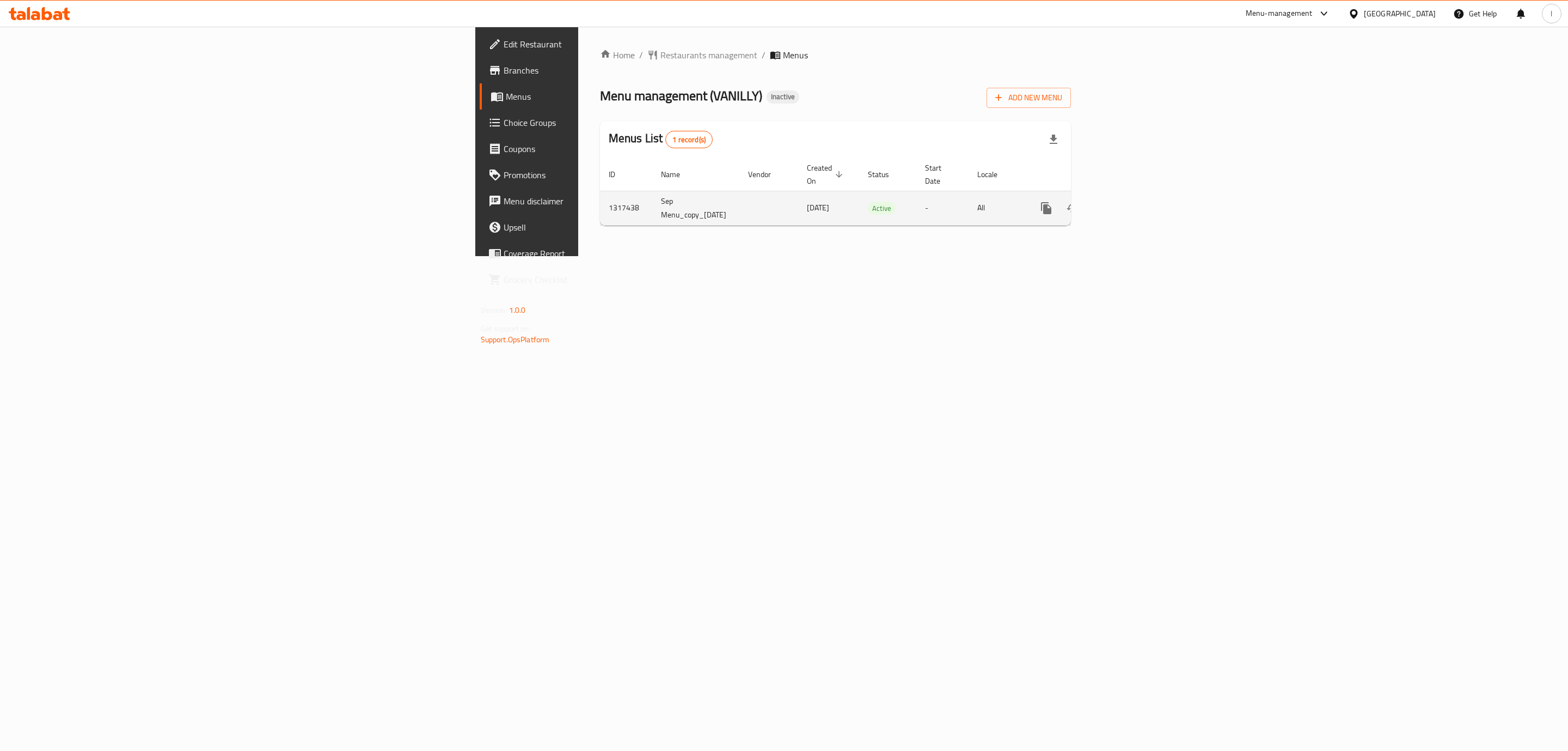
click at [1132, 201] on icon "enhanced table" at bounding box center [1125, 208] width 13 height 13
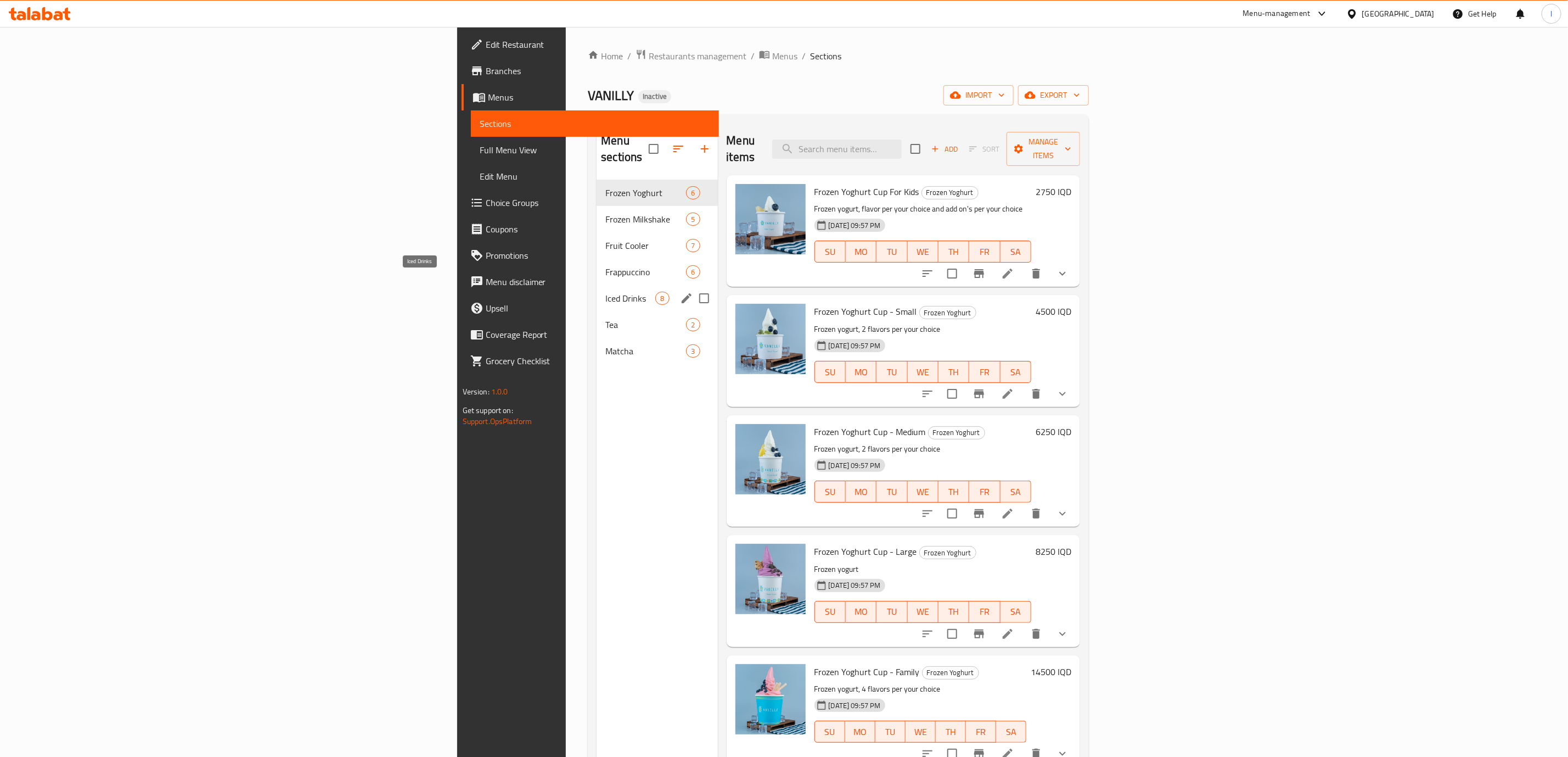
click at [605, 292] on span "Iced Drinks" at bounding box center [630, 299] width 50 height 13
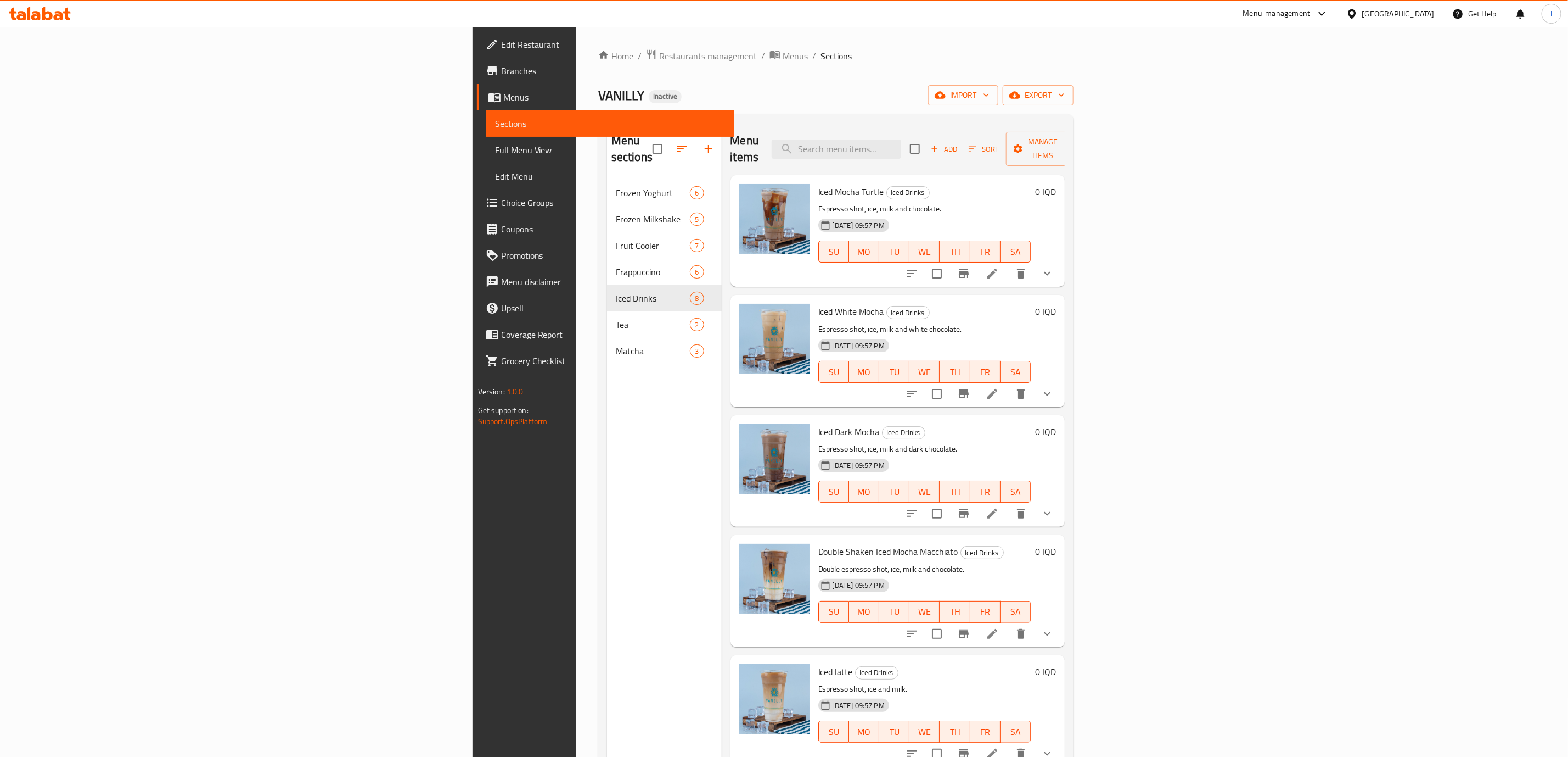
click at [998, 151] on div "Menu items Add Sort Manage items" at bounding box center [898, 149] width 335 height 52
click at [901, 140] on input "search" at bounding box center [836, 149] width 130 height 19
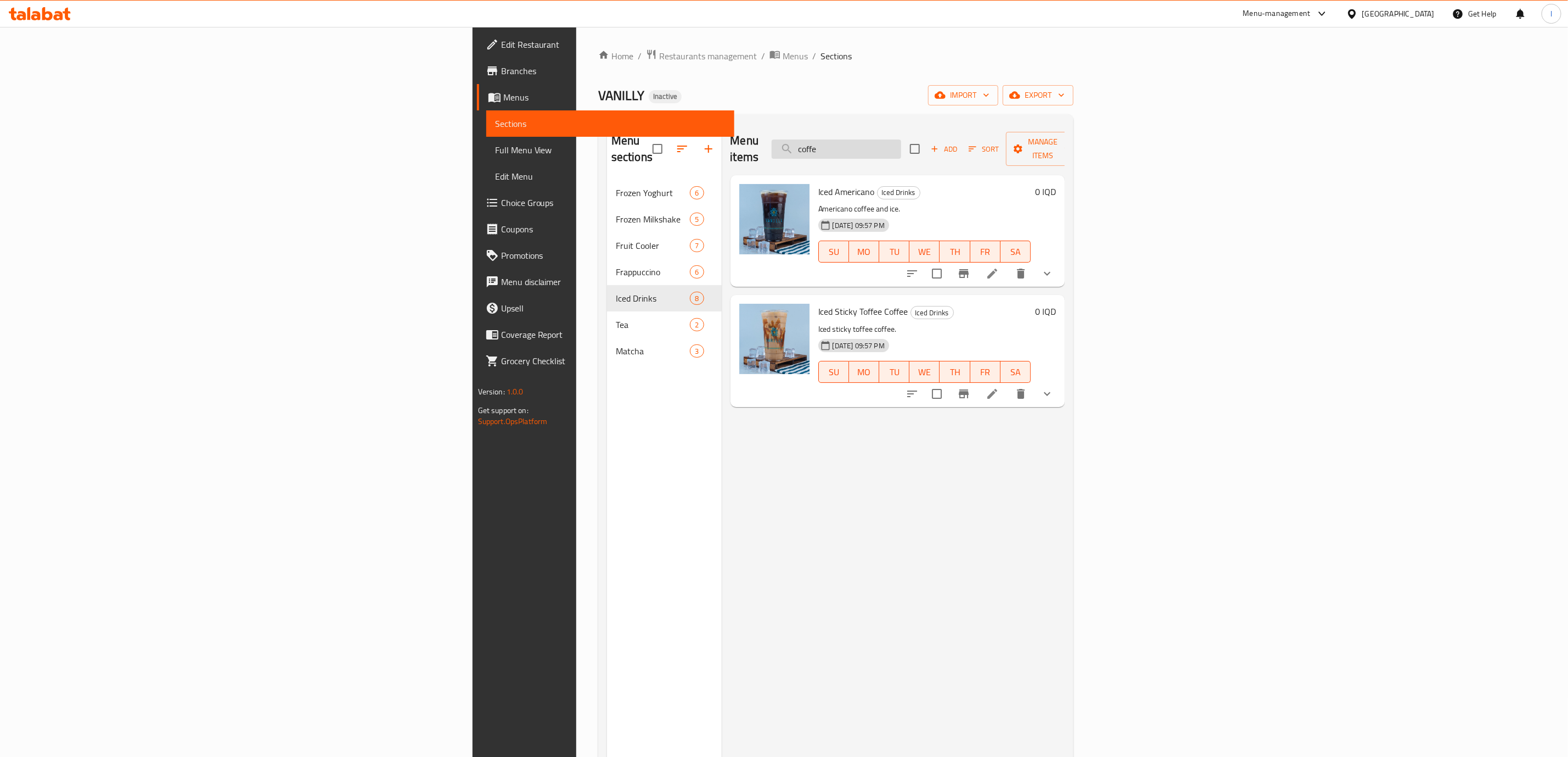
type input "coffee"
click at [901, 140] on input "coffee" at bounding box center [836, 149] width 130 height 19
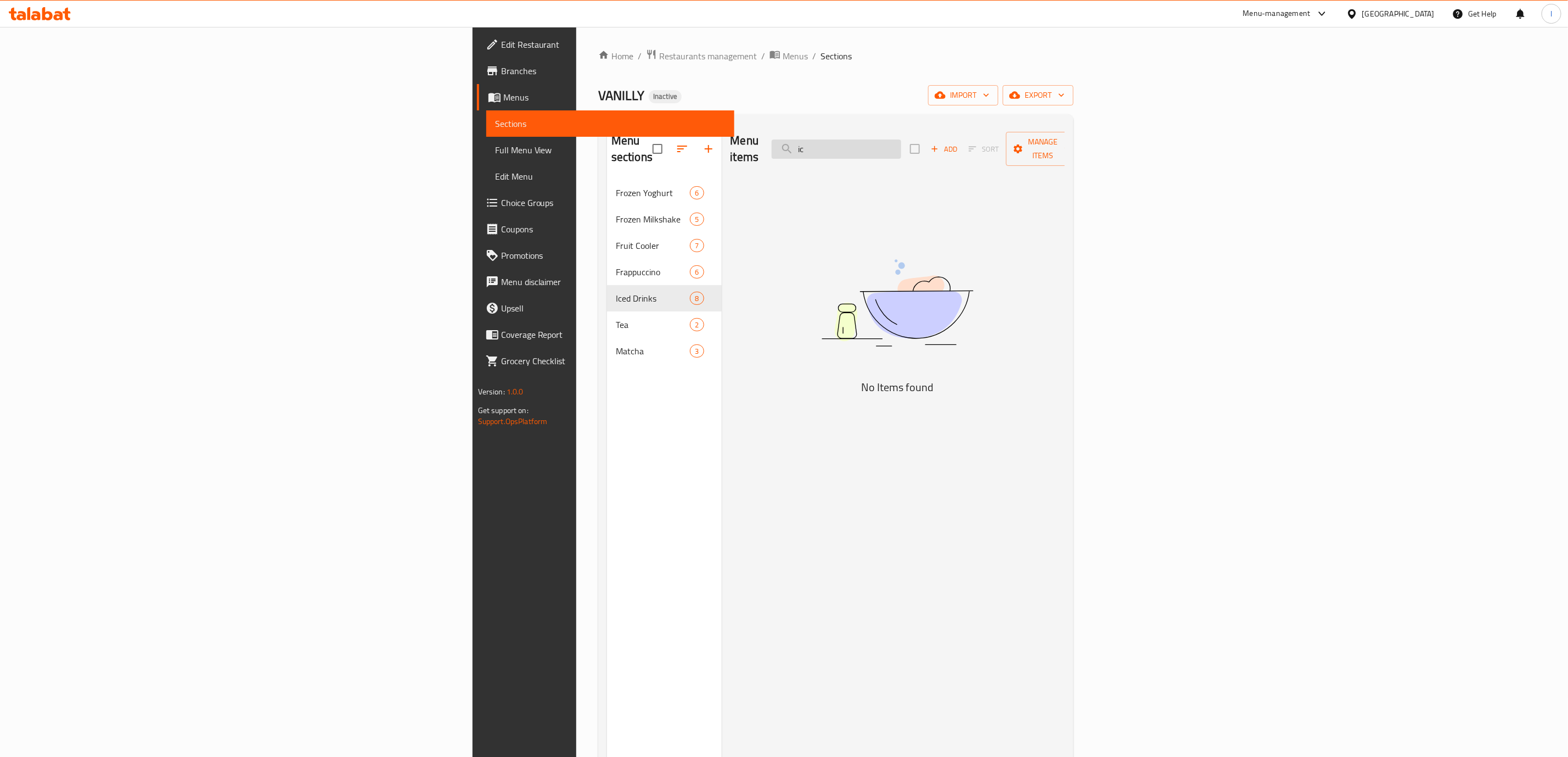
type input "i"
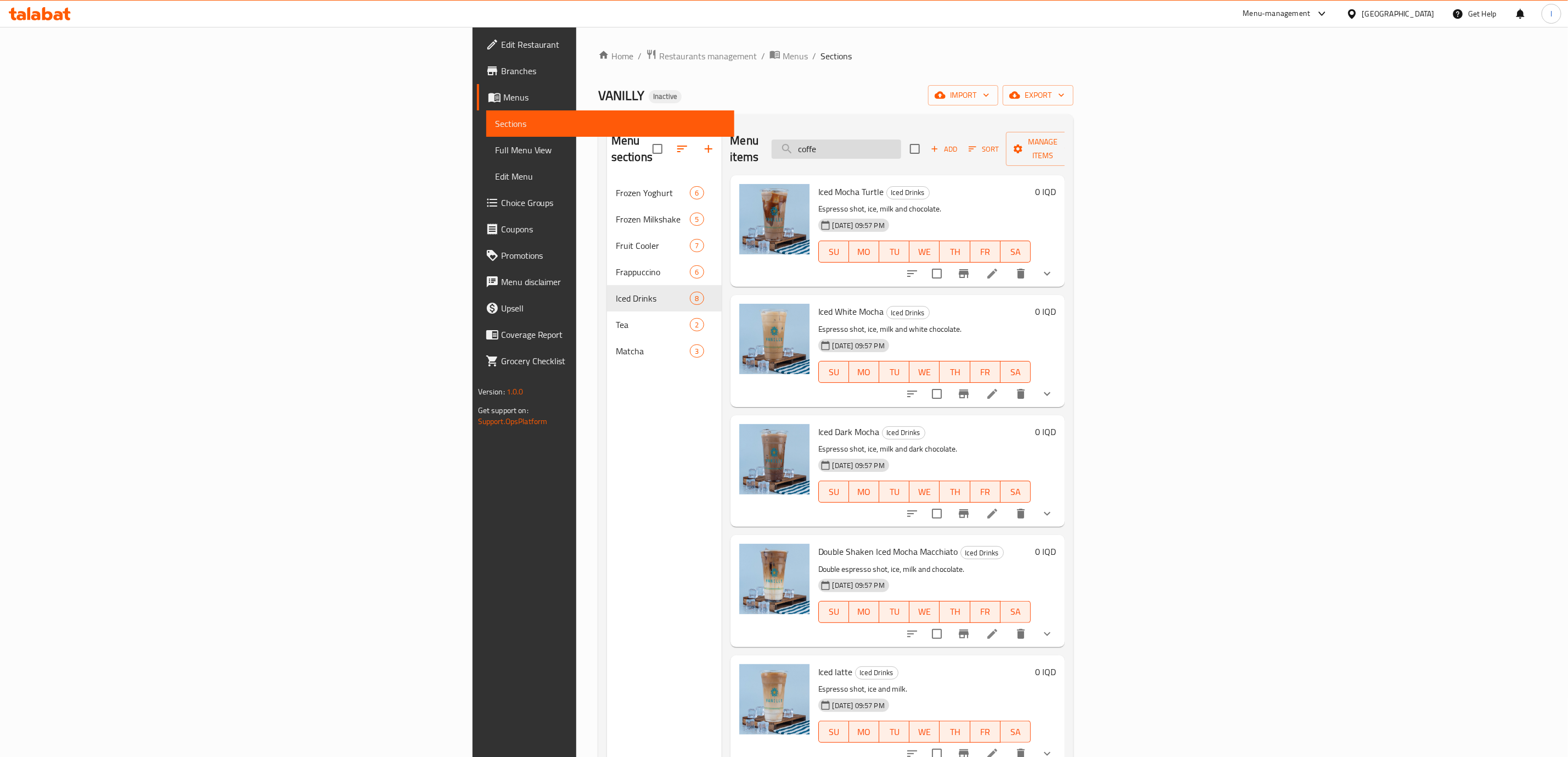
type input "coffee"
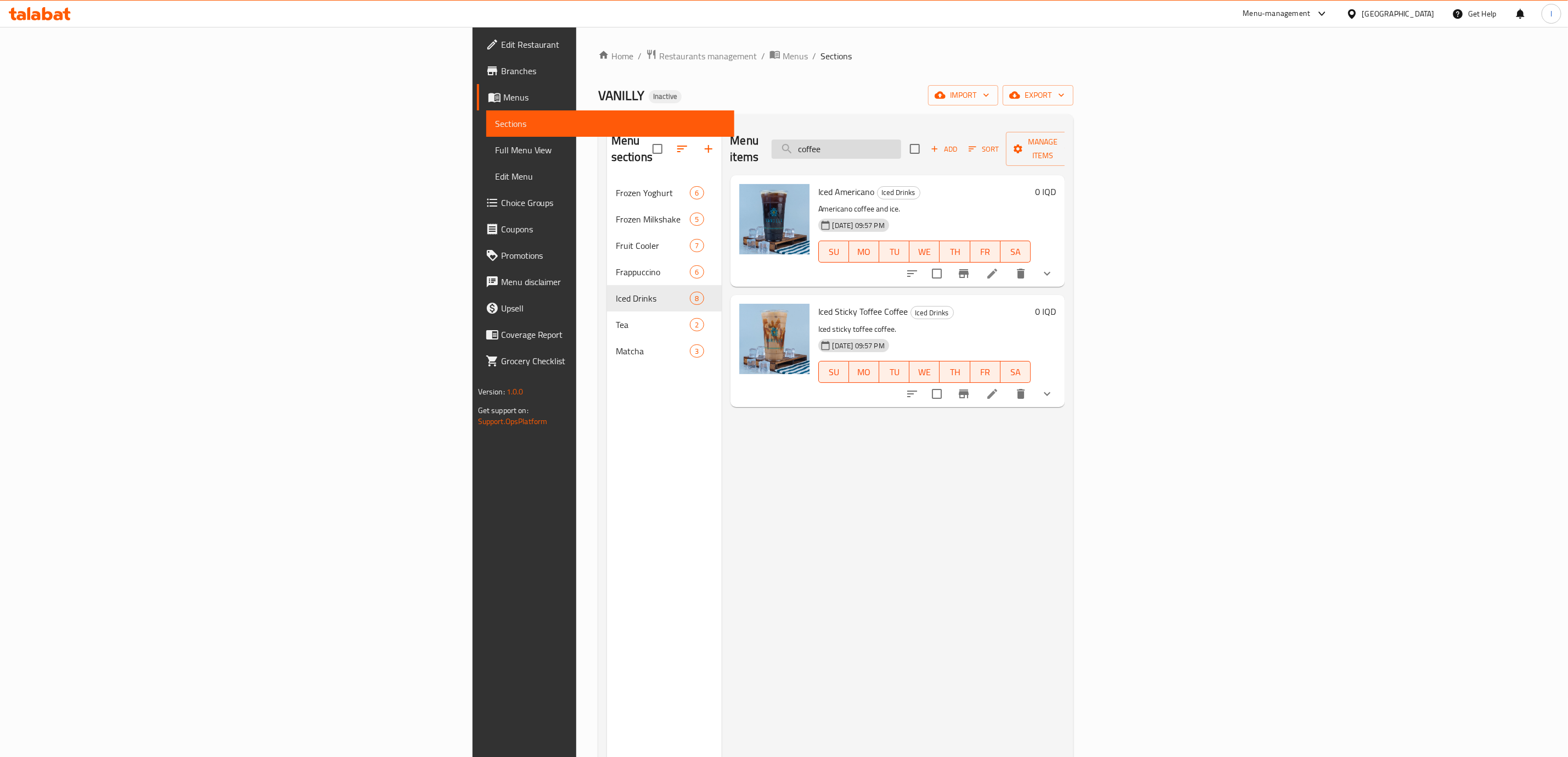
click at [901, 140] on input "coffee" at bounding box center [836, 149] width 130 height 19
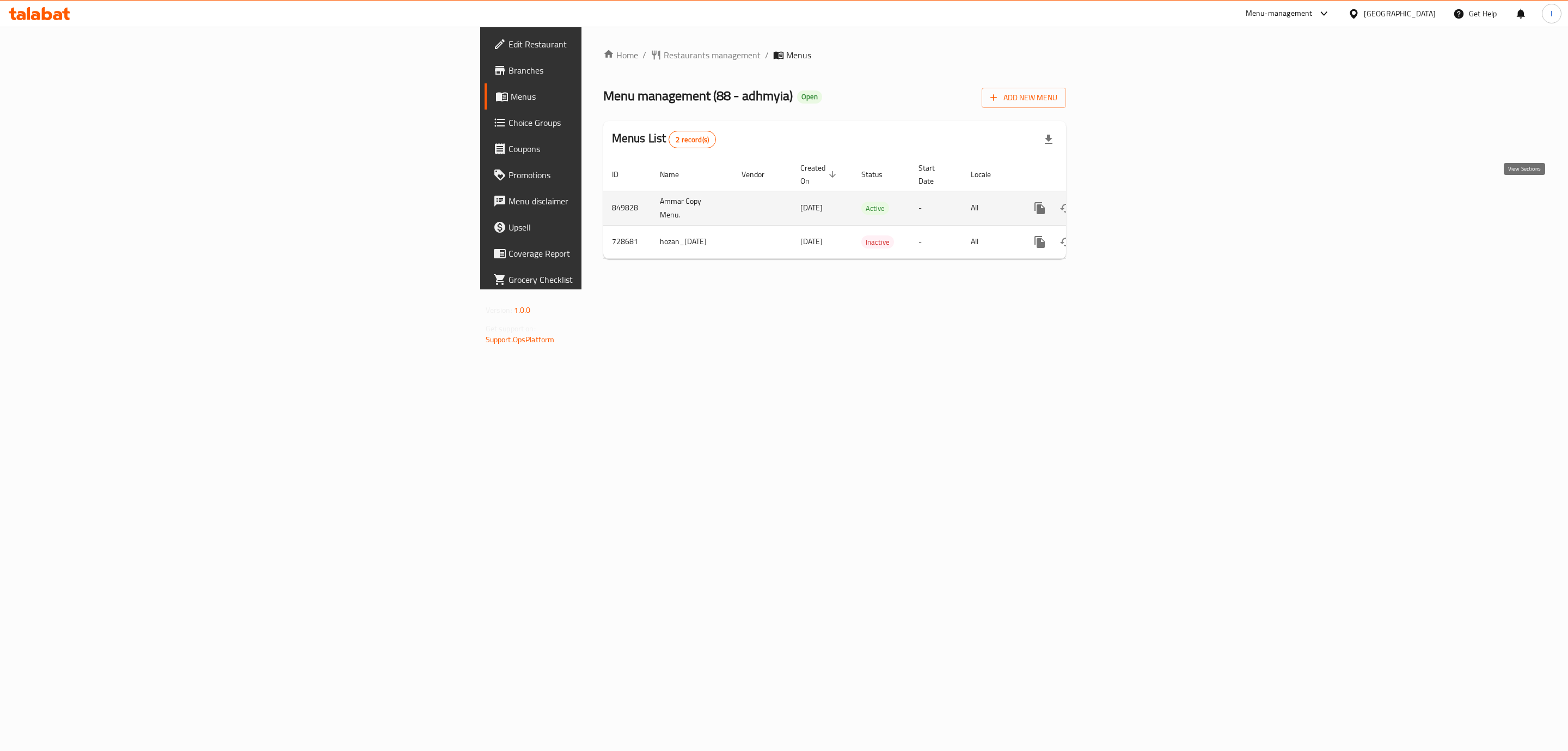
click at [1125, 201] on icon "enhanced table" at bounding box center [1118, 208] width 13 height 13
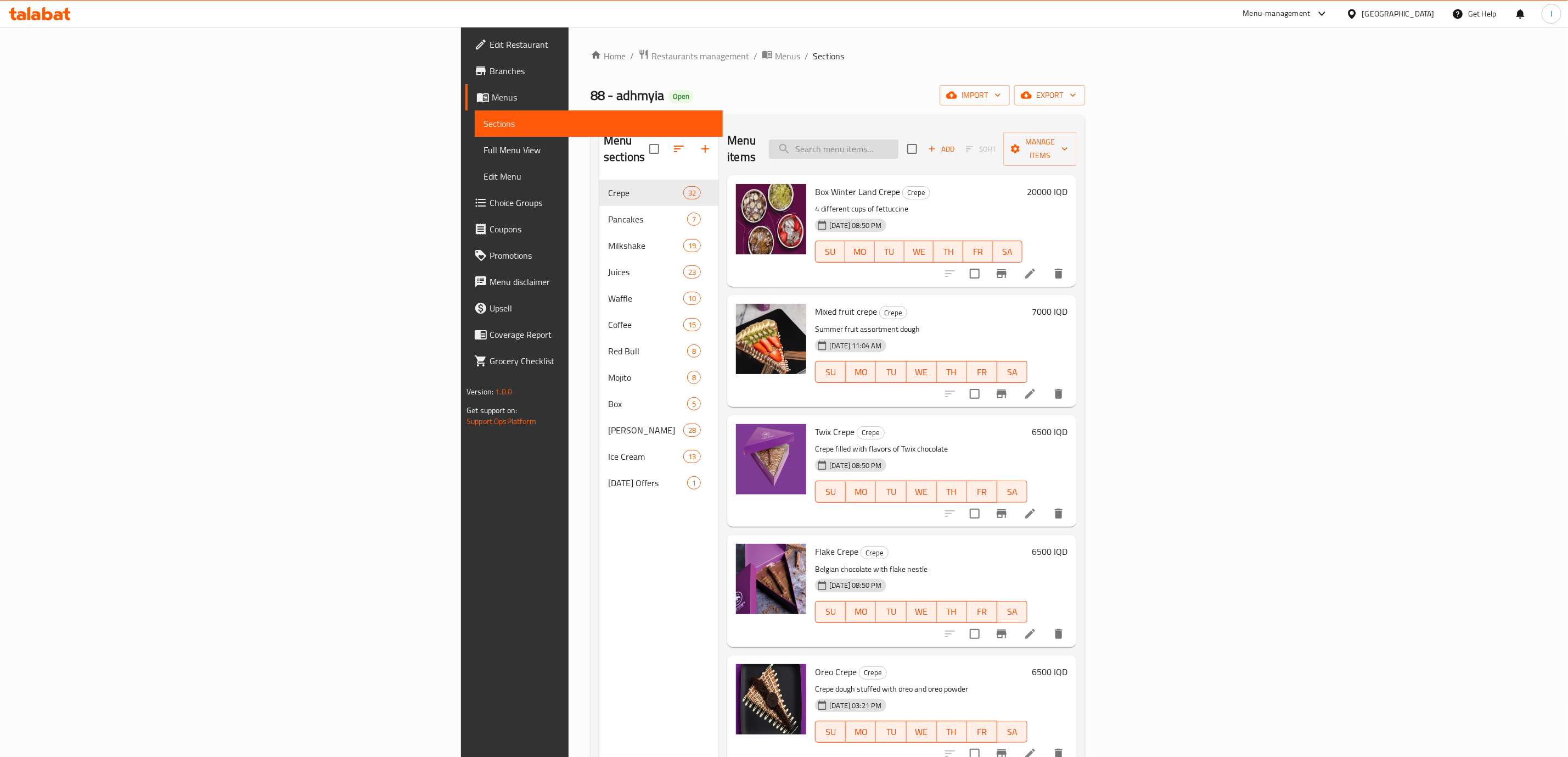
click at [899, 147] on input "search" at bounding box center [834, 149] width 130 height 19
paste input "Strawberry crepe"
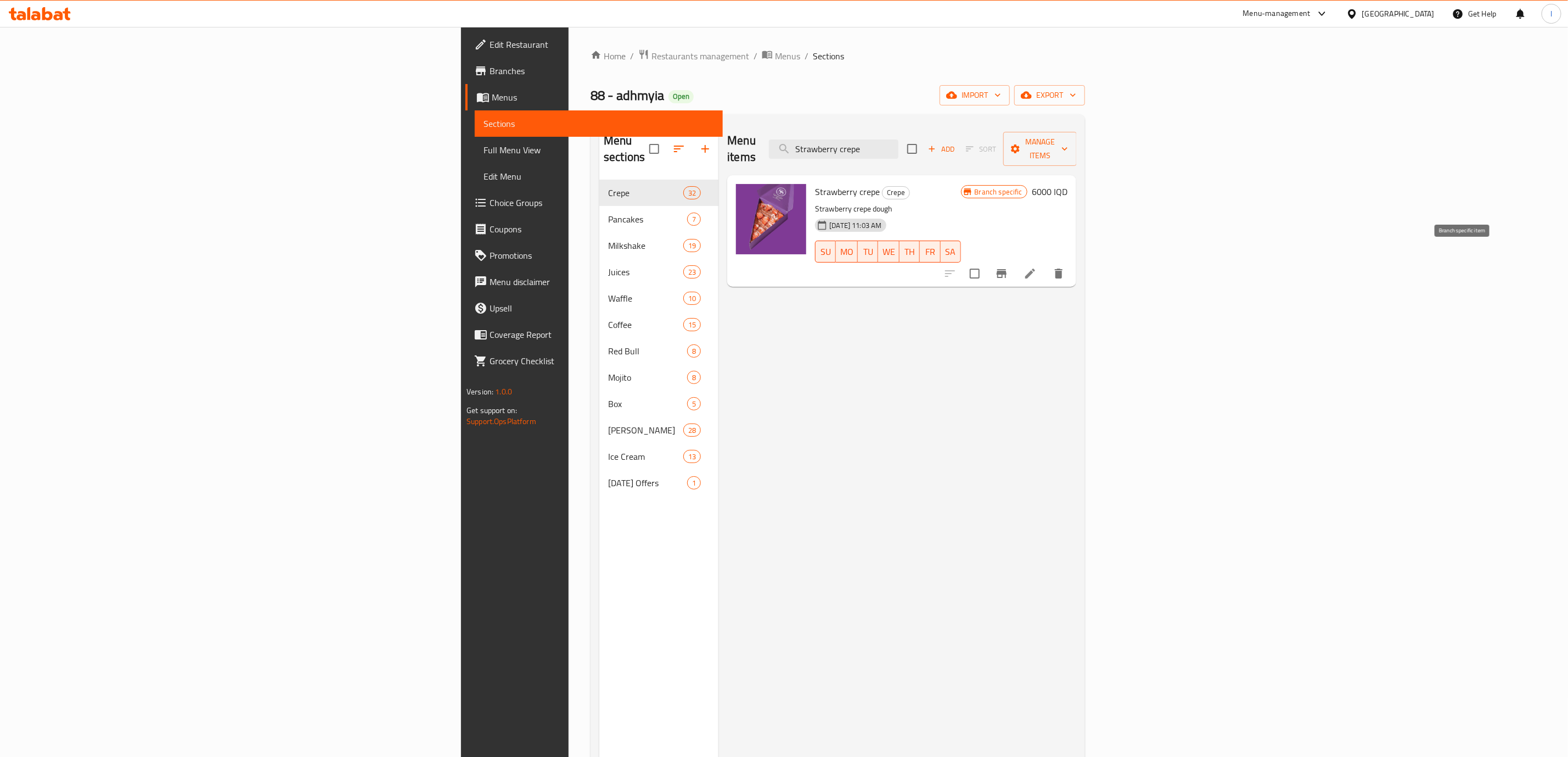
type input "Strawberry crepe"
click at [1008, 267] on icon "Branch-specific-item" at bounding box center [1002, 274] width 13 height 13
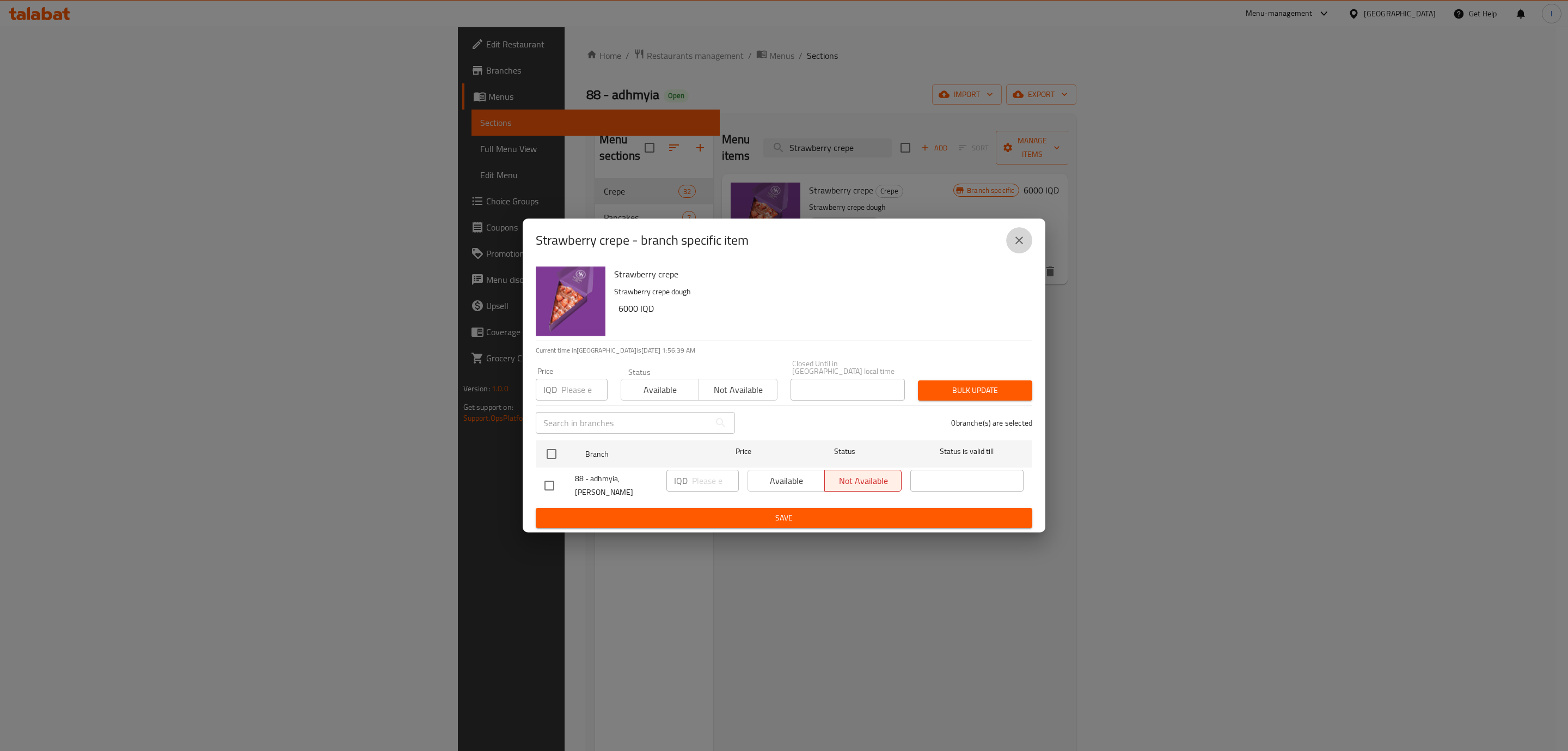
click at [1016, 243] on icon "close" at bounding box center [1019, 240] width 13 height 13
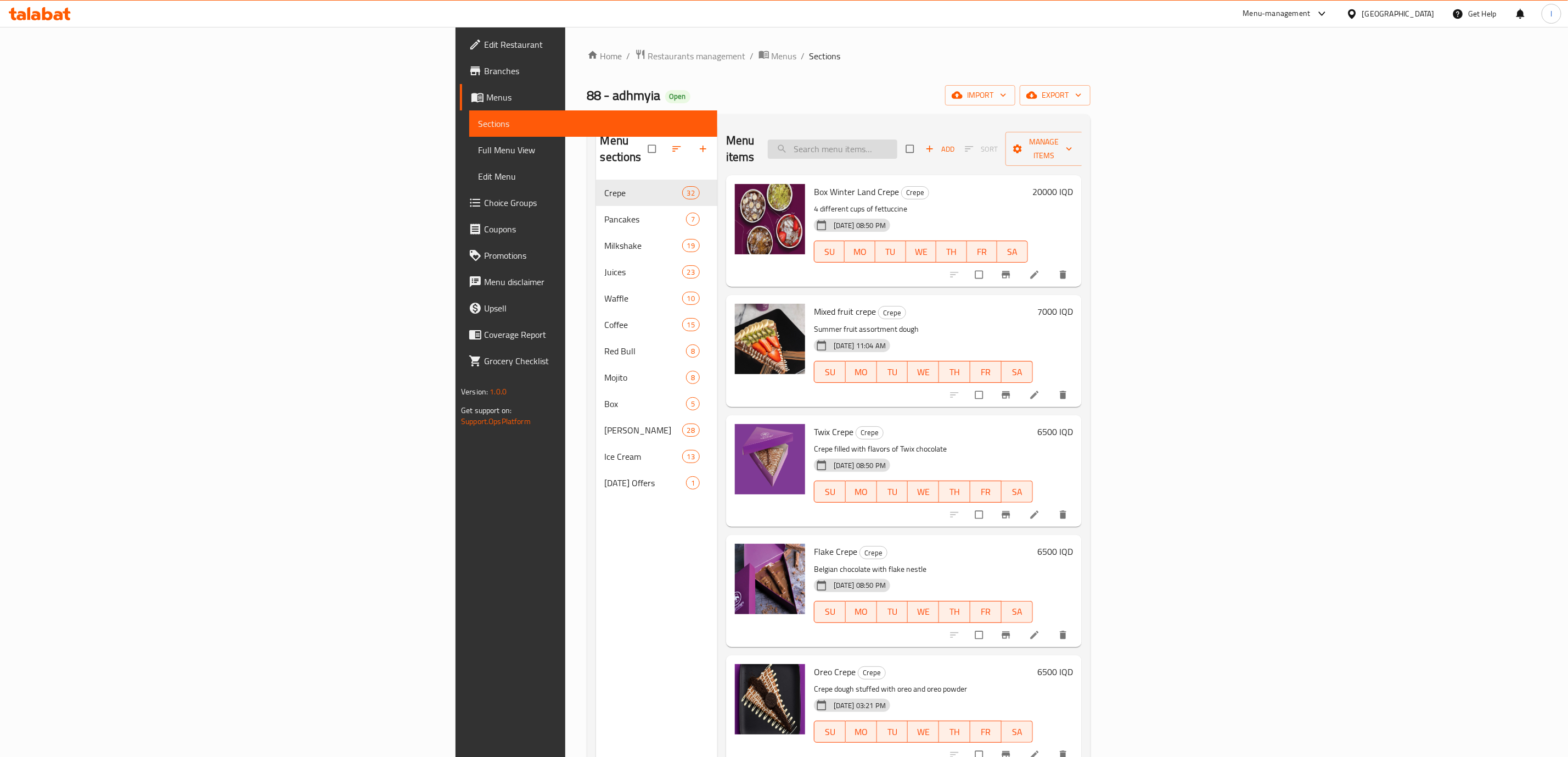
click at [897, 140] on input "search" at bounding box center [833, 149] width 130 height 19
paste input "Strawberry crepe"
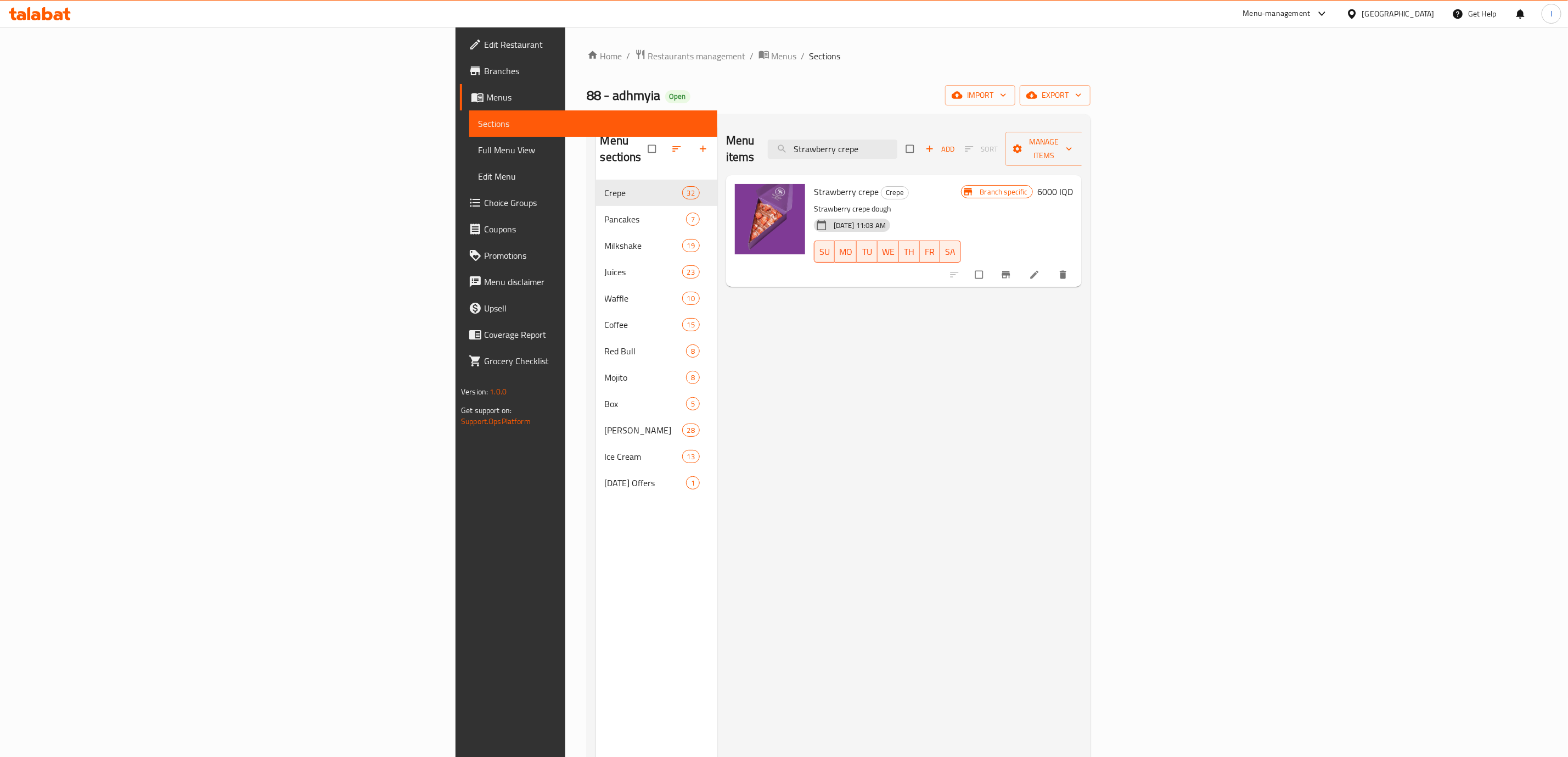
type input "Strawberry crepe"
click at [1010, 271] on icon "Branch-specific-item" at bounding box center [1006, 275] width 8 height 7
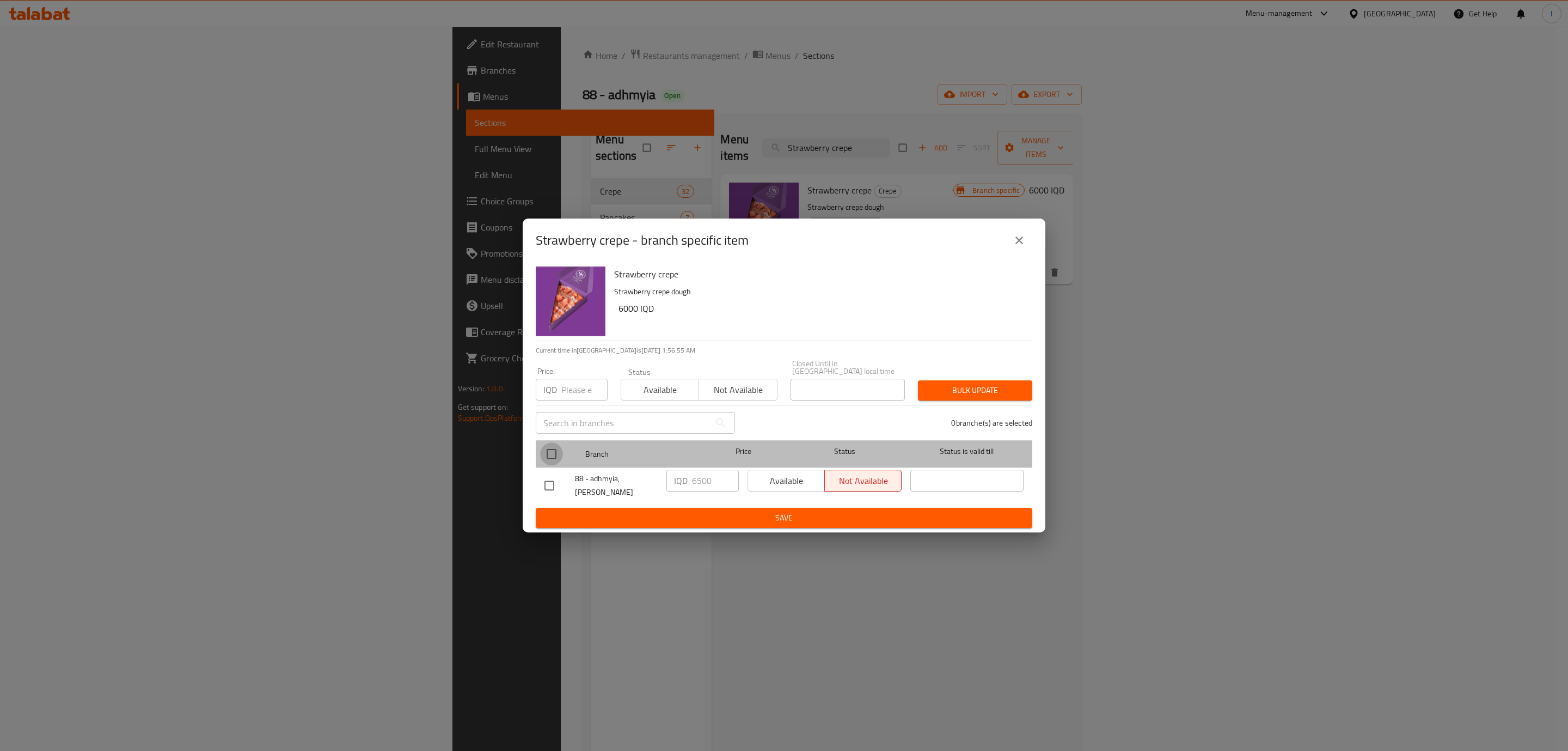
click at [548, 450] on input "checkbox" at bounding box center [552, 454] width 23 height 23
checkbox input "true"
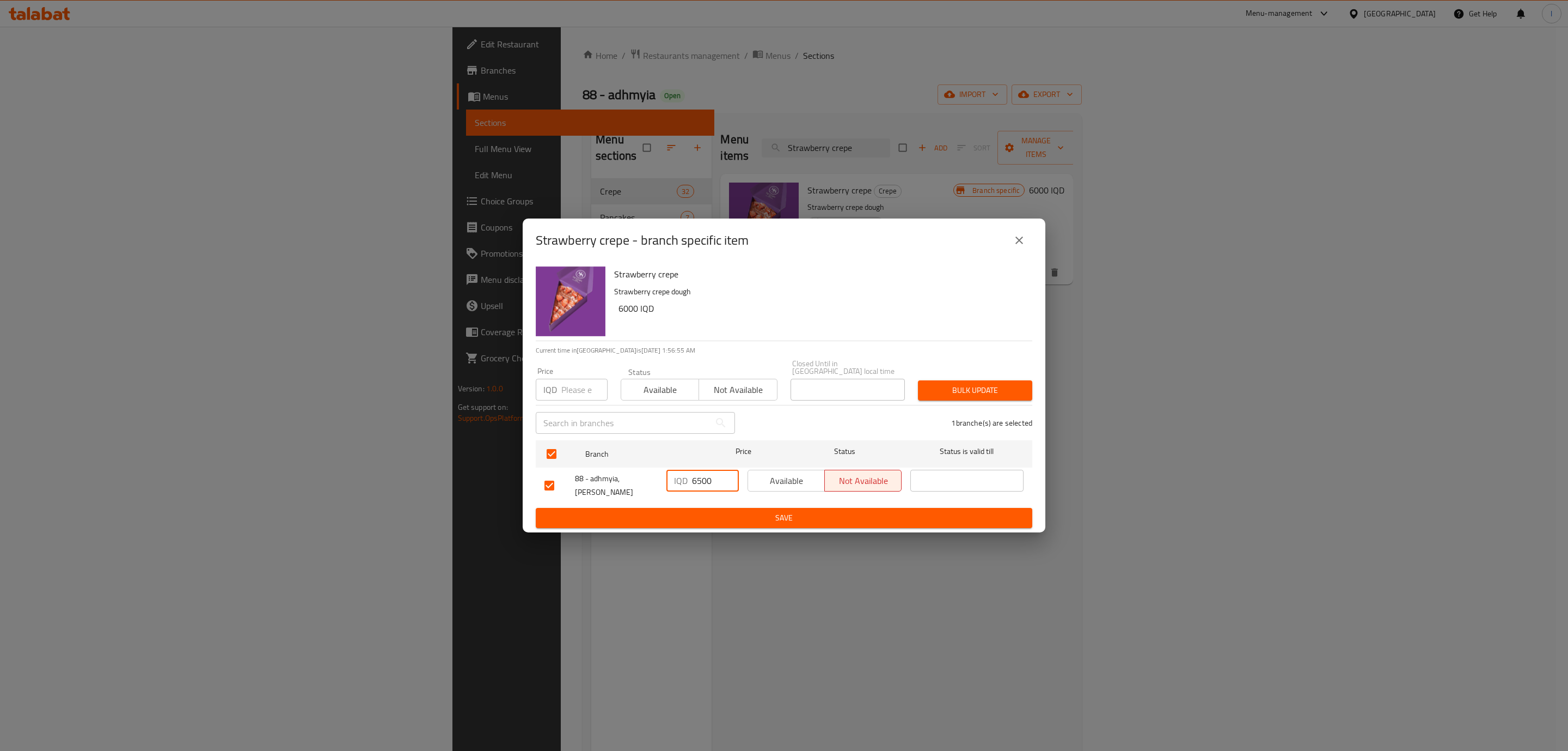
click at [693, 480] on input "6500" at bounding box center [715, 480] width 47 height 21
click at [706, 511] on span "Save" at bounding box center [784, 517] width 479 height 14
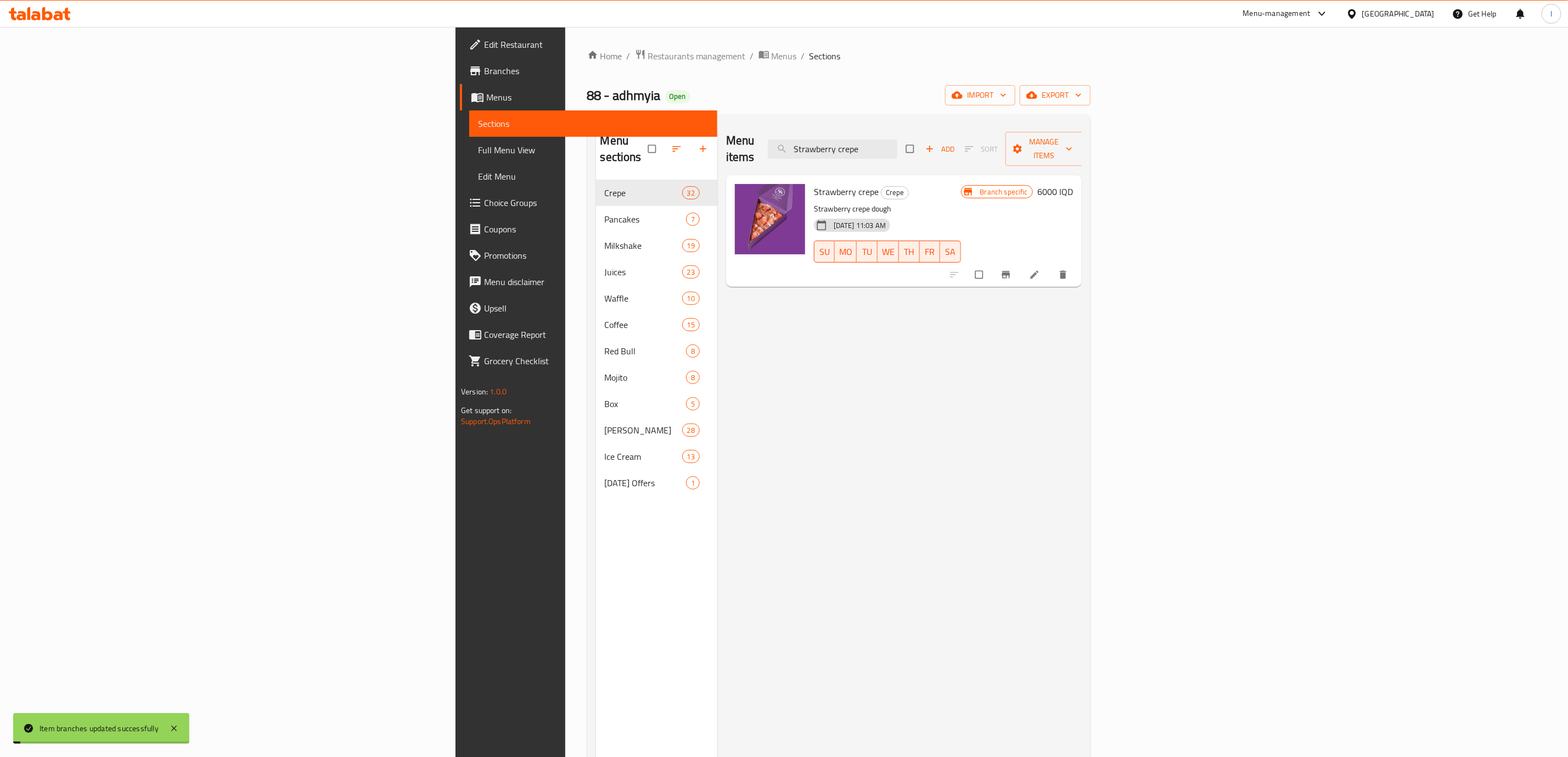
click at [1073, 184] on h6 "6000 IQD" at bounding box center [1055, 191] width 36 height 15
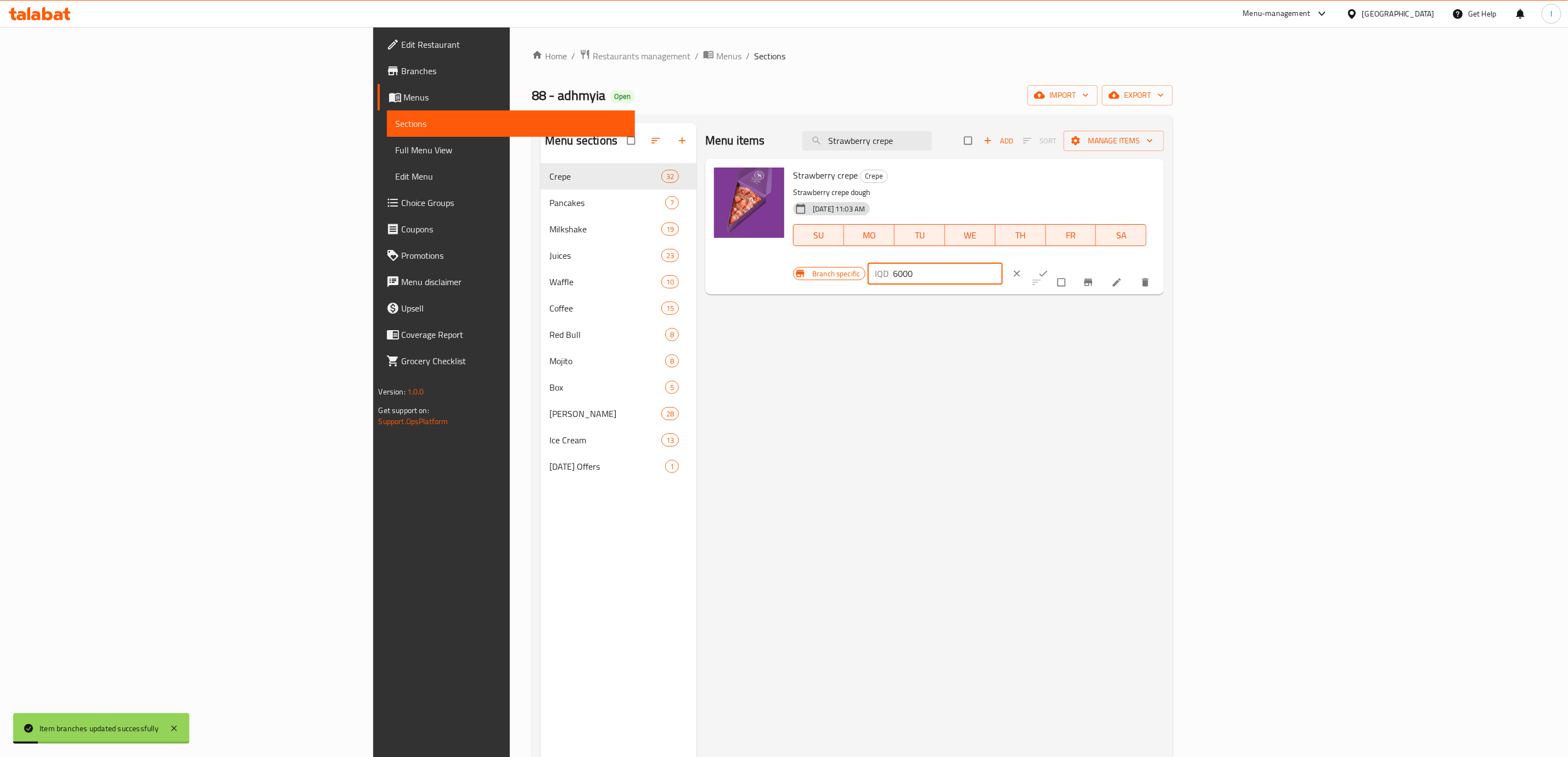
drag, startPoint x: 1408, startPoint y: 181, endPoint x: 1325, endPoint y: 186, distance: 83.2
click at [1070, 261] on div "Branch specific IQD 6000 ​" at bounding box center [931, 273] width 277 height 24
paste input "5"
type input "6500"
click at [1049, 268] on icon "ok" at bounding box center [1043, 273] width 11 height 11
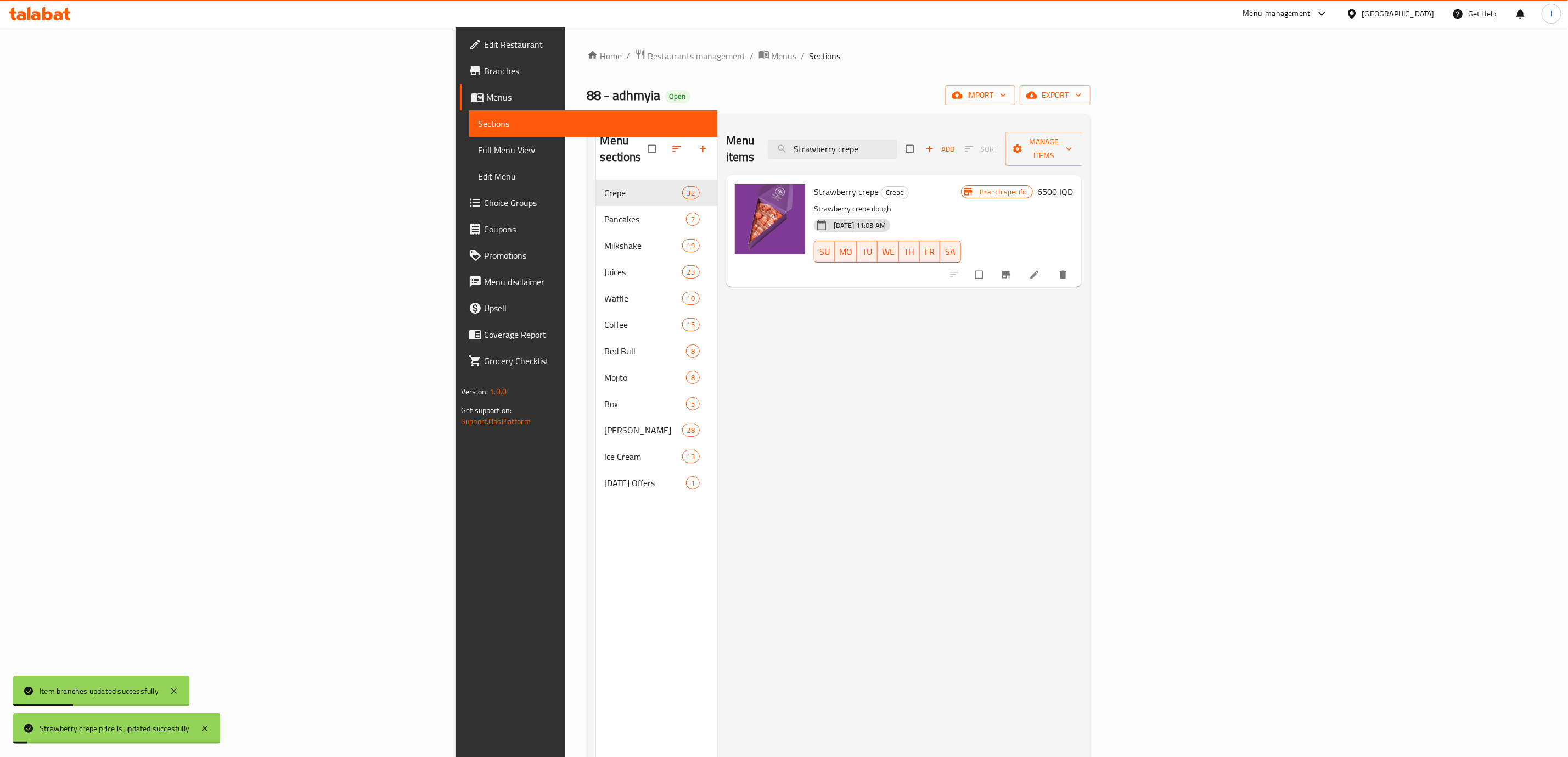
click at [478, 147] on span "Full Menu View" at bounding box center [593, 150] width 230 height 13
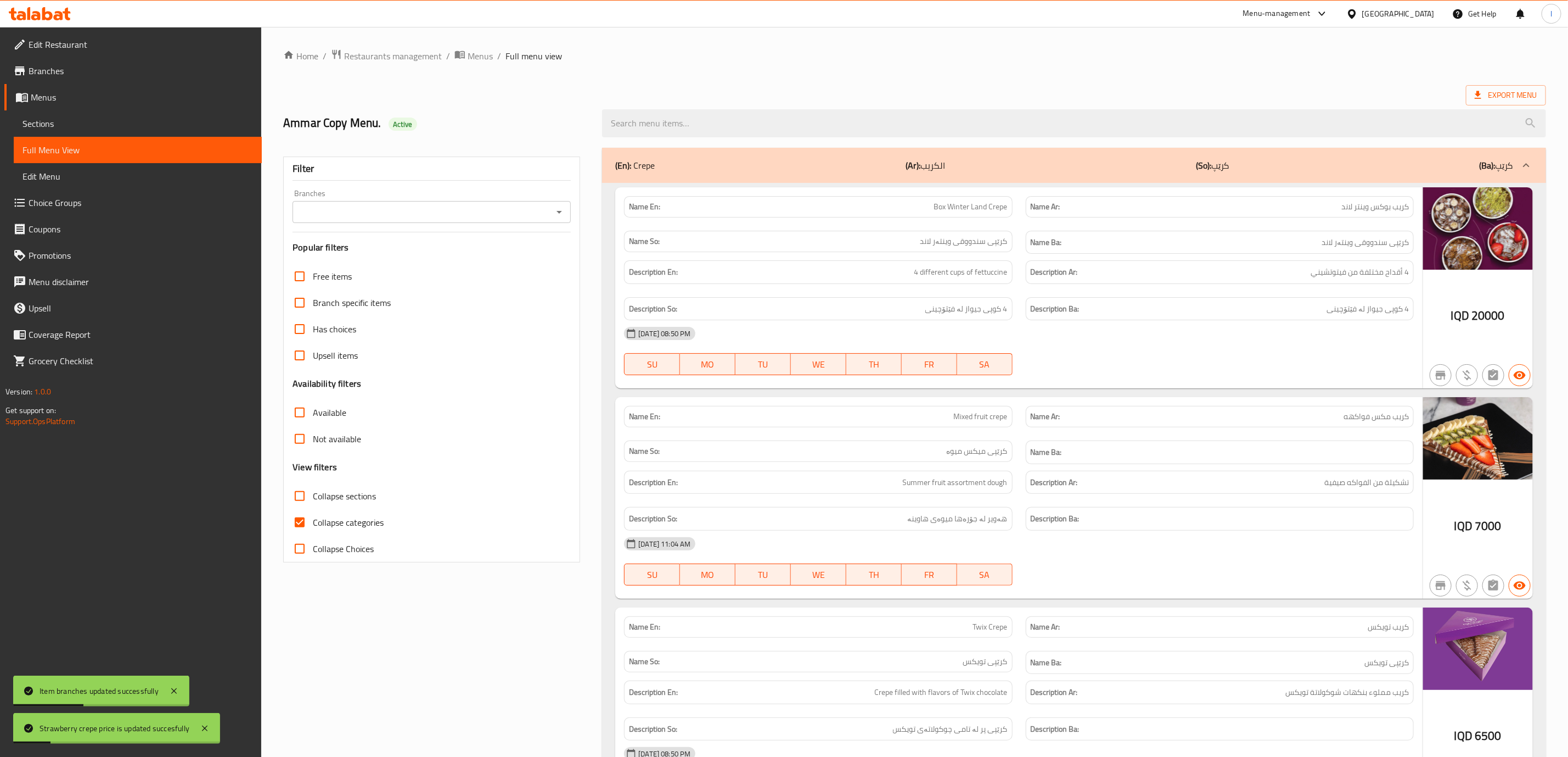
click at [361, 206] on input "Branches" at bounding box center [422, 212] width 254 height 15
click at [350, 260] on span "88 - adhmyia, [PERSON_NAME]" at bounding box center [362, 260] width 121 height 13
type input "88 - adhmyia, [PERSON_NAME]"
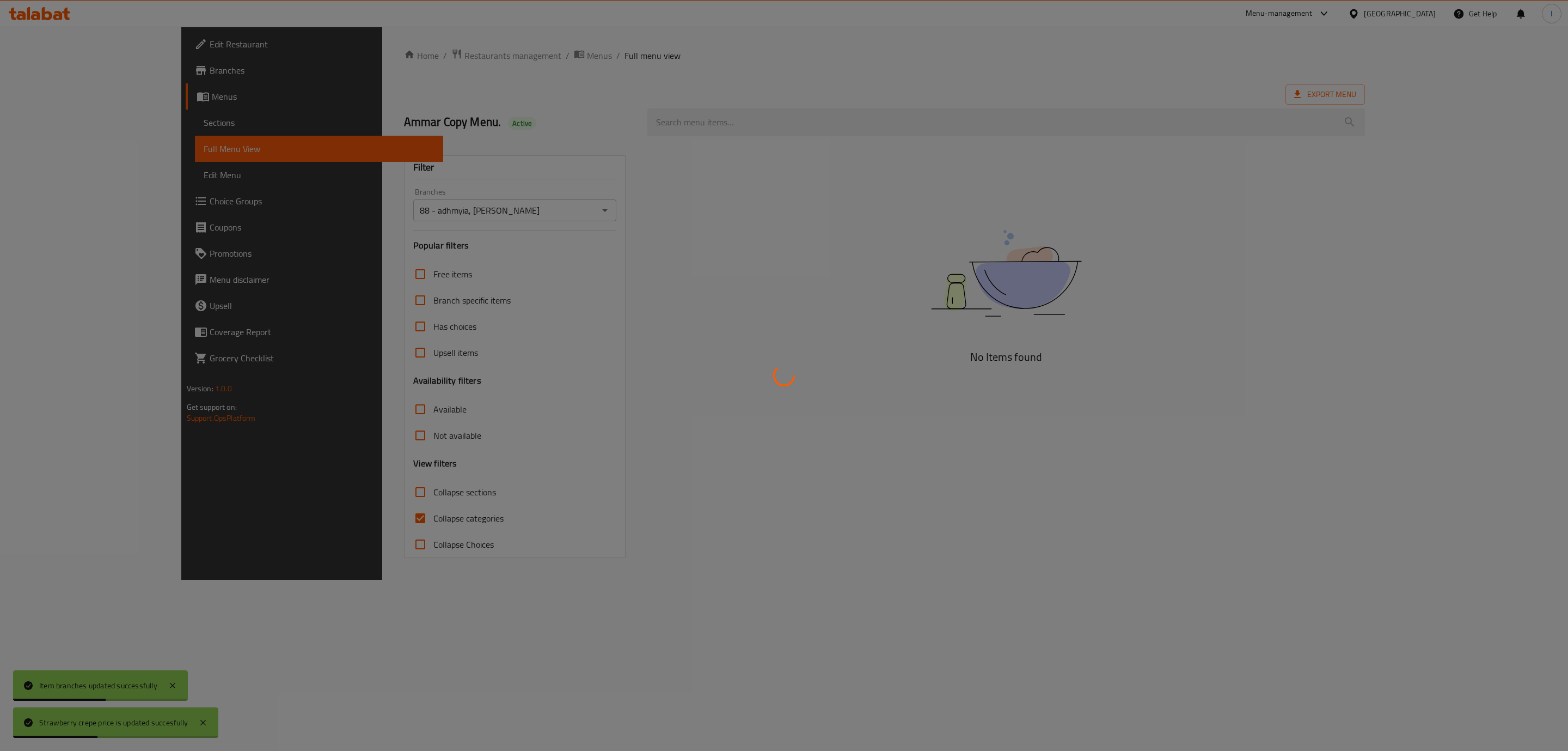
click at [336, 531] on div at bounding box center [784, 376] width 1568 height 751
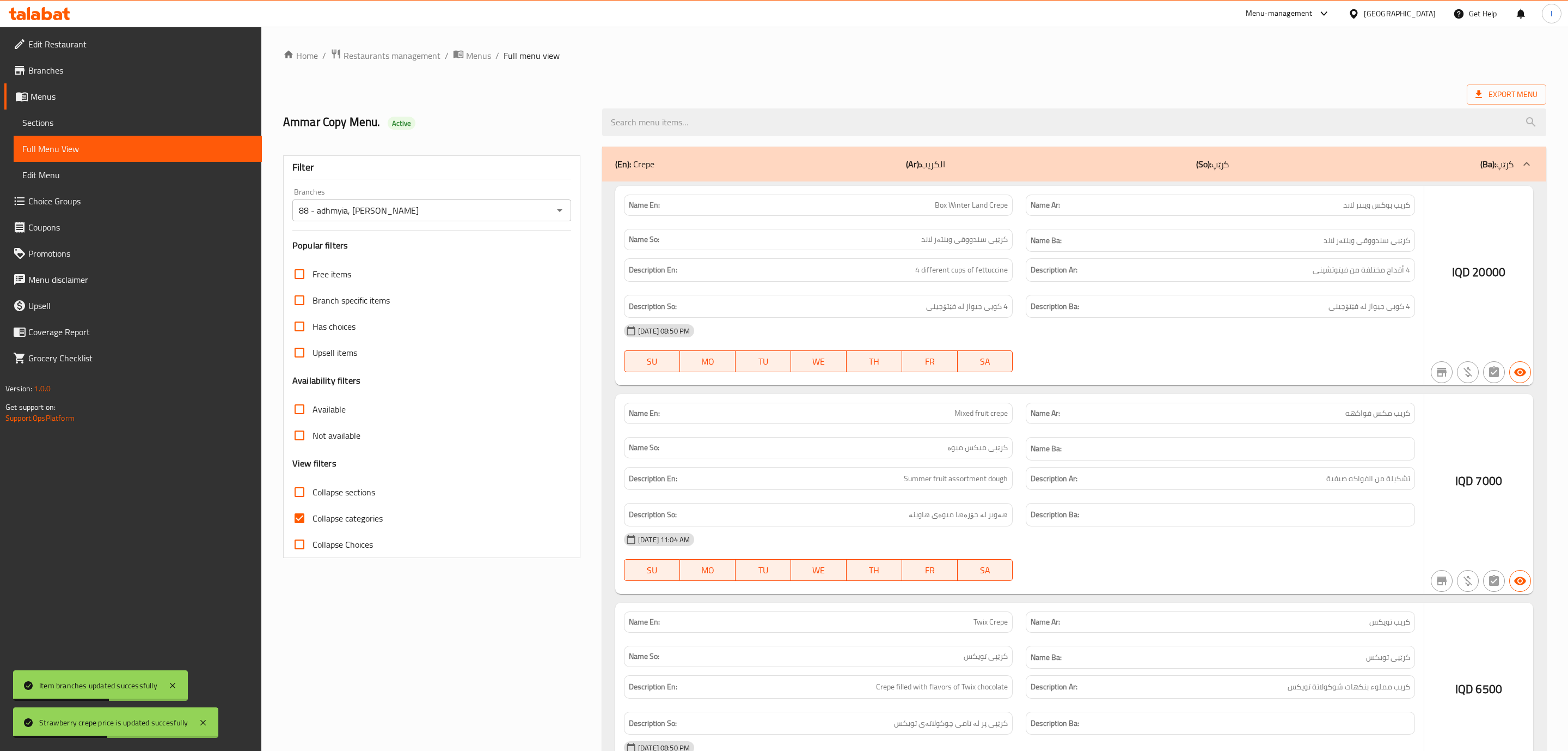
click at [333, 522] on div at bounding box center [784, 376] width 1568 height 751
click at [317, 522] on div at bounding box center [784, 376] width 1568 height 751
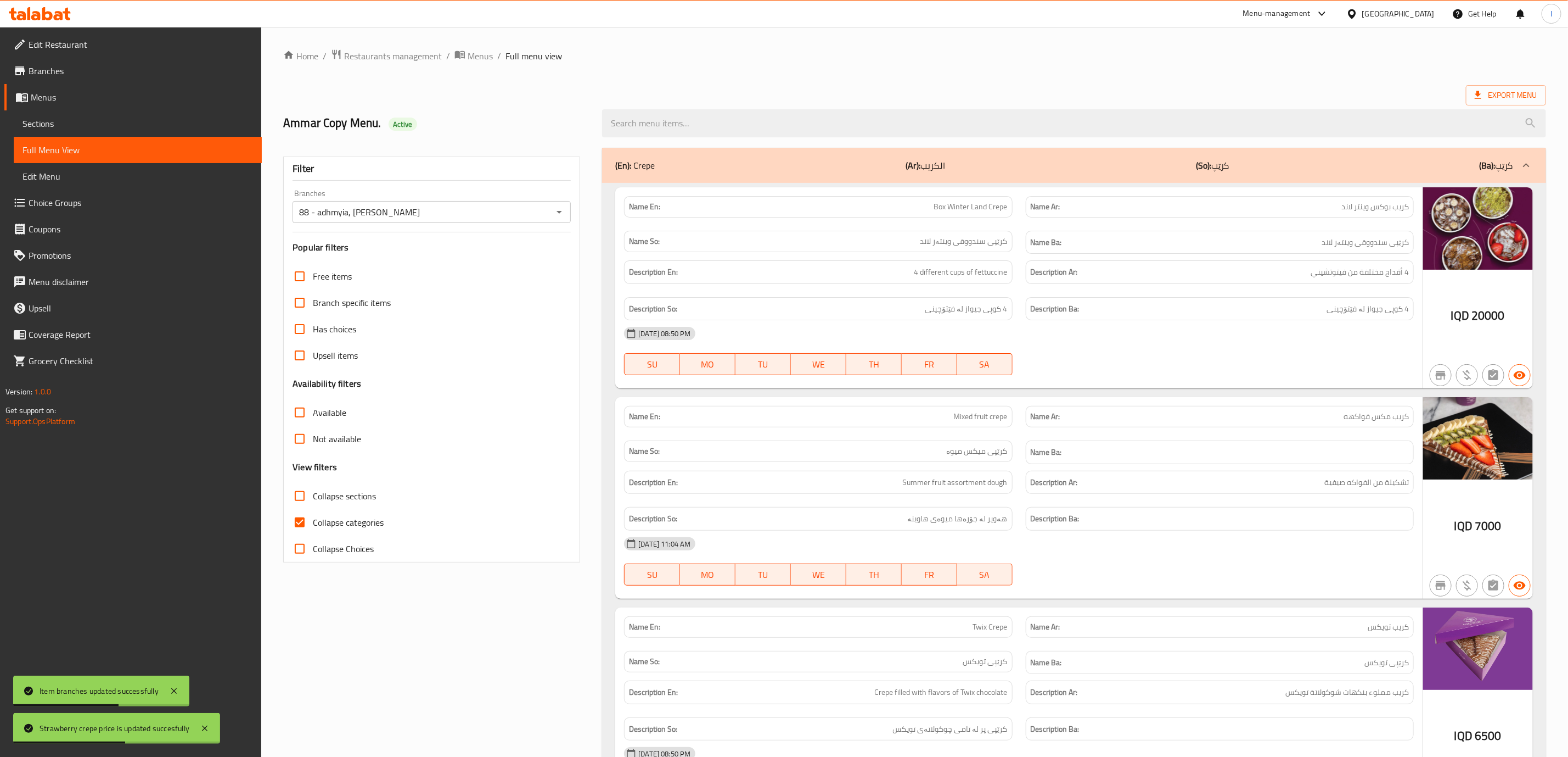
click at [298, 518] on input "Collapse categories" at bounding box center [300, 522] width 27 height 27
checkbox input "false"
click at [322, 505] on label "Collapse sections" at bounding box center [332, 496] width 90 height 27
click at [313, 505] on input "Collapse sections" at bounding box center [300, 496] width 27 height 27
checkbox input "true"
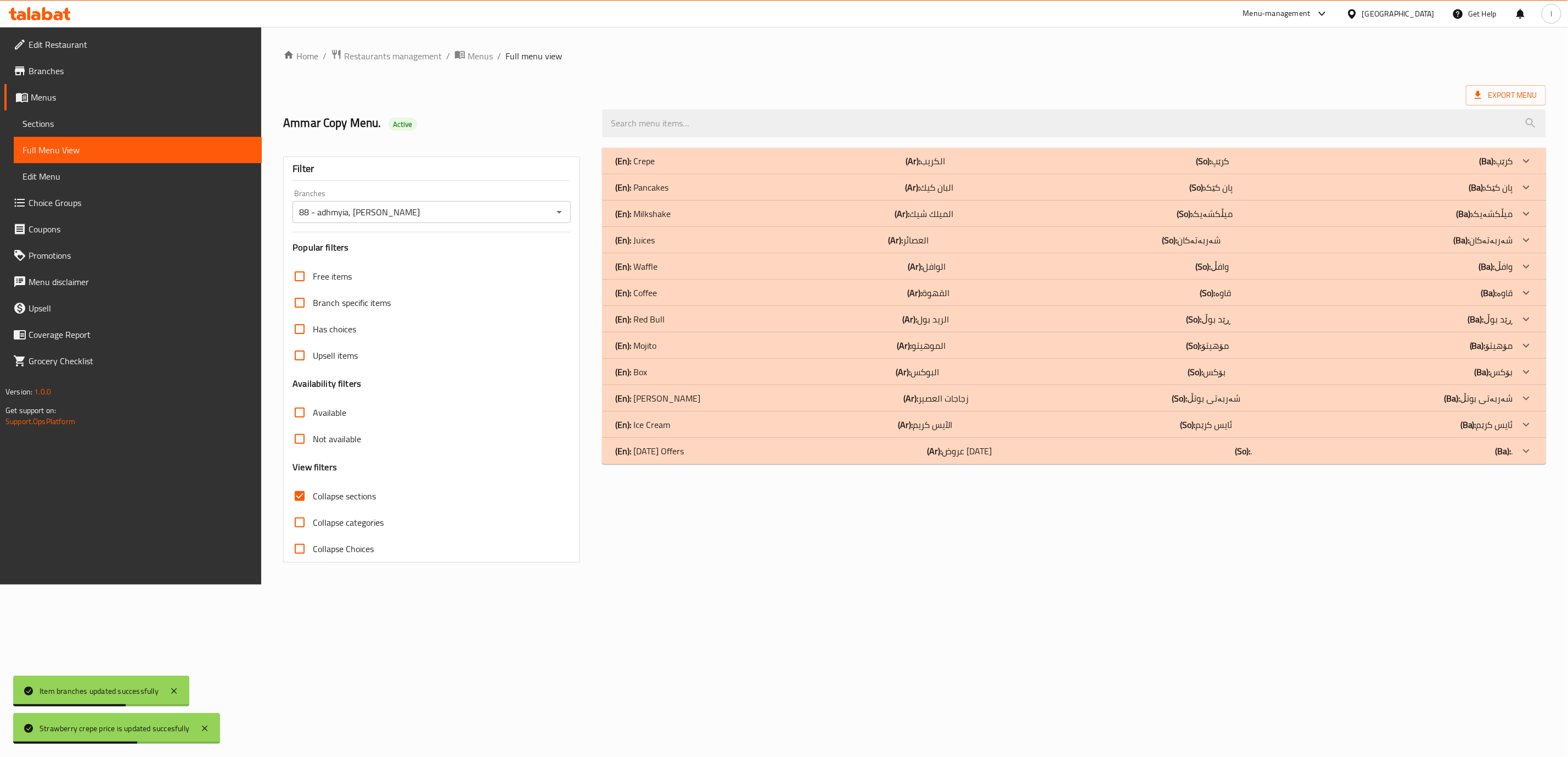
click at [559, 220] on div "88 - adhmyia, Al Aathameya Branches" at bounding box center [431, 212] width 279 height 22
click at [556, 215] on button "Open" at bounding box center [559, 212] width 15 height 15
click at [556, 215] on button "Close" at bounding box center [564, 212] width 15 height 15
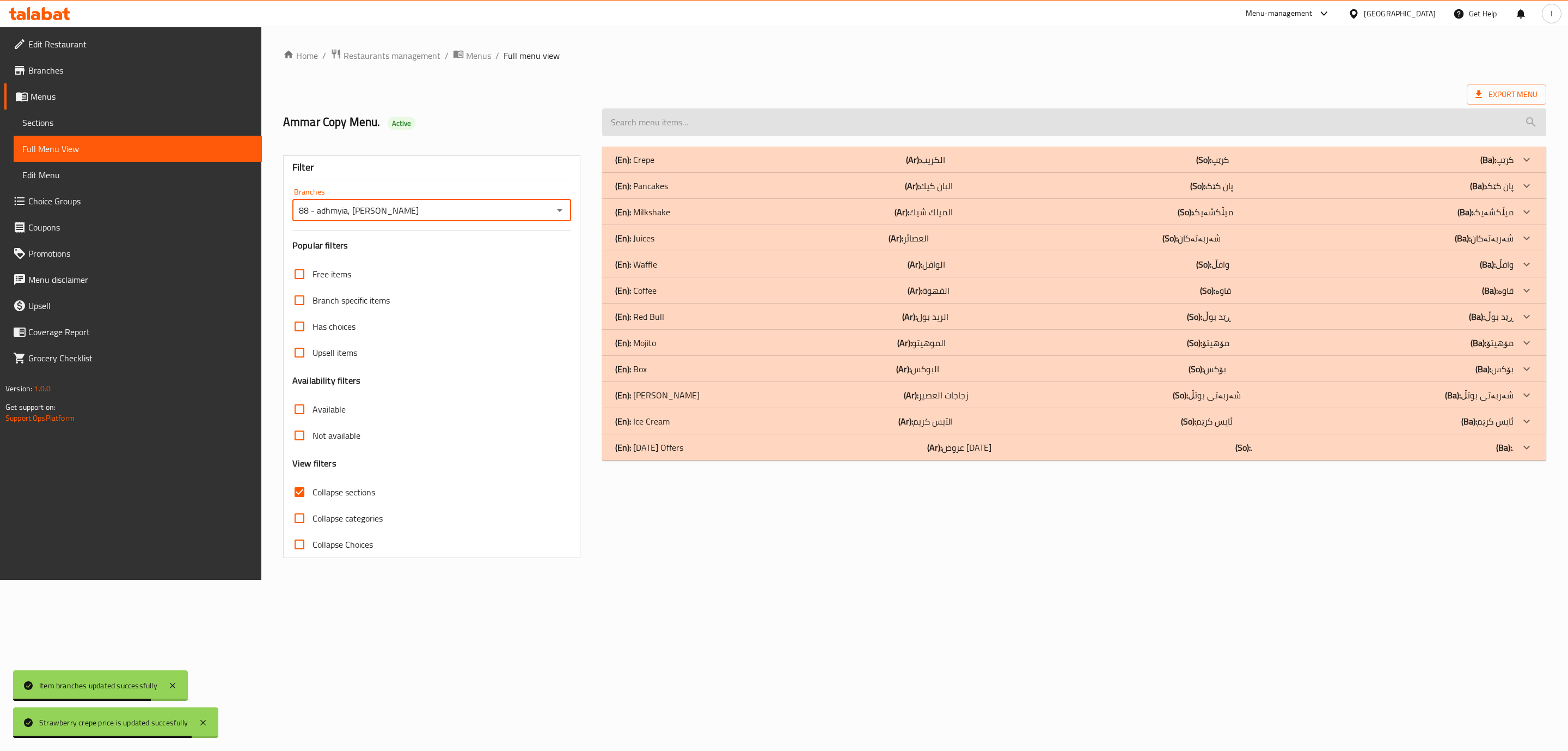
click at [893, 120] on input "search" at bounding box center [1074, 122] width 944 height 28
paste input "6500"
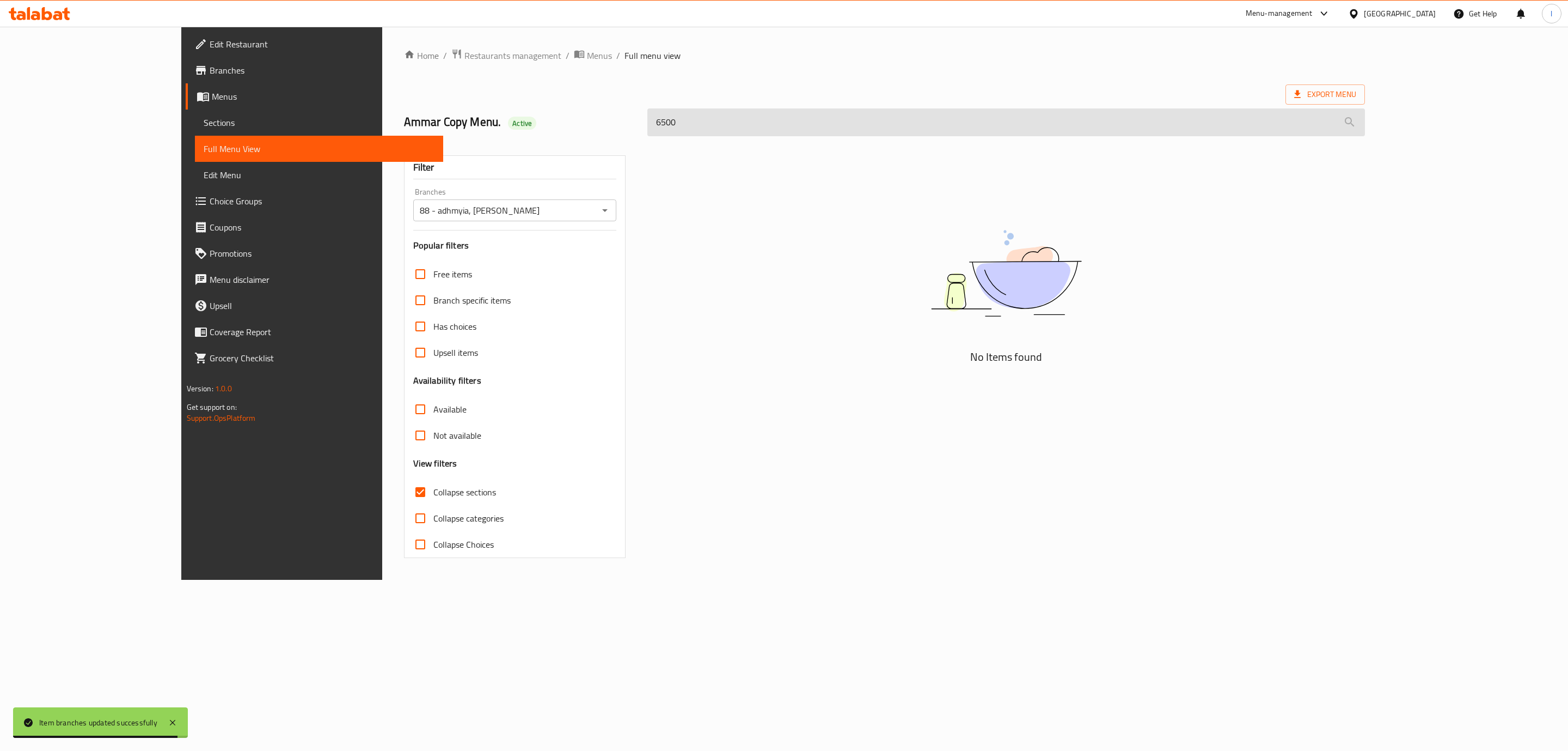
click at [1294, 129] on input "6500" at bounding box center [1006, 122] width 718 height 28
paste input "Strawberry crepe"
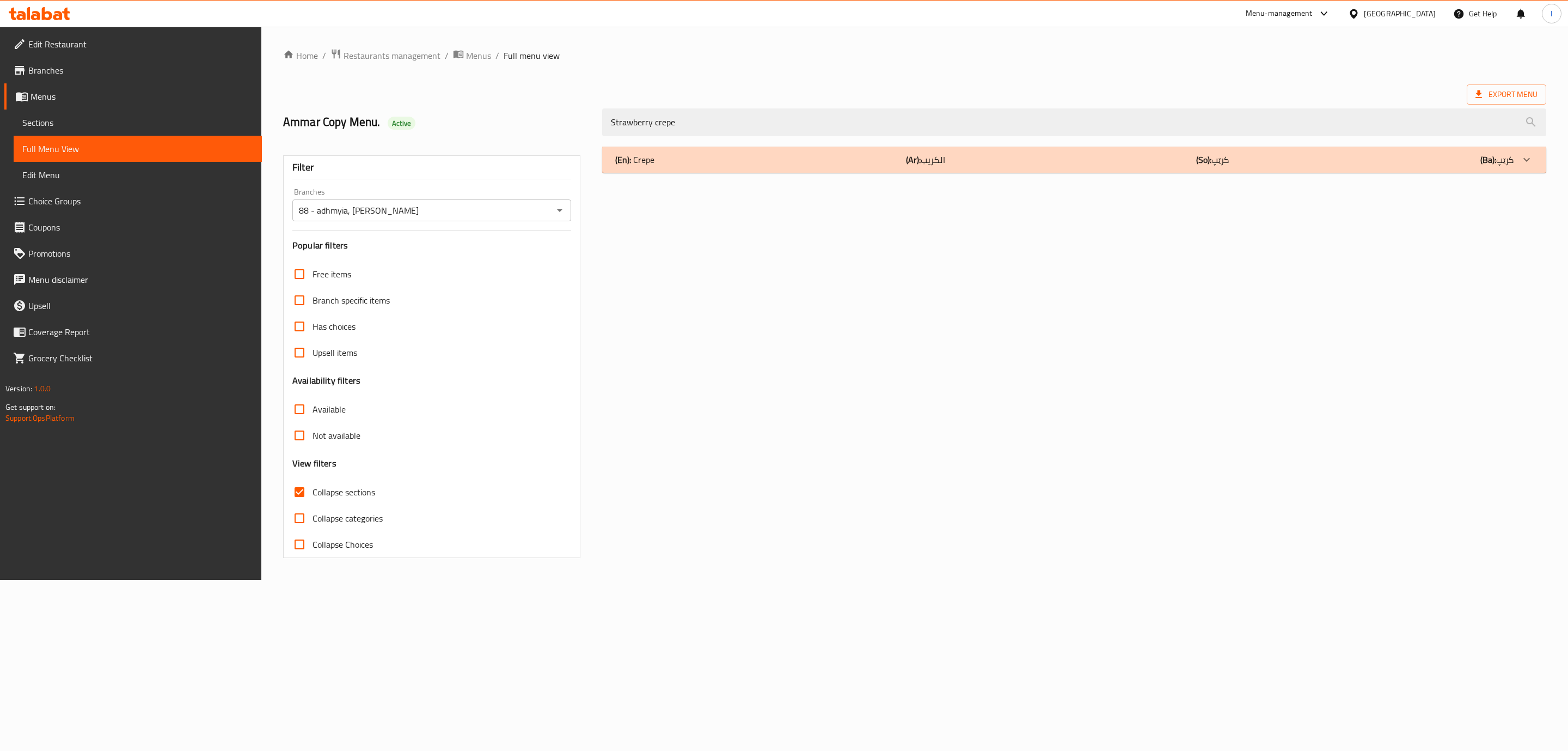
type input "Strawberry crepe"
click at [1235, 152] on div "(En): Crepe (Ar): الكريب (So): کرێپ (Ba): کرێپ" at bounding box center [1074, 160] width 944 height 26
